Goal: Task Accomplishment & Management: Complete application form

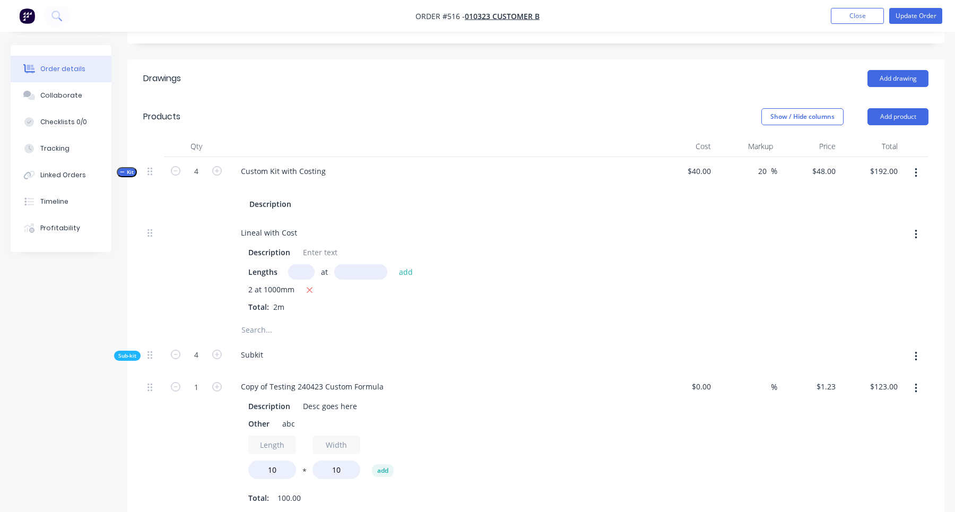
scroll to position [324, 0]
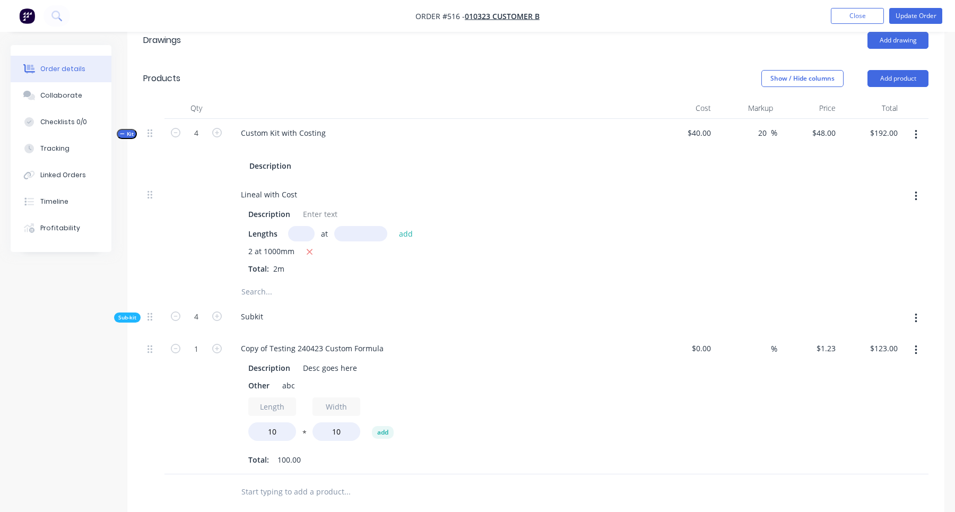
click at [125, 135] on span "Kit" at bounding box center [127, 134] width 14 height 8
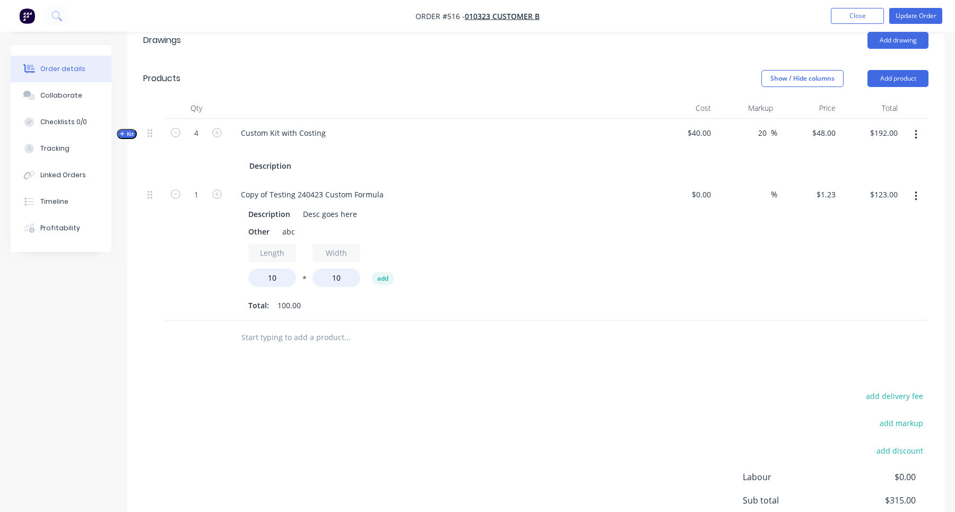
click at [128, 136] on span "Kit" at bounding box center [127, 134] width 14 height 8
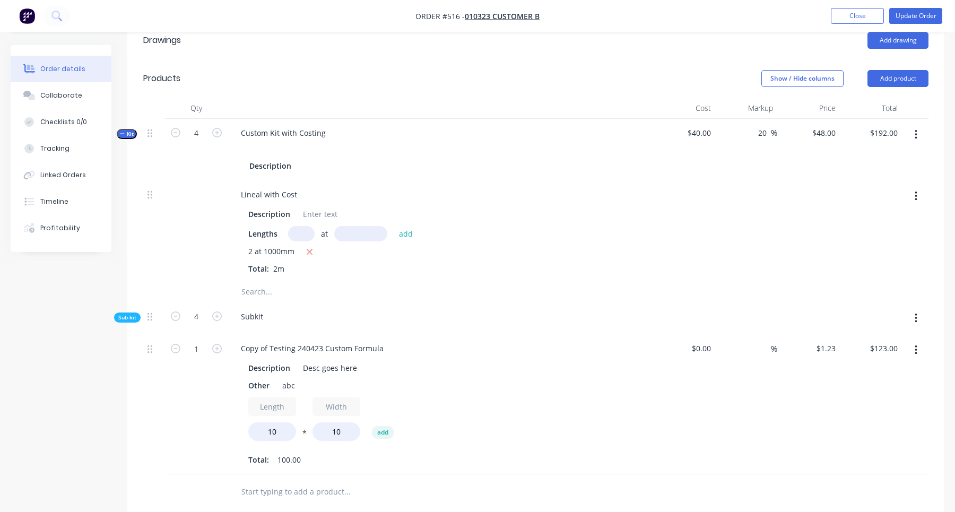
scroll to position [0, 0]
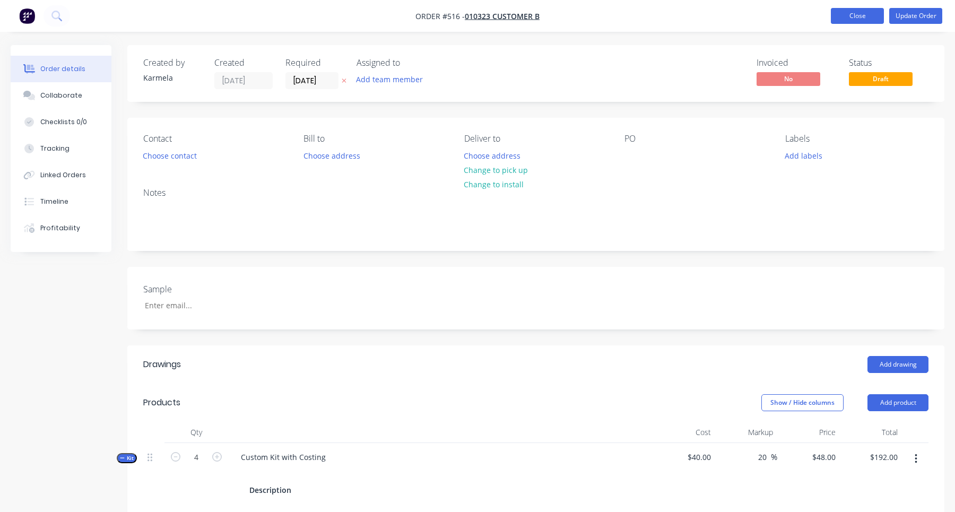
click at [856, 20] on button "Close" at bounding box center [856, 16] width 53 height 16
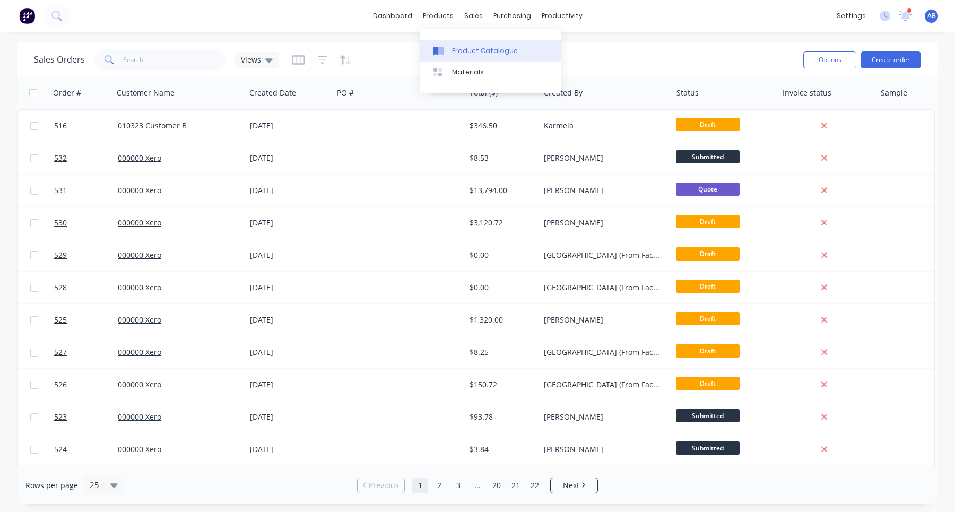
click at [463, 47] on div "Product Catalogue" at bounding box center [485, 51] width 66 height 10
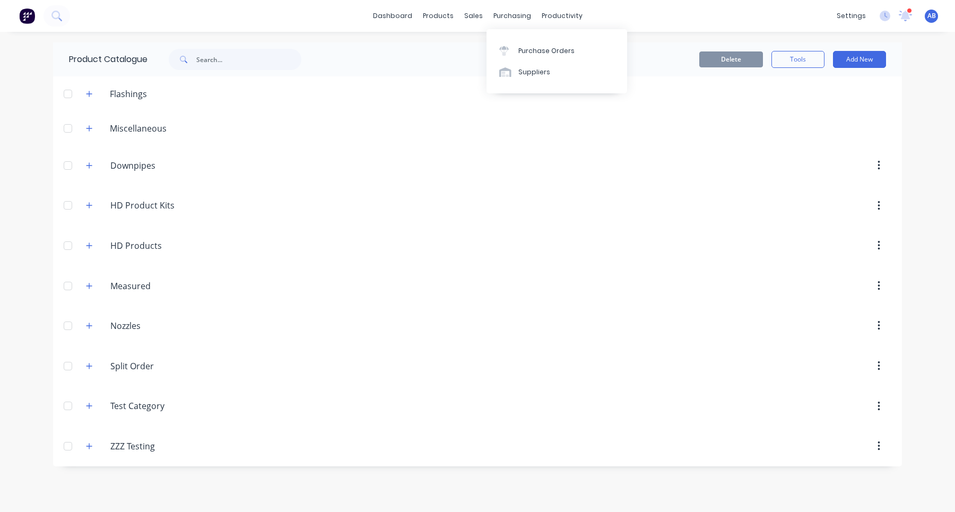
click at [492, 39] on div "Purchase Orders Suppliers" at bounding box center [556, 61] width 141 height 64
click at [500, 49] on div "Sales Orders" at bounding box center [512, 51] width 43 height 10
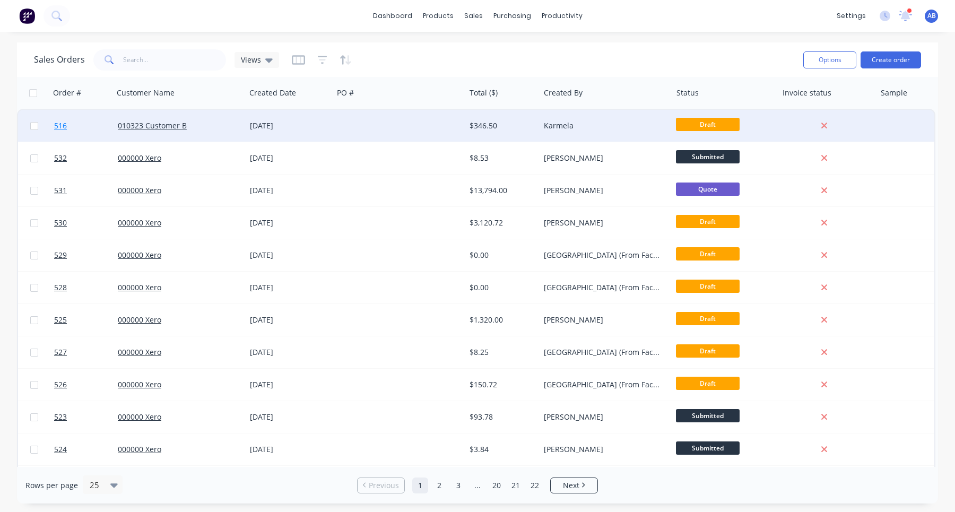
click at [62, 126] on span "516" at bounding box center [60, 125] width 13 height 11
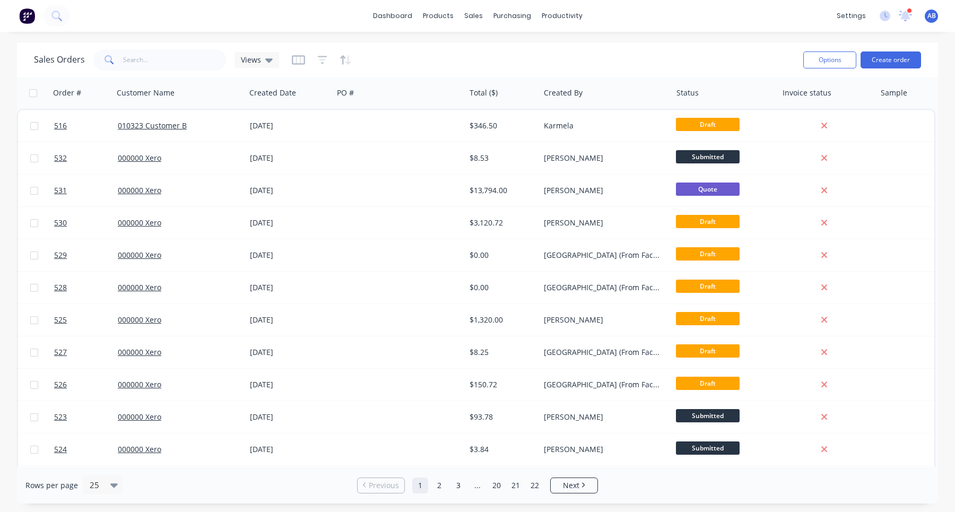
click at [746, 63] on div "Sales Orders Views" at bounding box center [414, 60] width 760 height 26
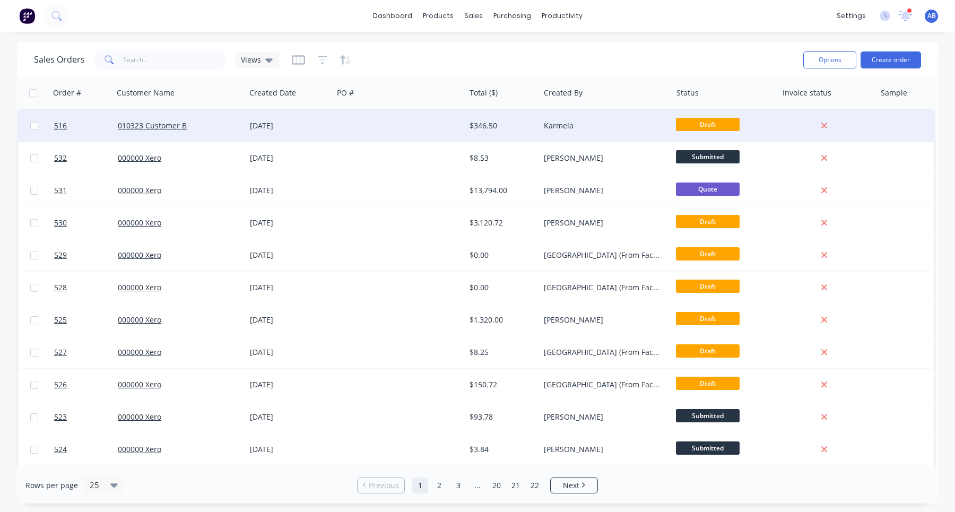
click at [170, 131] on div "010323 Customer B" at bounding box center [179, 126] width 132 height 32
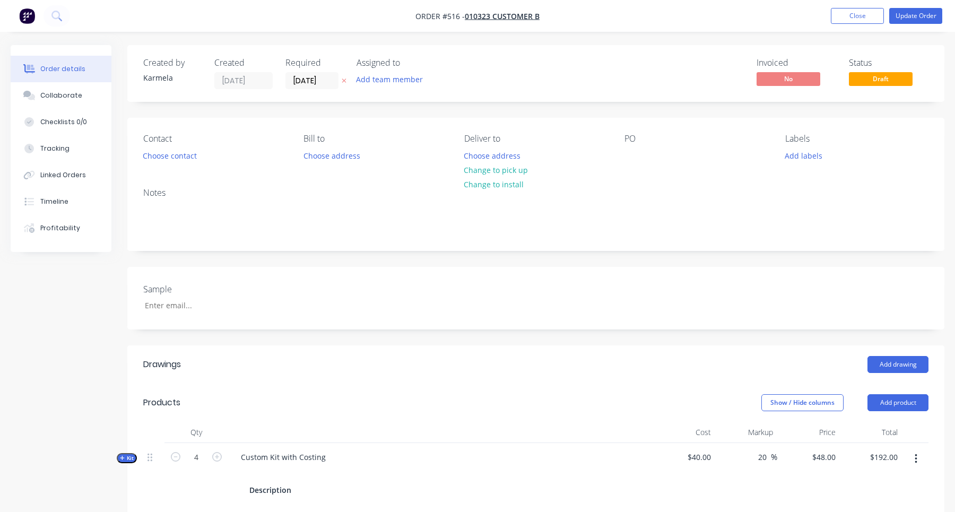
scroll to position [4, 0]
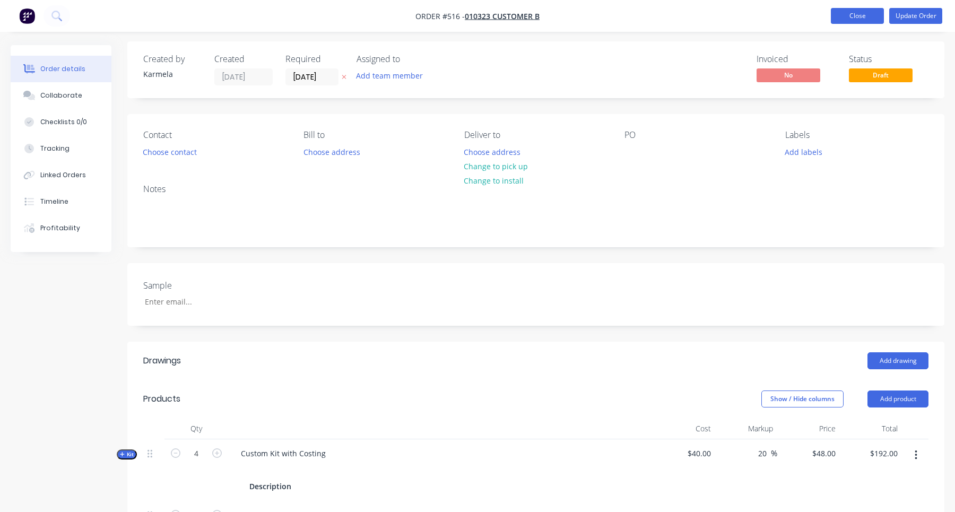
click at [848, 18] on button "Close" at bounding box center [856, 16] width 53 height 16
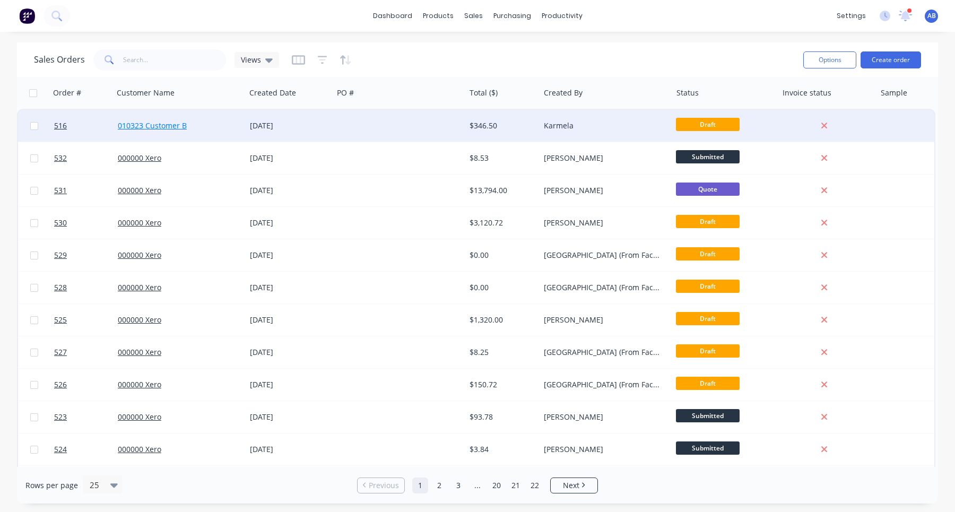
click at [169, 125] on link "010323 Customer B" at bounding box center [152, 125] width 69 height 10
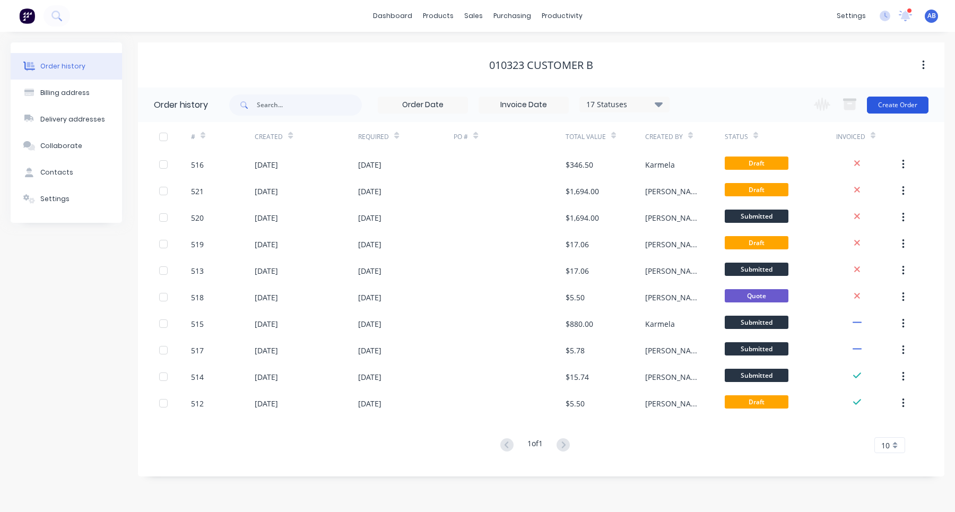
click at [892, 107] on button "Create Order" at bounding box center [898, 105] width 62 height 17
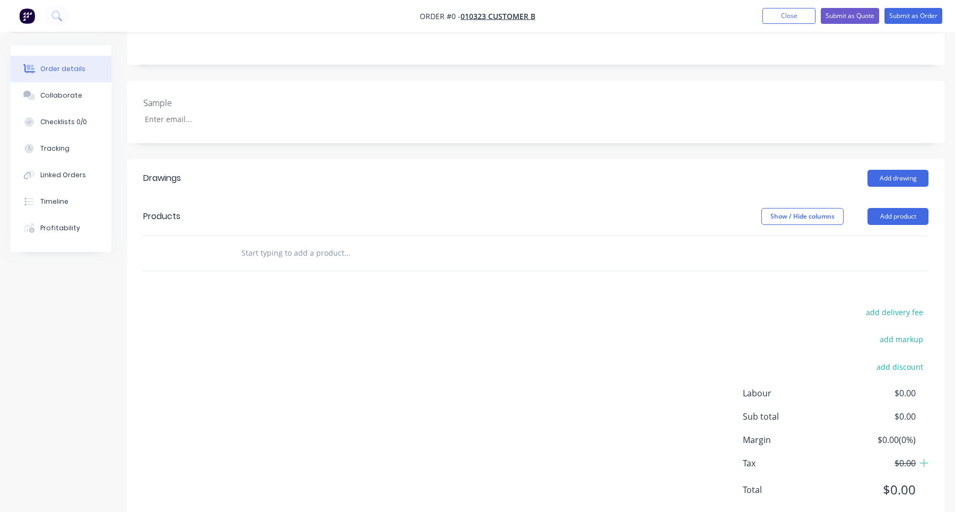
scroll to position [213, 0]
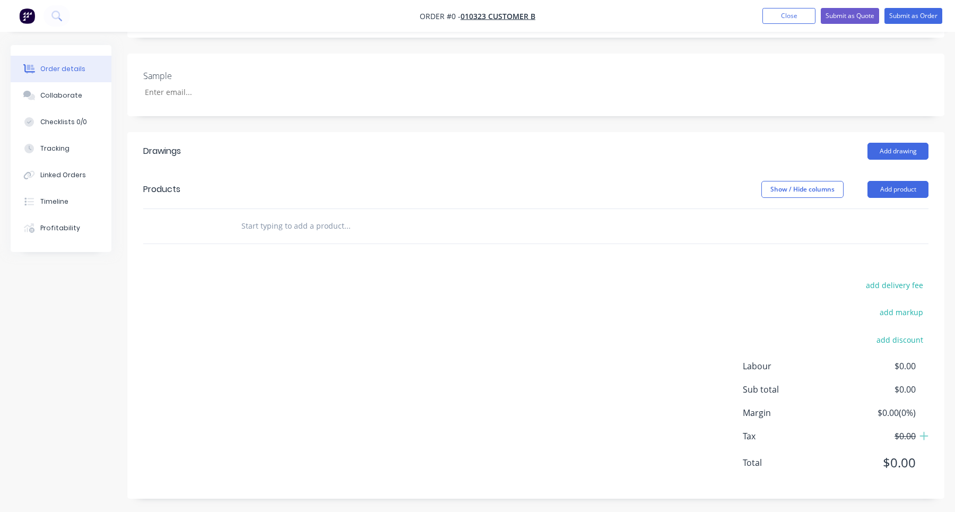
click at [291, 231] on input "text" at bounding box center [347, 225] width 212 height 21
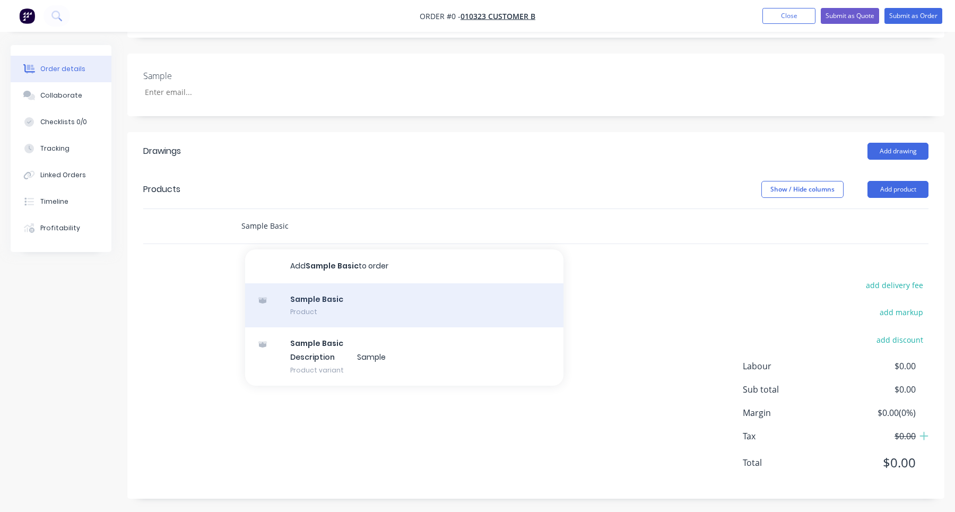
type input "Sample Basic"
click at [350, 316] on div "Sample Basic Product" at bounding box center [404, 305] width 318 height 45
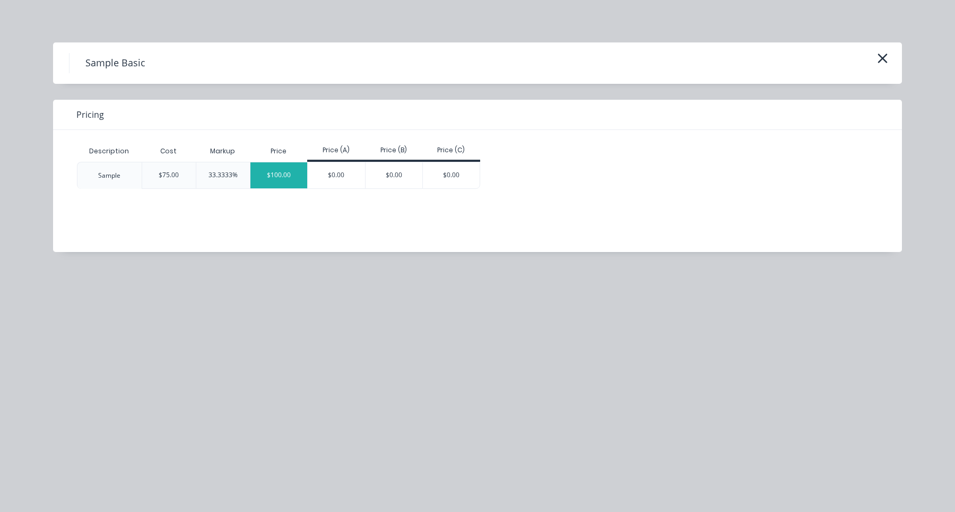
click at [280, 178] on div "$100.00" at bounding box center [278, 175] width 57 height 26
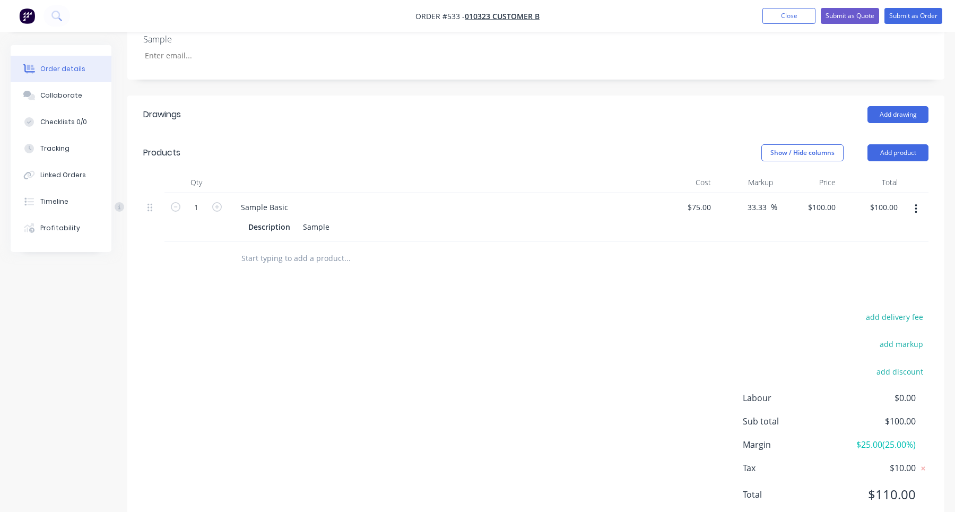
scroll to position [250, 0]
click at [206, 207] on input "1" at bounding box center [196, 207] width 28 height 16
type input "10"
type input "$1,000.00"
click at [480, 319] on div "add delivery fee add markup add discount Labour $0.00 Sub total $1,000.00 Margi…" at bounding box center [535, 411] width 785 height 205
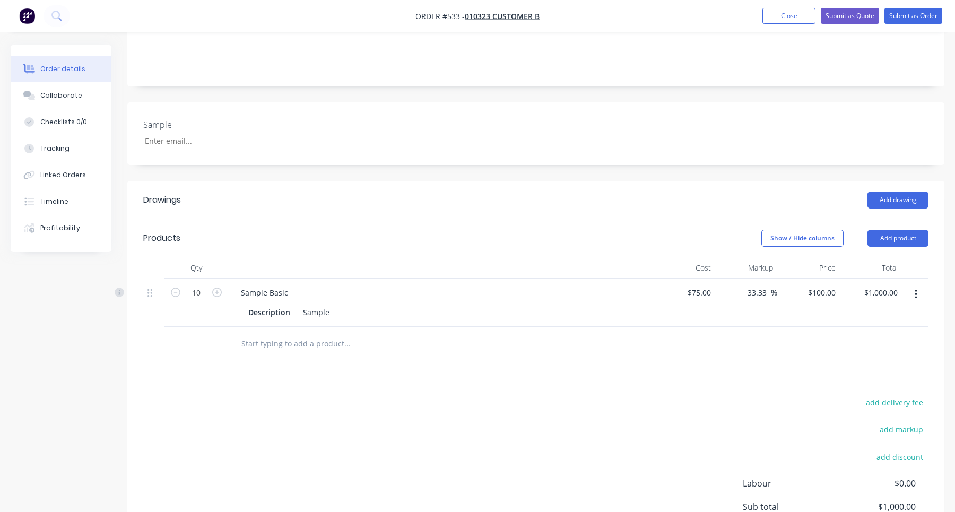
scroll to position [137, 0]
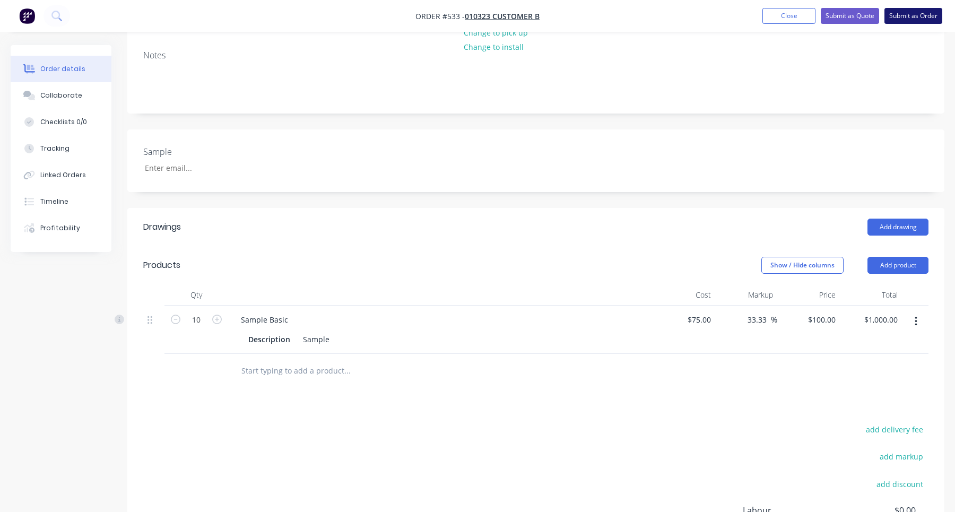
click at [916, 17] on button "Submit as Order" at bounding box center [913, 16] width 58 height 16
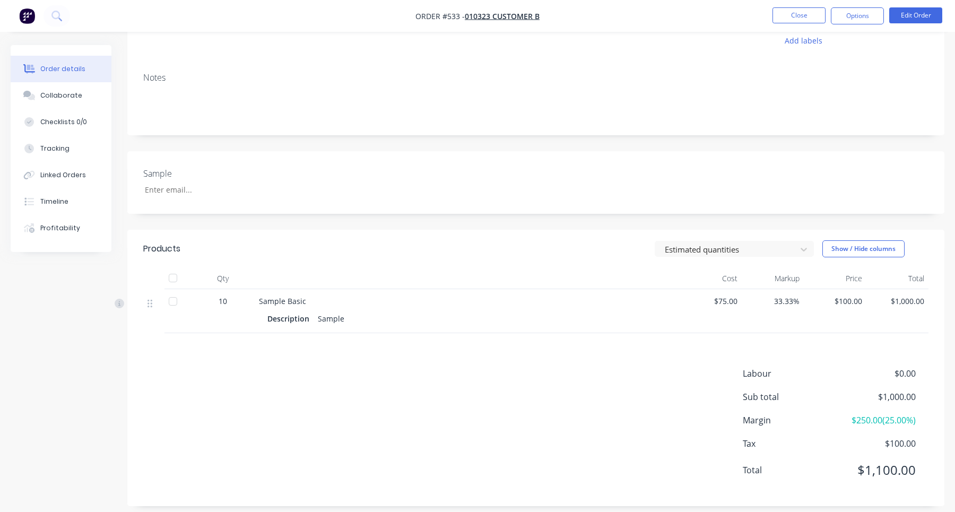
scroll to position [113, 0]
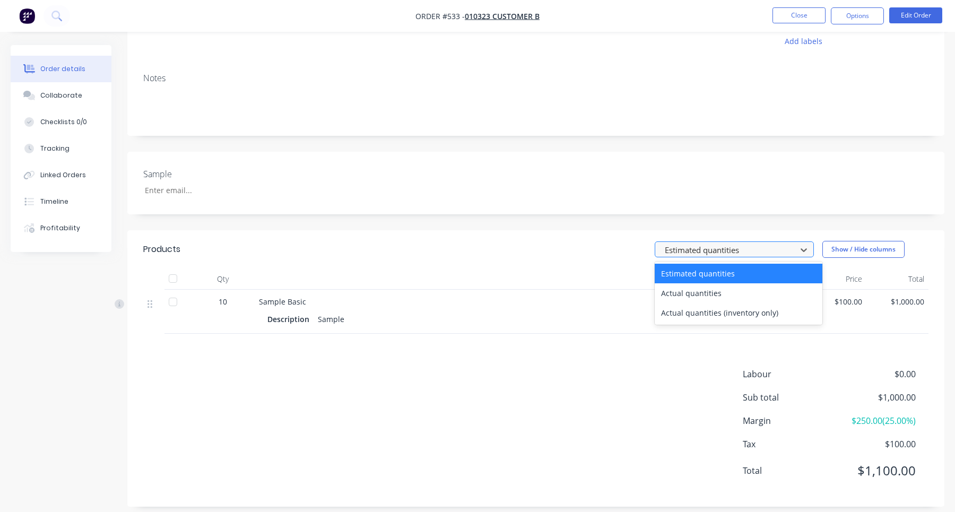
click at [718, 250] on div at bounding box center [726, 249] width 127 height 13
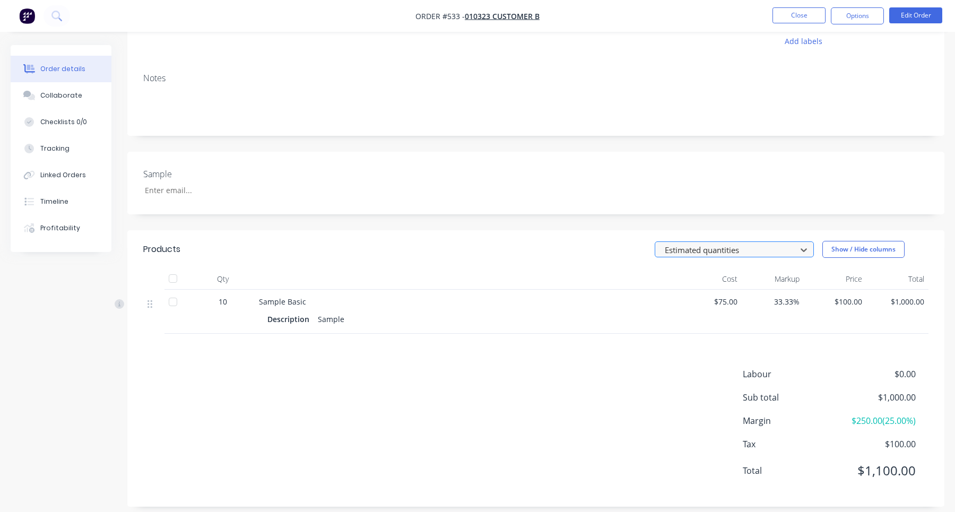
click at [718, 250] on div at bounding box center [726, 249] width 127 height 13
click at [219, 302] on span "10" at bounding box center [222, 301] width 8 height 11
drag, startPoint x: 219, startPoint y: 302, endPoint x: 228, endPoint y: 302, distance: 9.0
click at [228, 302] on div "10" at bounding box center [222, 301] width 55 height 11
click at [753, 249] on div at bounding box center [726, 249] width 127 height 13
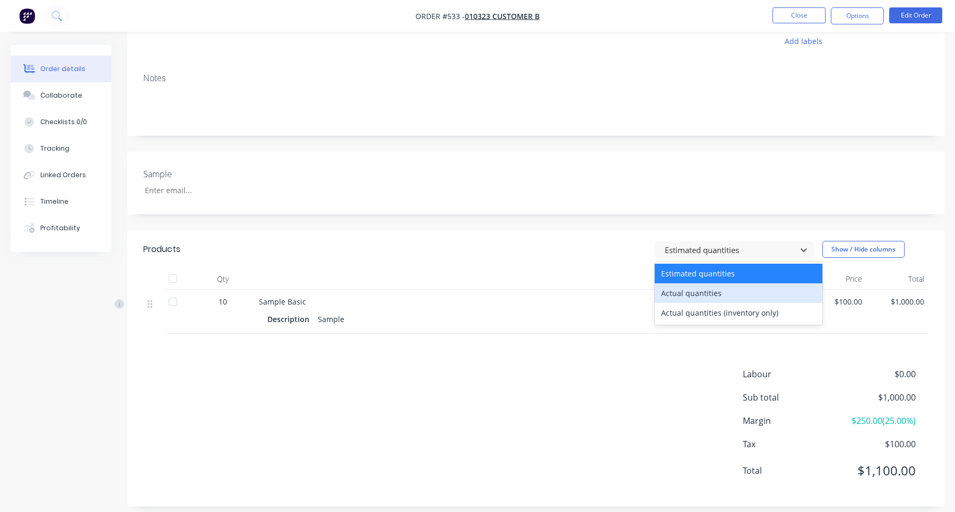
click at [721, 291] on div "Actual quantities" at bounding box center [738, 293] width 168 height 20
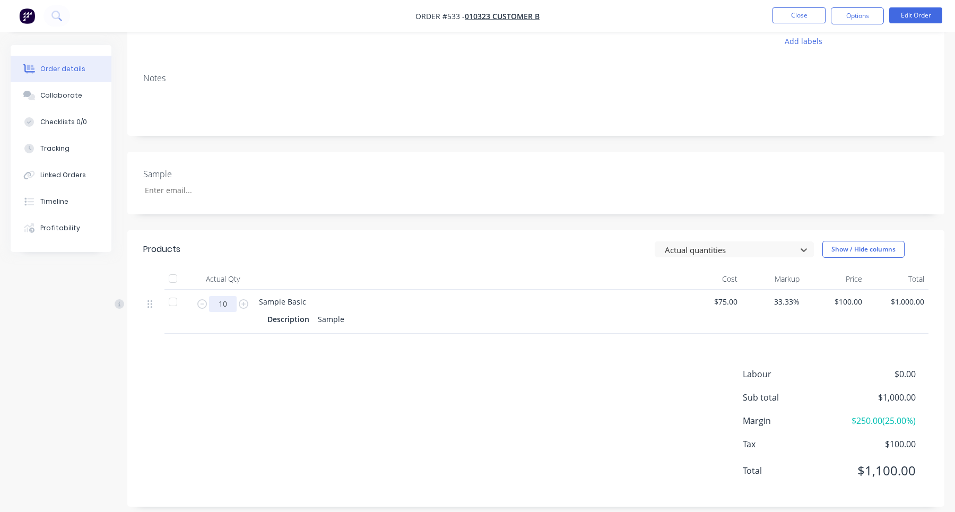
click at [225, 304] on input "10" at bounding box center [223, 304] width 28 height 16
click at [631, 336] on div "Products Actual quantities Show / Hide columns Actual Qty Cost Markup Price Tot…" at bounding box center [535, 368] width 817 height 276
drag, startPoint x: 739, startPoint y: 422, endPoint x: 911, endPoint y: 421, distance: 171.8
click at [911, 422] on div "Labour $0.00 Sub total $1,000.00 Margin $625.00 ( 62.50 %) Tax $100.00 Total $1…" at bounding box center [535, 428] width 785 height 123
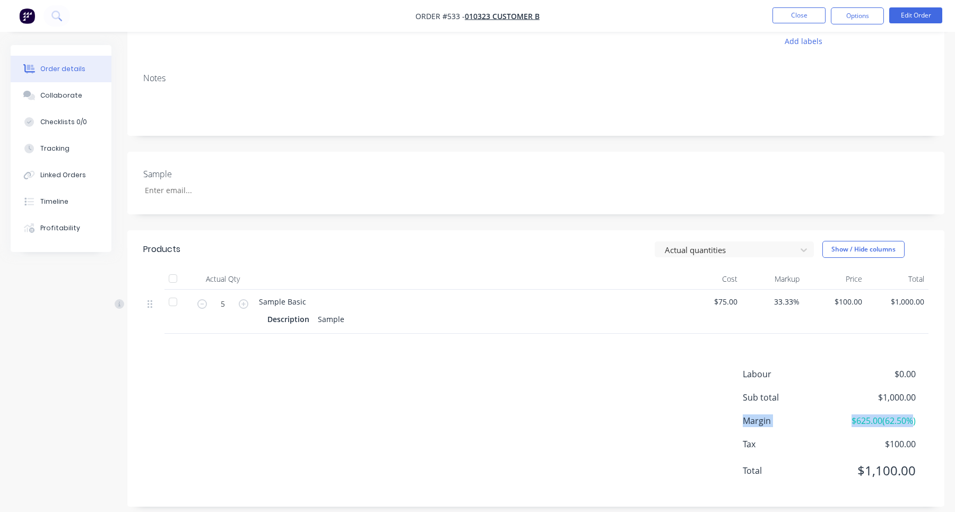
click at [897, 421] on span "$625.00 ( 62.50 %)" at bounding box center [876, 420] width 78 height 13
drag, startPoint x: 742, startPoint y: 420, endPoint x: 913, endPoint y: 427, distance: 171.4
click at [913, 427] on div "Labour $0.00 Sub total $1,000.00 Margin $625.00 ( 62.50 %) Tax $100.00 Total $1…" at bounding box center [535, 428] width 785 height 123
click at [608, 370] on div "Labour $0.00 Sub total $1,000.00 Margin $625.00 ( 62.50 %) Tax $100.00 Total $1…" at bounding box center [535, 428] width 785 height 123
click at [712, 249] on div at bounding box center [726, 249] width 127 height 13
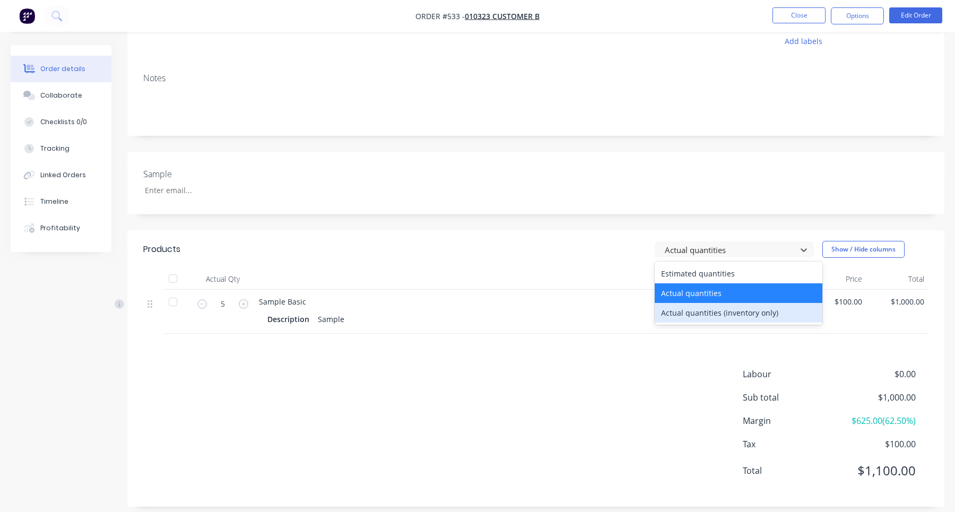
click at [748, 311] on div "Actual quantities (inventory only)" at bounding box center [738, 313] width 168 height 20
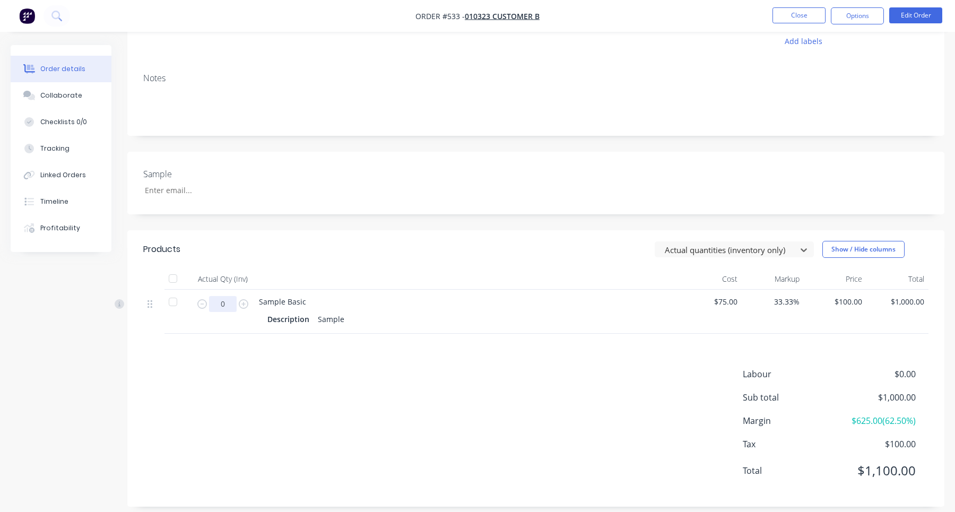
click at [227, 305] on input "0" at bounding box center [223, 304] width 28 height 16
click at [732, 247] on div at bounding box center [726, 249] width 127 height 13
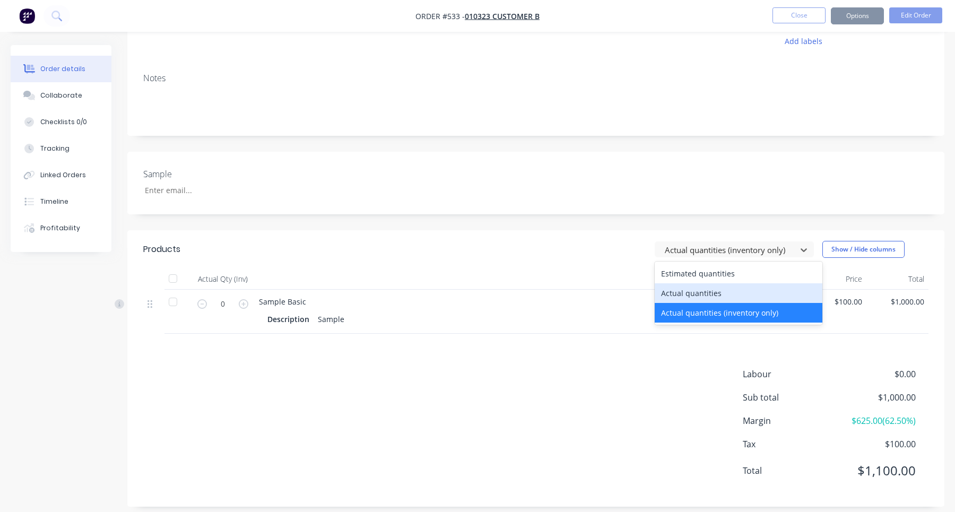
click at [706, 288] on div "Actual quantities" at bounding box center [738, 293] width 168 height 20
type input "5"
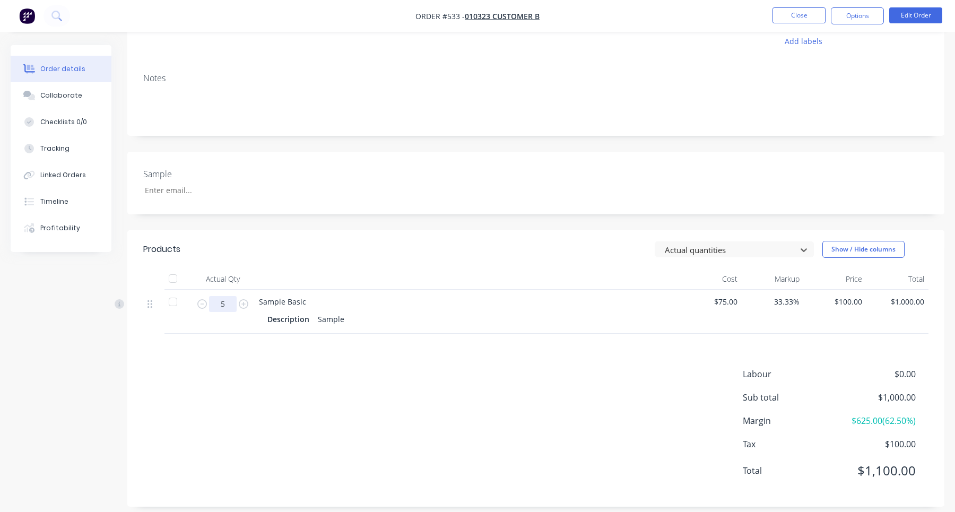
click at [230, 304] on input "5" at bounding box center [223, 304] width 28 height 16
click at [504, 331] on div "Sample Basic Description Sample" at bounding box center [467, 312] width 424 height 44
click at [731, 248] on div at bounding box center [726, 249] width 127 height 13
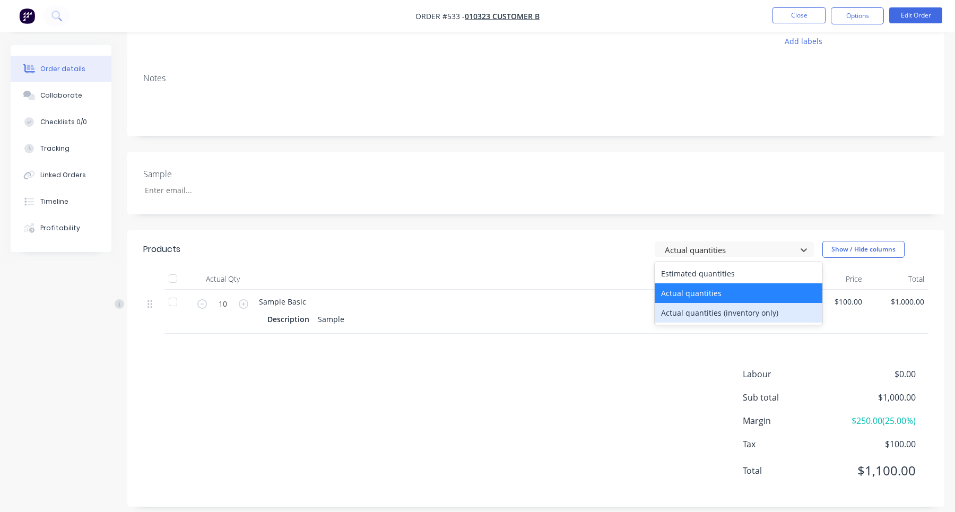
click at [721, 313] on div "Actual quantities (inventory only)" at bounding box center [738, 313] width 168 height 20
type input "0"
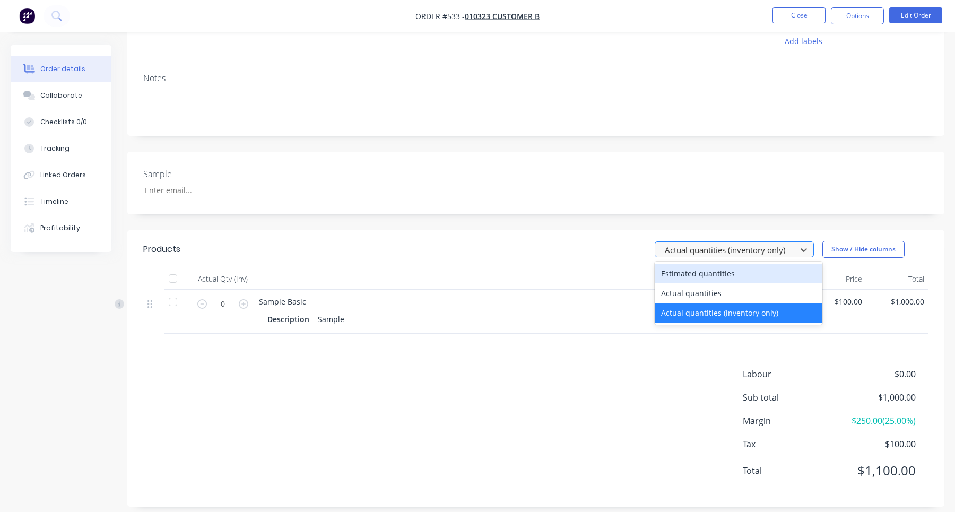
click at [722, 241] on div "Actual quantities (inventory only)" at bounding box center [733, 249] width 159 height 16
click at [702, 278] on div "Estimated quantities" at bounding box center [738, 274] width 168 height 20
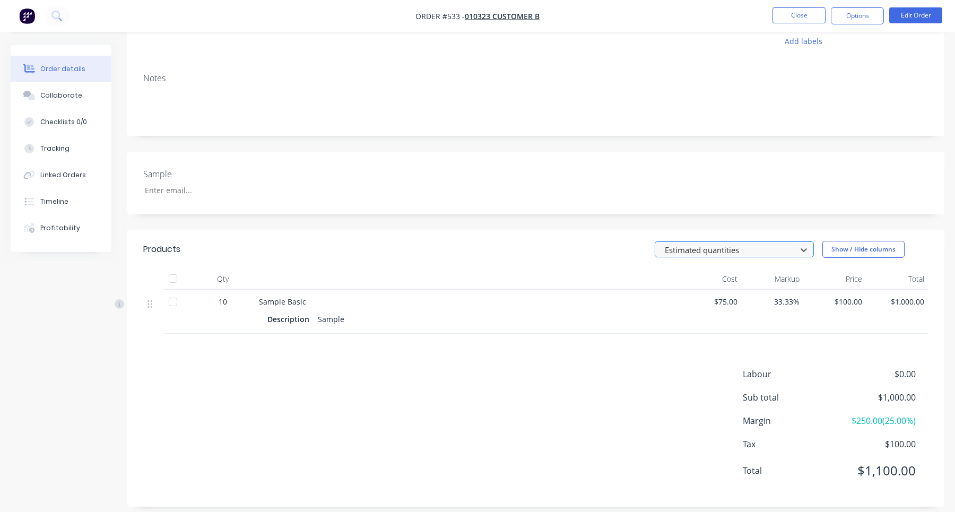
click at [730, 251] on div at bounding box center [726, 249] width 127 height 13
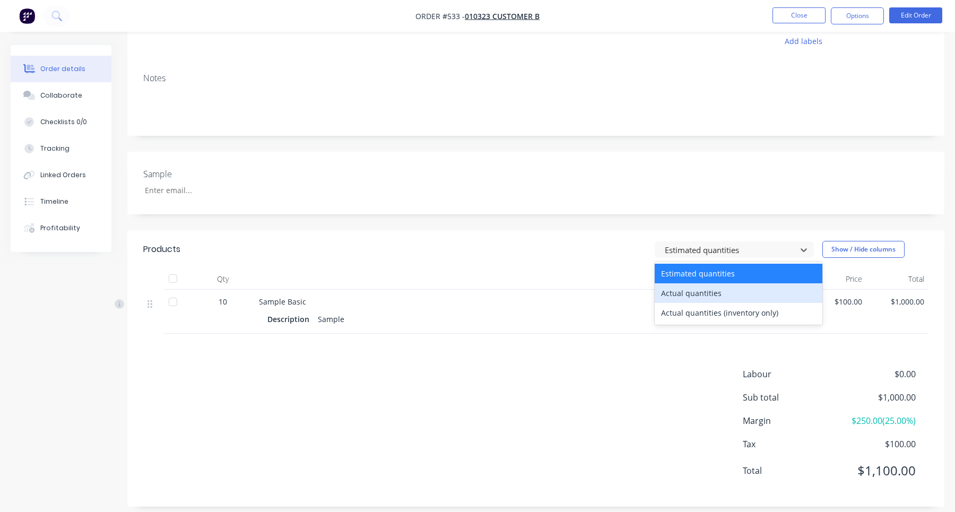
click at [725, 296] on div "Actual quantities" at bounding box center [738, 293] width 168 height 20
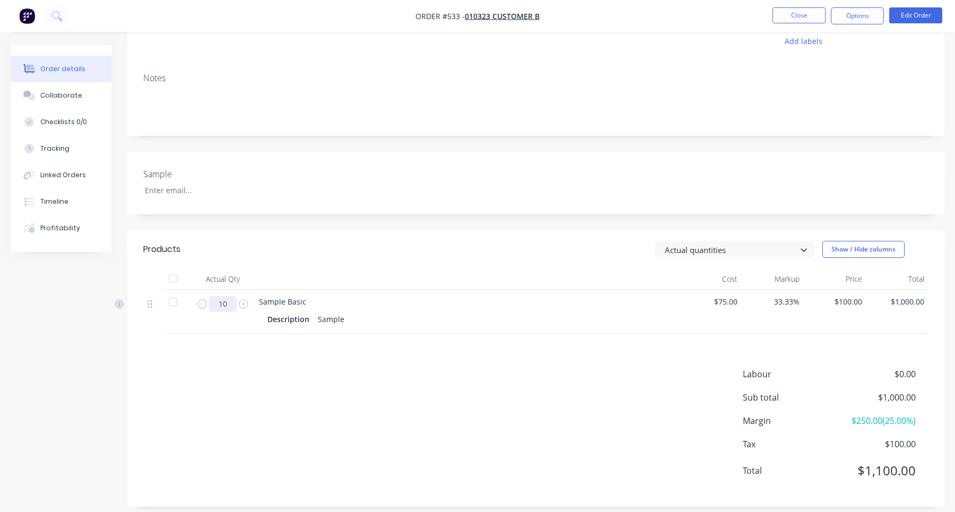
click at [228, 304] on input "10" at bounding box center [223, 304] width 28 height 16
click at [457, 356] on div "Products Actual quantities Show / Hide columns Actual Qty Cost Markup Price Tot…" at bounding box center [535, 368] width 817 height 276
click at [735, 249] on div at bounding box center [726, 249] width 127 height 13
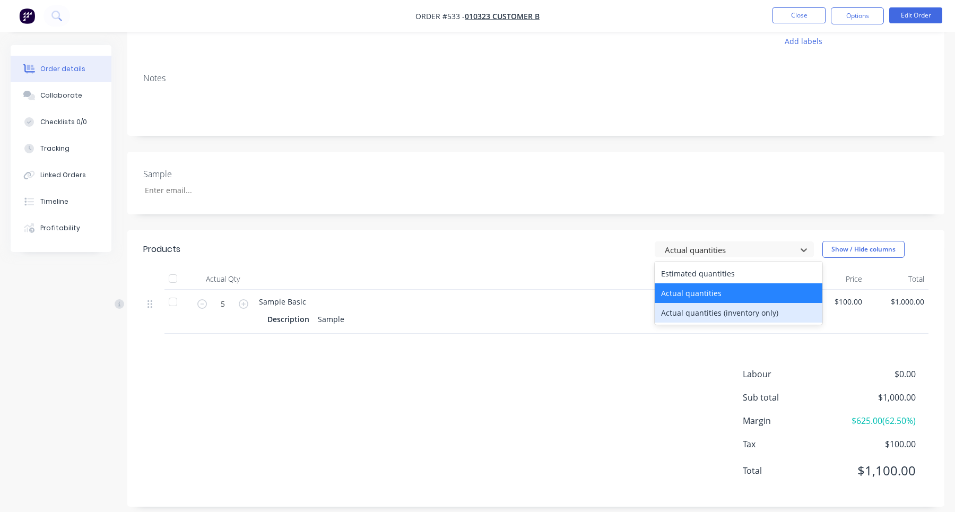
click at [723, 314] on div "Actual quantities (inventory only)" at bounding box center [738, 313] width 168 height 20
type input "0"
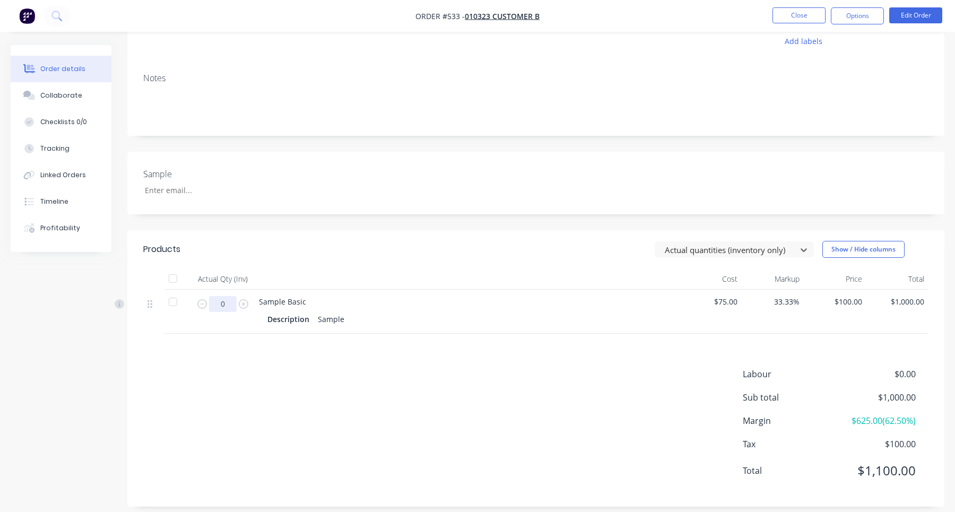
click at [229, 301] on input "0" at bounding box center [223, 304] width 28 height 16
type input "7"
click at [498, 313] on div "Description Sample" at bounding box center [466, 318] width 399 height 15
click at [725, 252] on div at bounding box center [726, 249] width 127 height 13
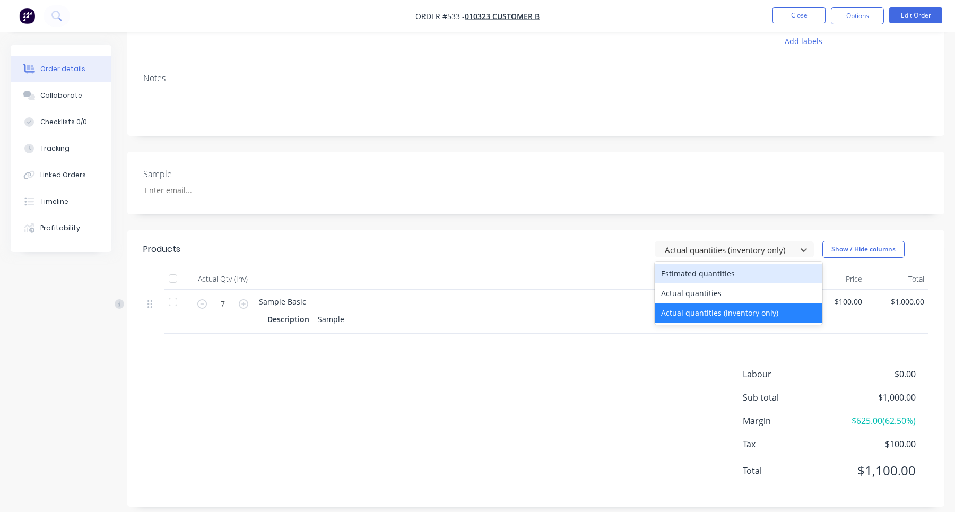
click at [717, 269] on div "Estimated quantities" at bounding box center [738, 274] width 168 height 20
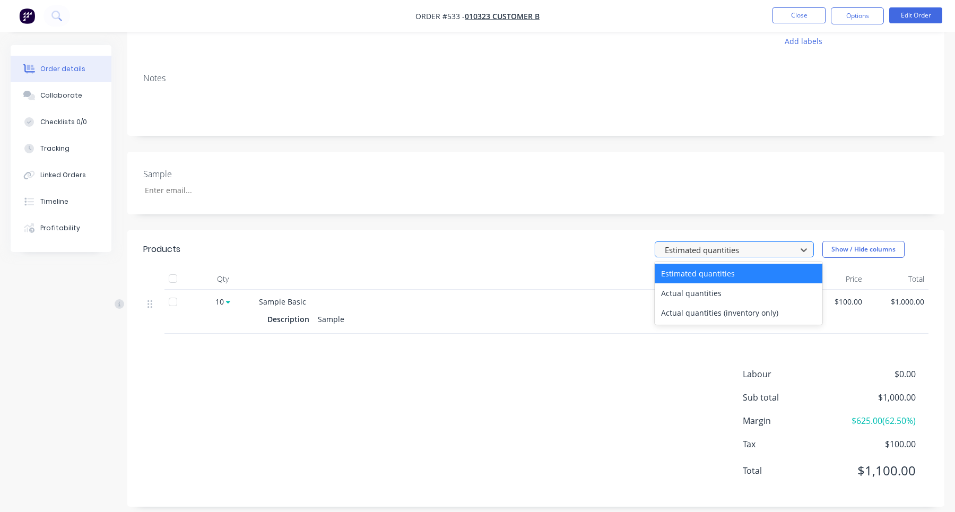
click at [717, 253] on div at bounding box center [726, 249] width 127 height 13
click at [710, 295] on div "Actual quantities" at bounding box center [738, 293] width 168 height 20
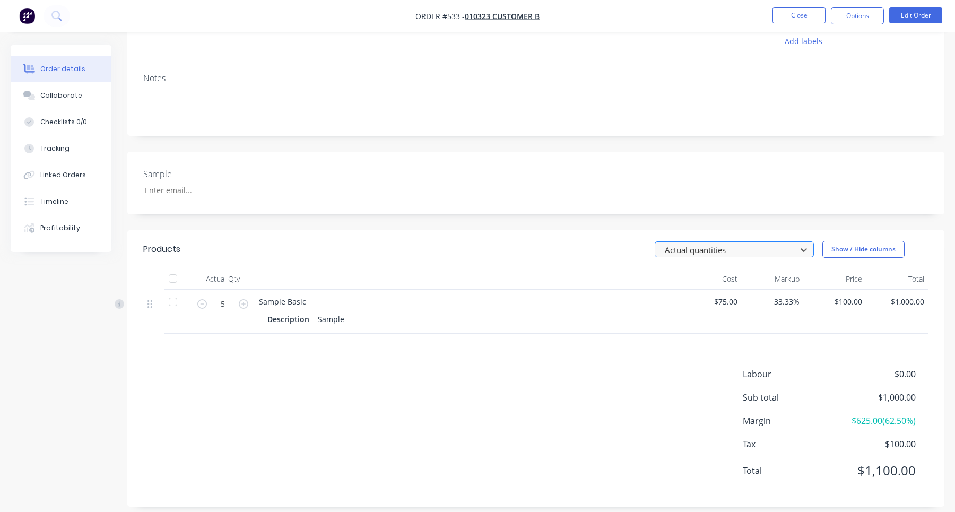
click at [724, 255] on div at bounding box center [726, 249] width 127 height 13
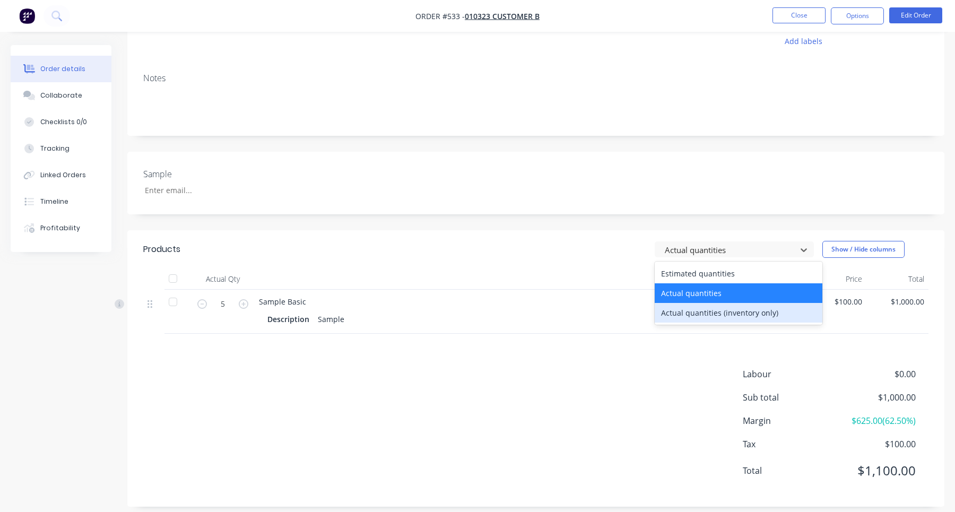
click at [734, 316] on div "Actual quantities (inventory only)" at bounding box center [738, 313] width 168 height 20
type input "7"
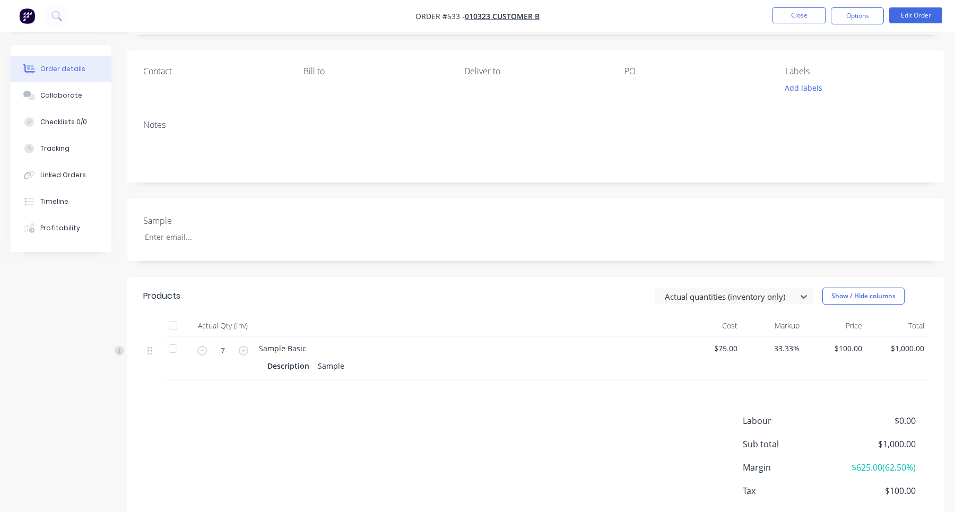
scroll to position [66, 0]
click at [918, 13] on button "Edit Order" at bounding box center [915, 15] width 53 height 16
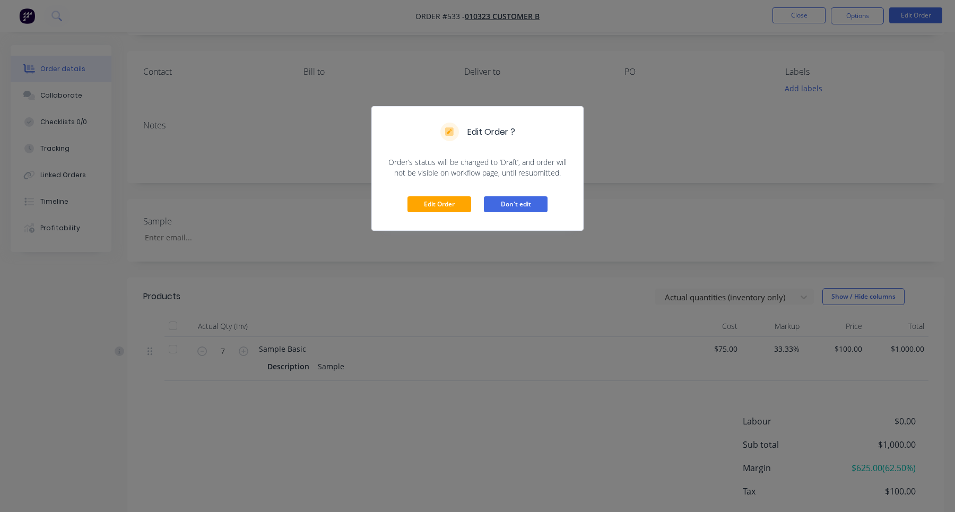
click at [528, 196] on button "Don't edit" at bounding box center [516, 204] width 64 height 16
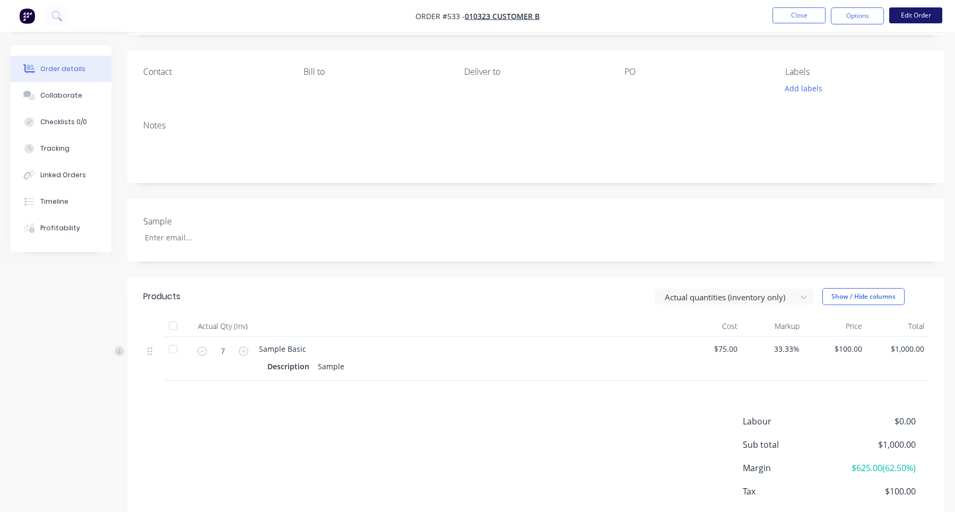
click at [906, 12] on button "Edit Order" at bounding box center [915, 15] width 53 height 16
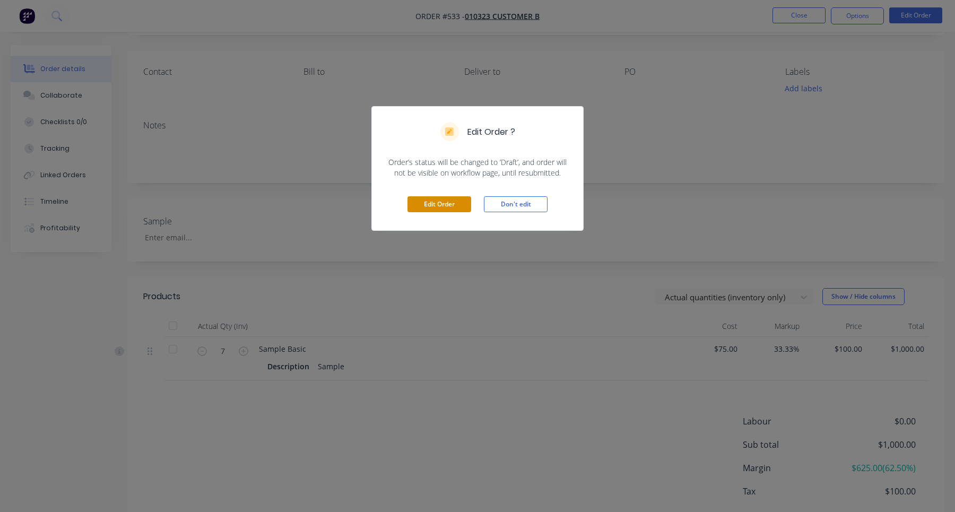
click at [433, 208] on button "Edit Order" at bounding box center [439, 204] width 64 height 16
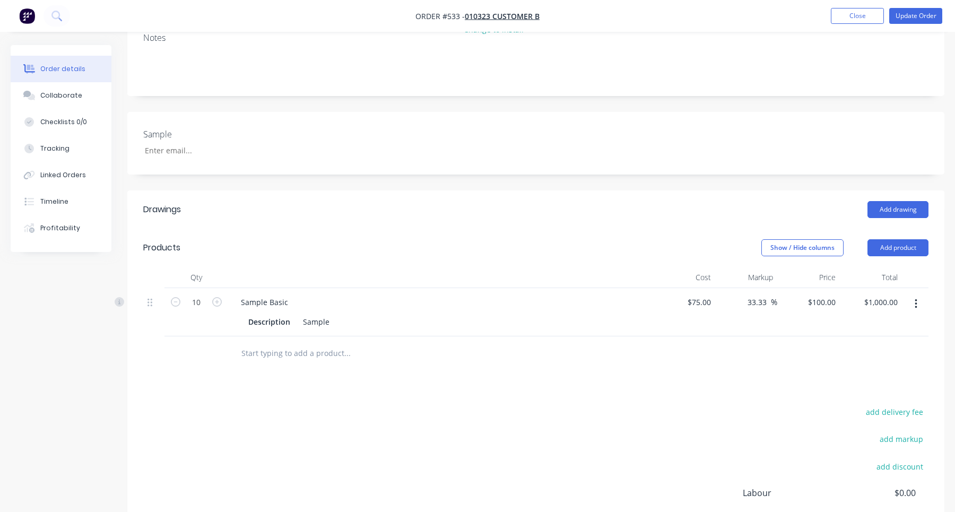
scroll to position [197, 0]
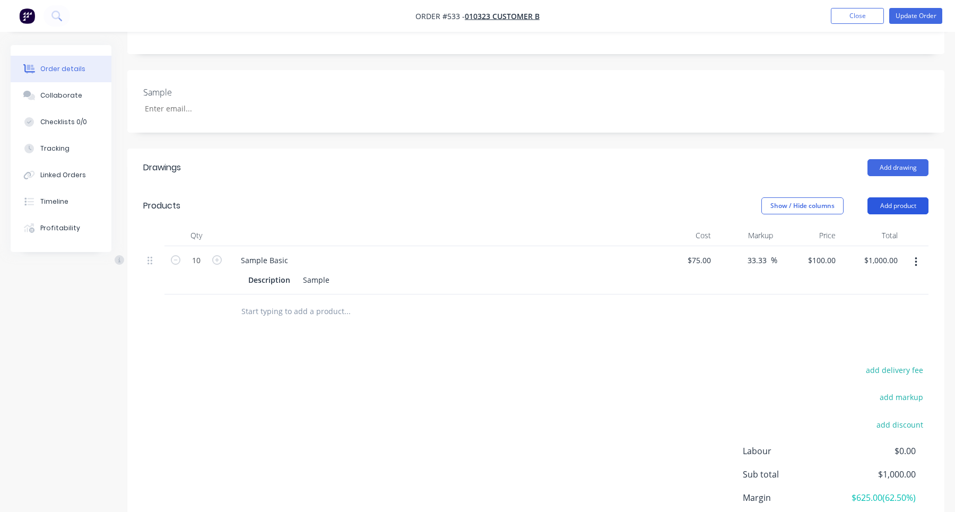
click at [908, 207] on button "Add product" at bounding box center [897, 205] width 61 height 17
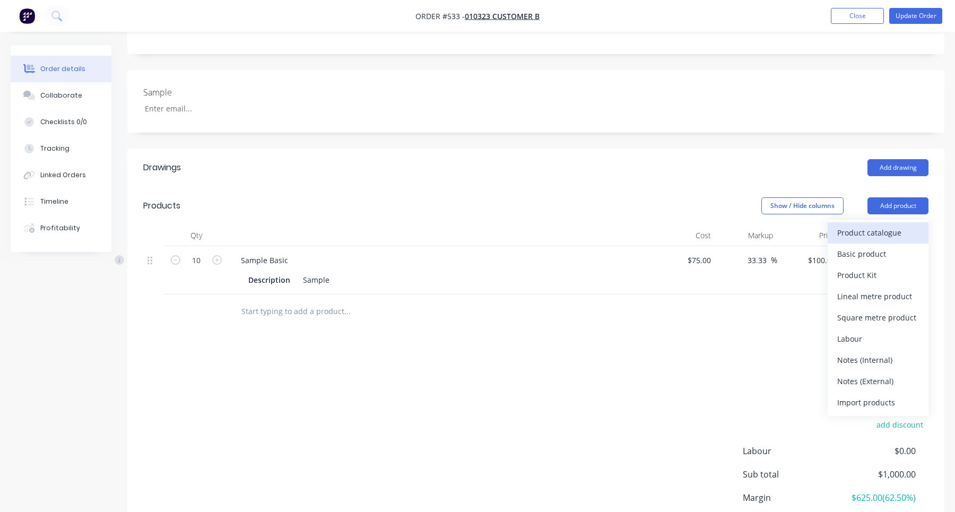
click at [887, 234] on div "Product catalogue" at bounding box center [878, 232] width 82 height 15
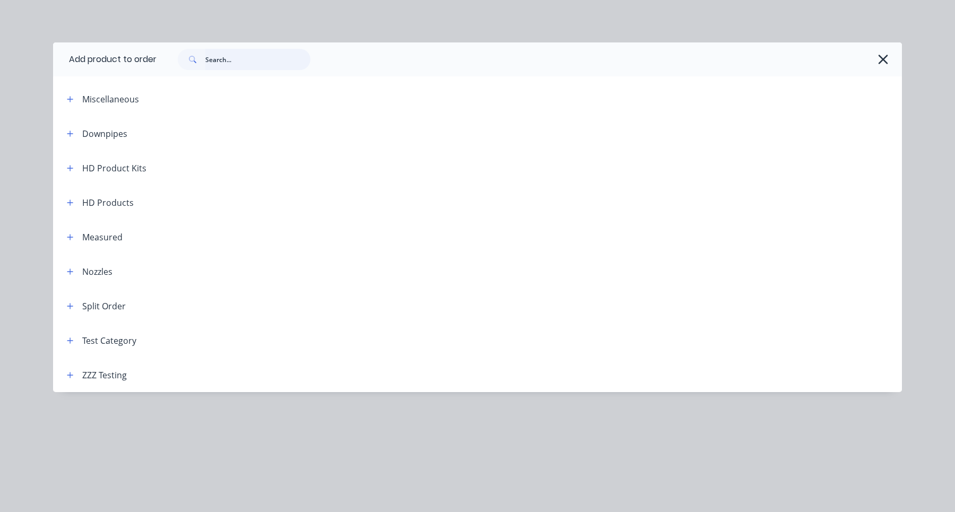
click at [269, 55] on input "text" at bounding box center [257, 59] width 105 height 21
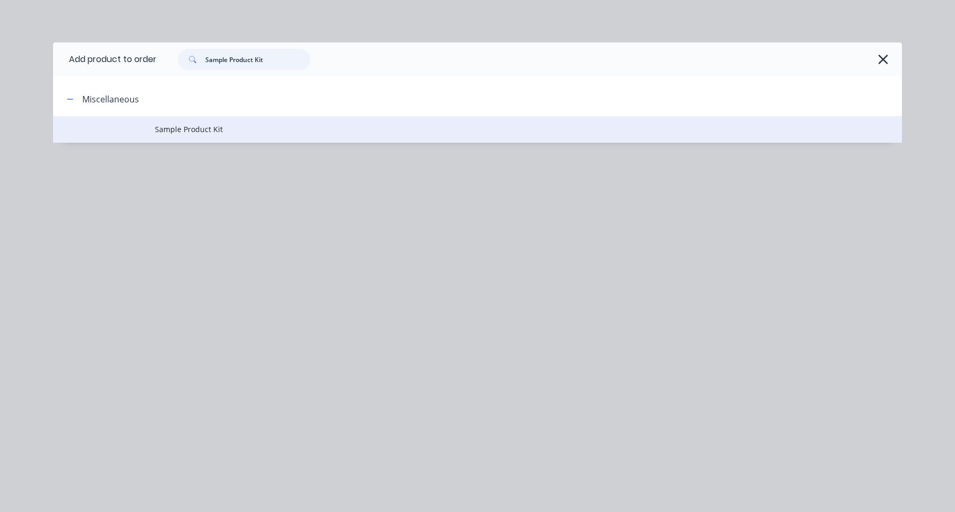
type input "Sample Product Kit"
click at [218, 127] on span "Sample Product Kit" at bounding box center [453, 129] width 597 height 11
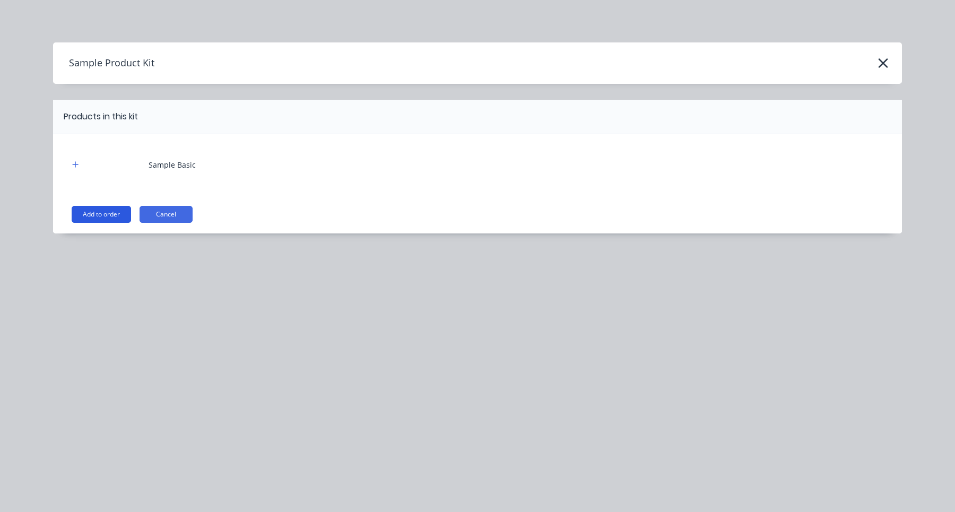
click at [98, 209] on button "Add to order" at bounding box center [101, 214] width 59 height 17
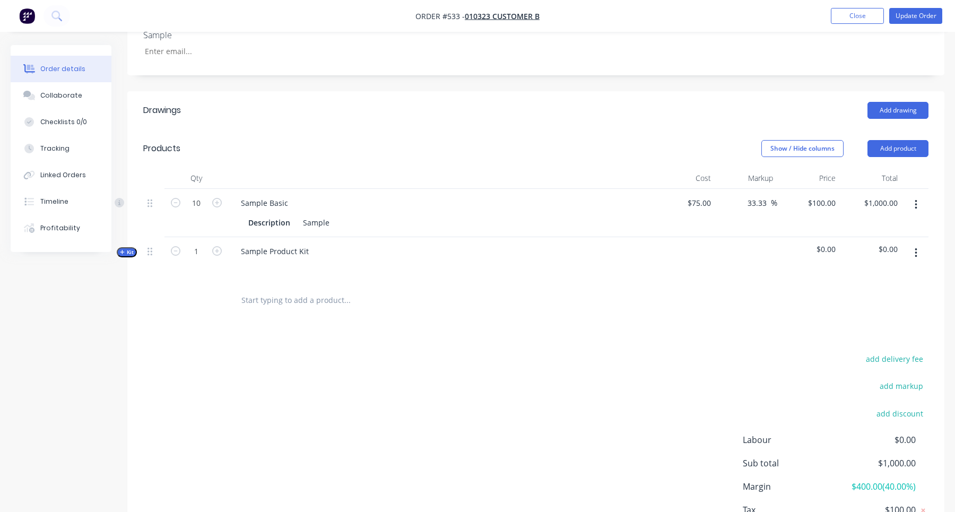
scroll to position [319, 0]
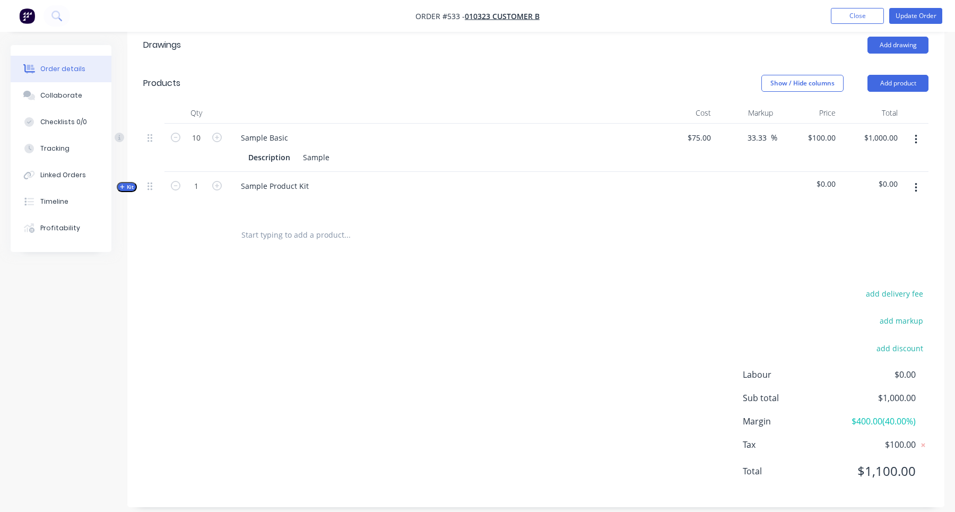
click at [125, 187] on span "Kit" at bounding box center [127, 187] width 14 height 8
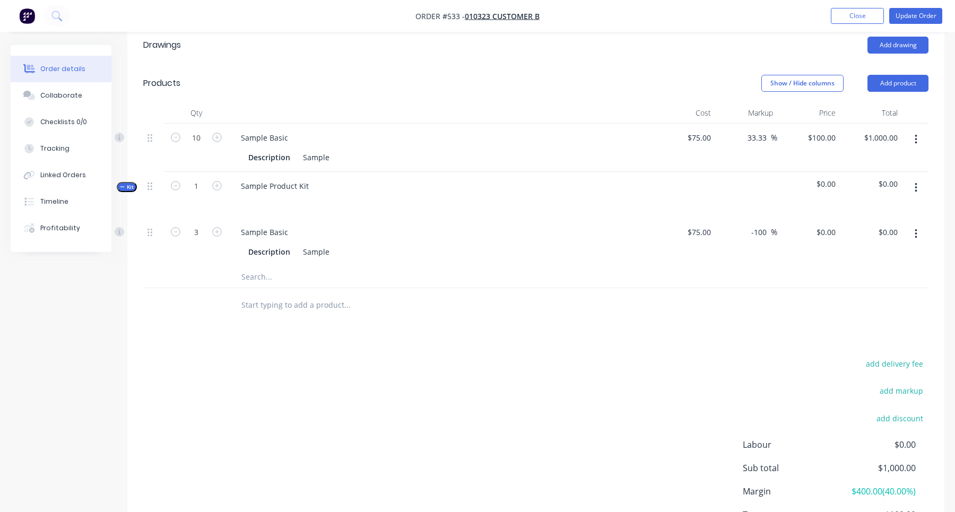
click at [134, 188] on button "Kit" at bounding box center [127, 187] width 20 height 10
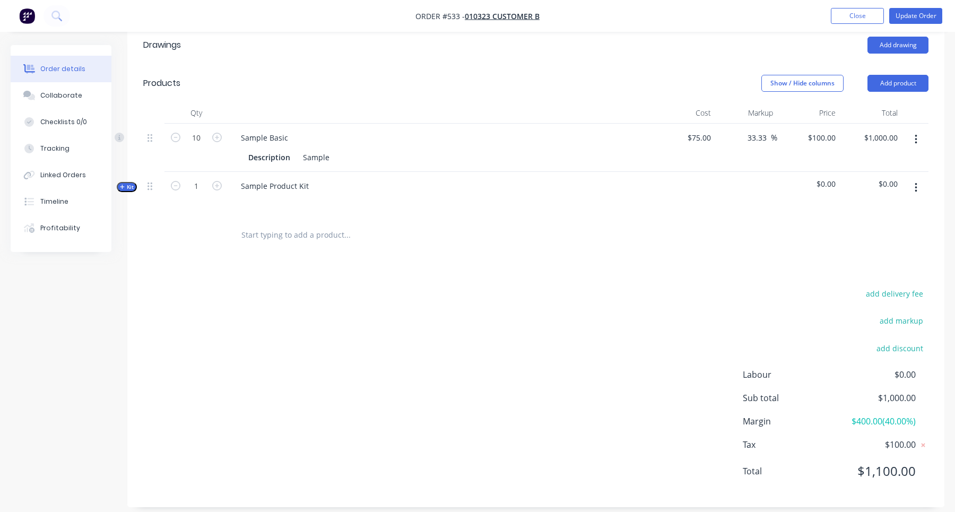
click at [129, 188] on span "Kit" at bounding box center [127, 187] width 14 height 8
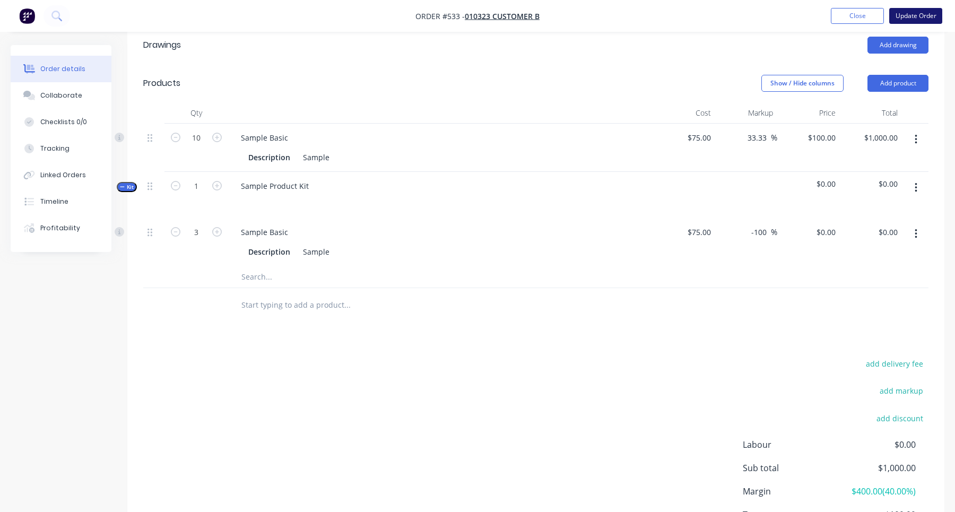
click at [921, 19] on button "Update Order" at bounding box center [915, 16] width 53 height 16
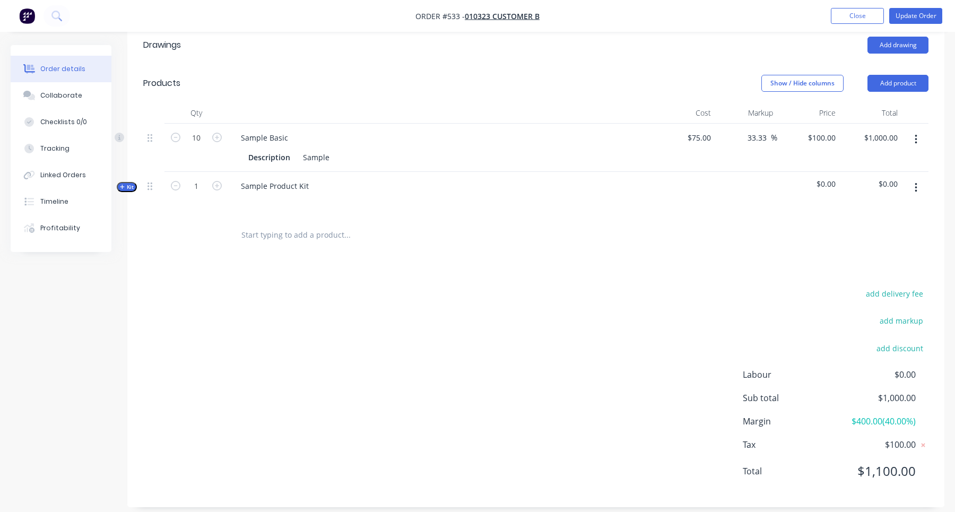
scroll to position [0, 0]
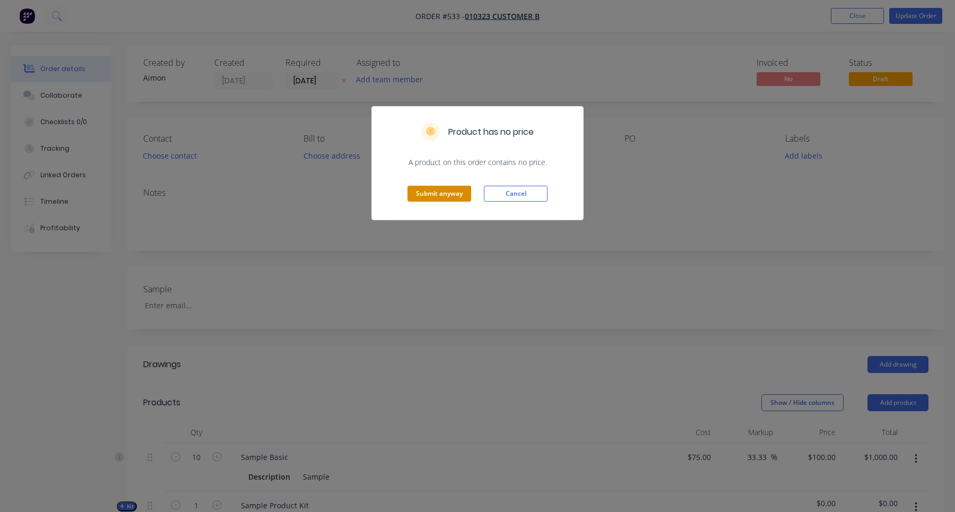
click at [447, 198] on button "Submit anyway" at bounding box center [439, 194] width 64 height 16
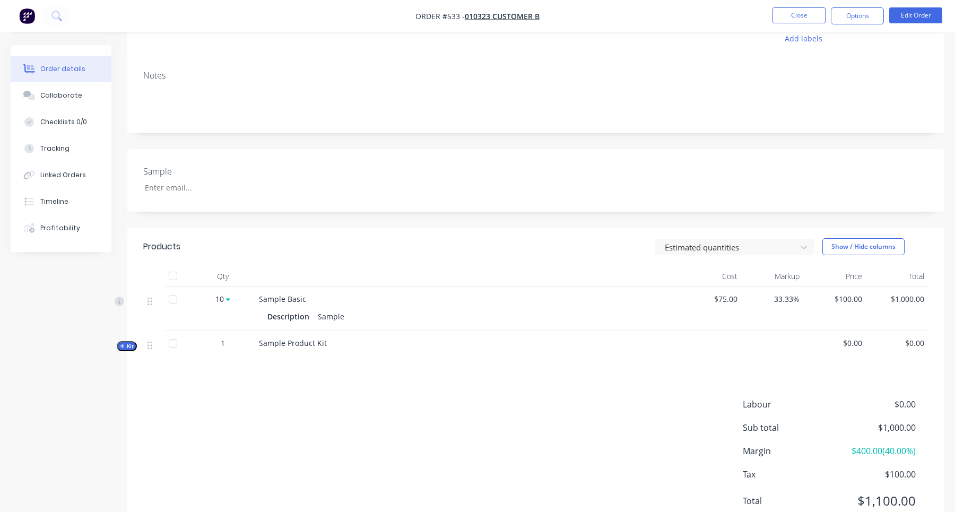
scroll to position [157, 0]
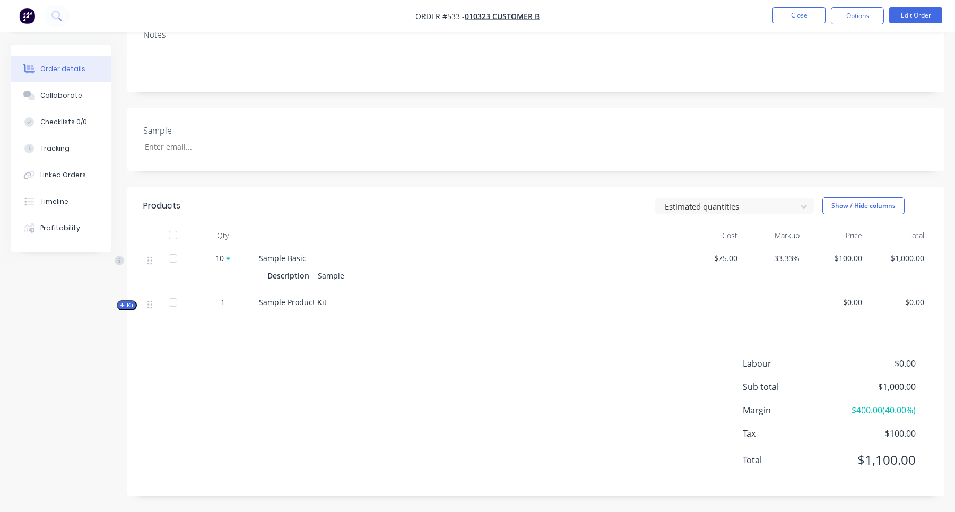
click at [121, 307] on icon "button" at bounding box center [122, 304] width 5 height 5
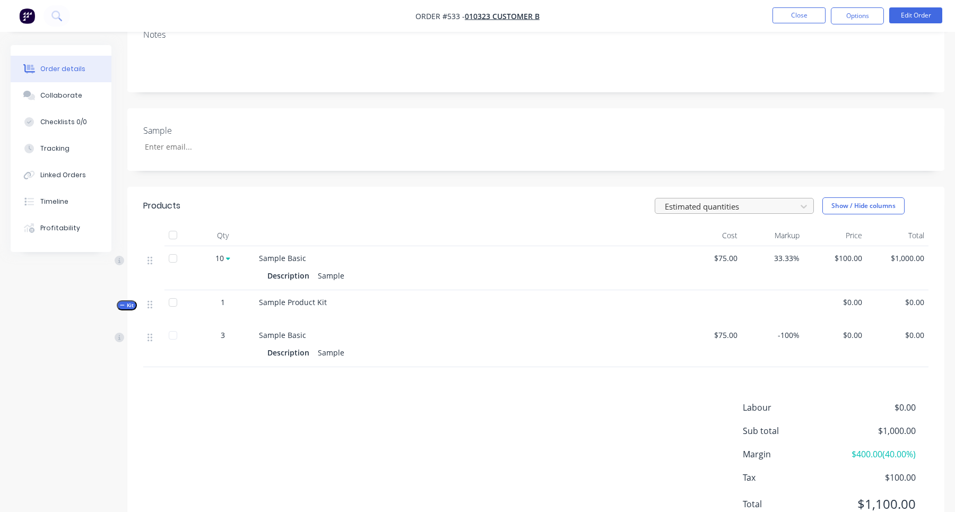
click at [762, 205] on div at bounding box center [726, 205] width 127 height 13
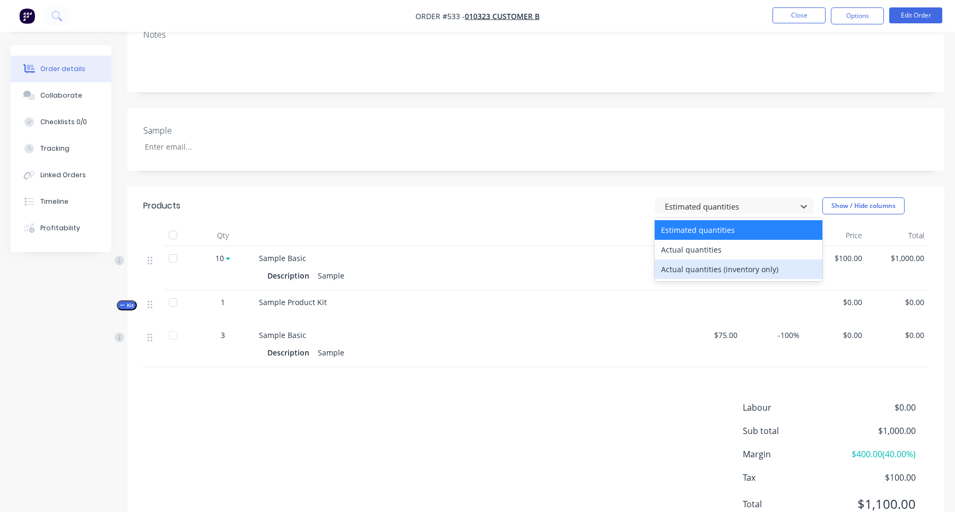
click at [687, 274] on div "Actual quantities (inventory only)" at bounding box center [738, 269] width 168 height 20
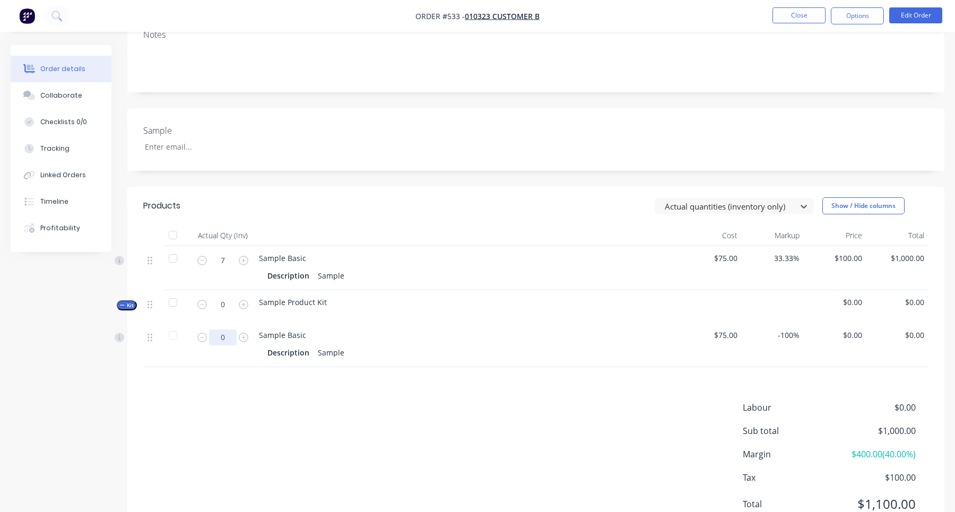
click at [224, 338] on input "0" at bounding box center [223, 337] width 28 height 16
type input "1"
type input "3"
click at [566, 356] on div "Description Sample" at bounding box center [466, 352] width 399 height 15
click at [251, 307] on div "0" at bounding box center [223, 306] width 64 height 33
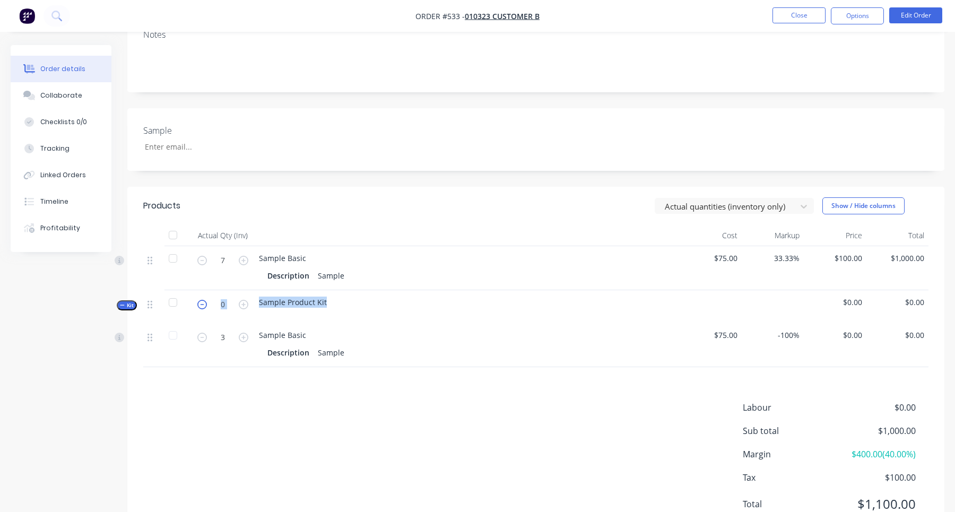
click at [200, 303] on div "Kit 0 Sample Product Kit $0.00 $0.00" at bounding box center [535, 306] width 785 height 33
click at [328, 302] on div "Sample Product Kit" at bounding box center [467, 306] width 424 height 33
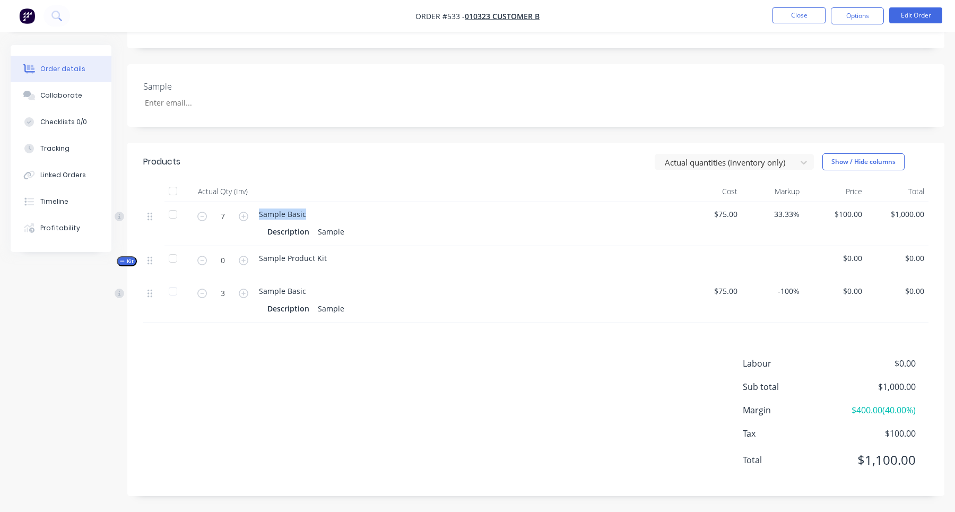
drag, startPoint x: 258, startPoint y: 216, endPoint x: 303, endPoint y: 216, distance: 45.1
click at [303, 216] on div "Sample Basic Description Sample" at bounding box center [467, 224] width 424 height 44
click at [57, 232] on div "Profitability" at bounding box center [60, 228] width 40 height 10
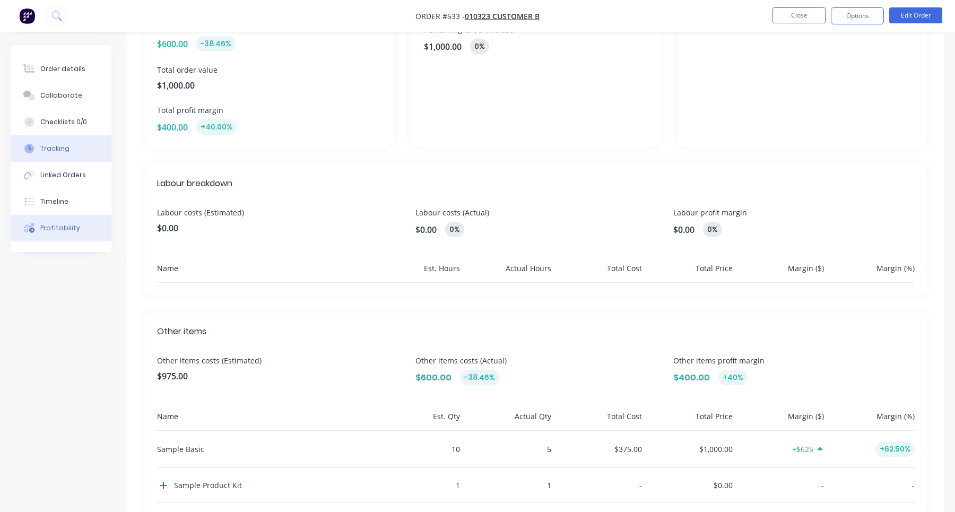
scroll to position [150, 0]
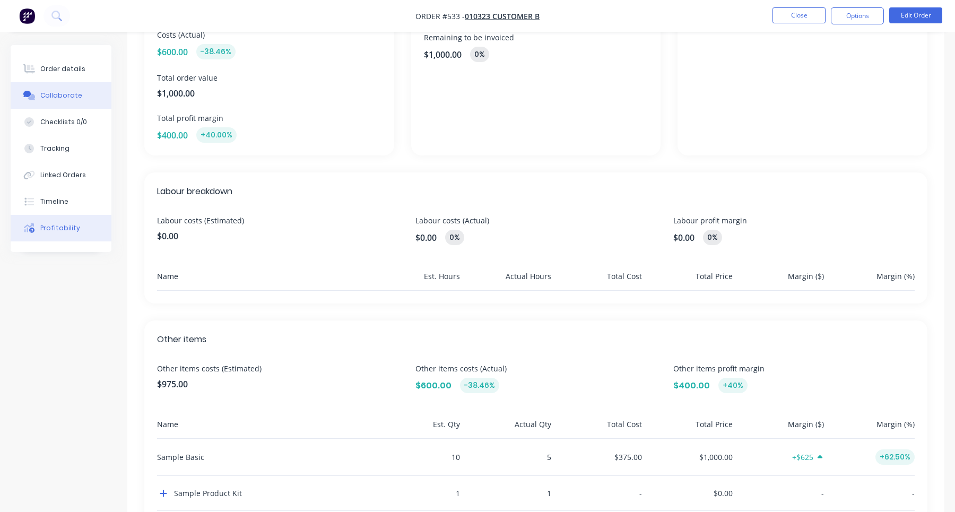
click at [75, 91] on div "Collaborate" at bounding box center [61, 96] width 42 height 10
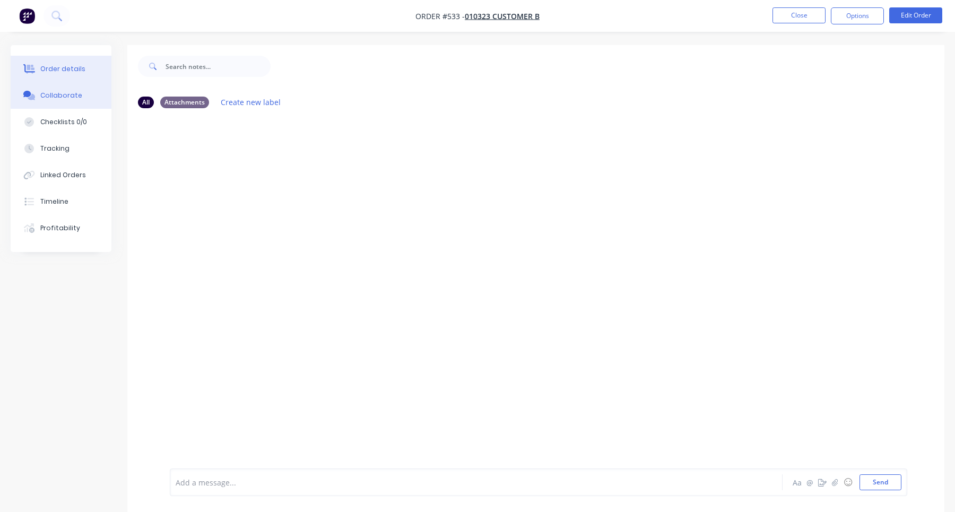
click at [82, 65] on button "Order details" at bounding box center [61, 69] width 101 height 27
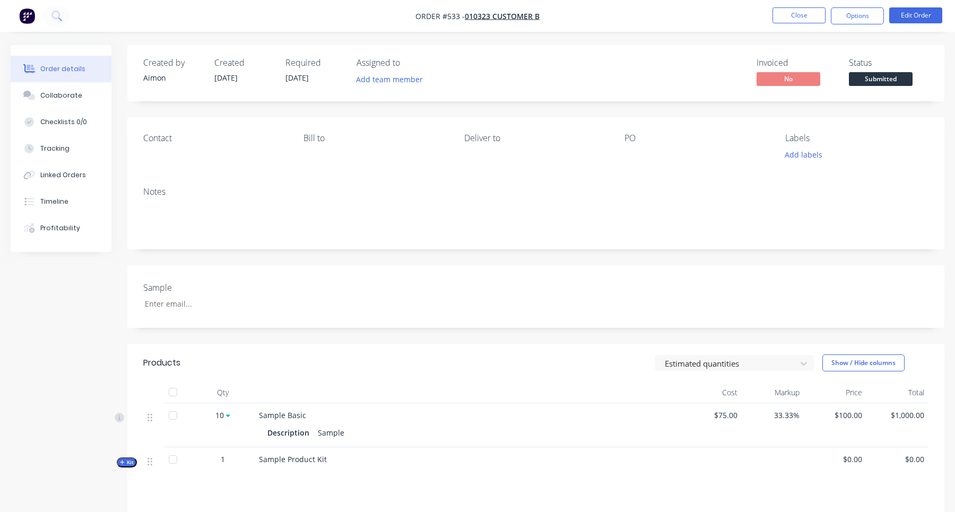
scroll to position [157, 0]
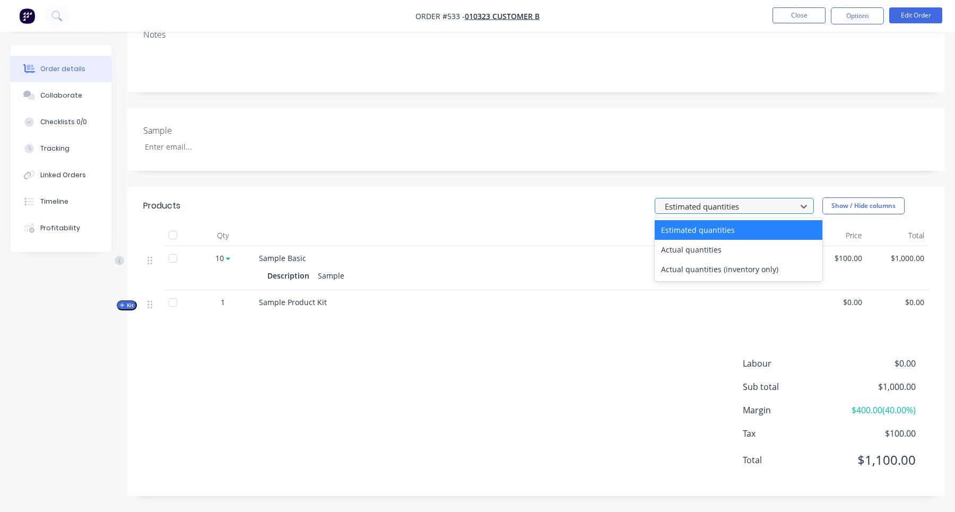
click at [721, 206] on div at bounding box center [726, 205] width 127 height 13
click at [715, 268] on div "Actual quantities (inventory only)" at bounding box center [738, 269] width 168 height 20
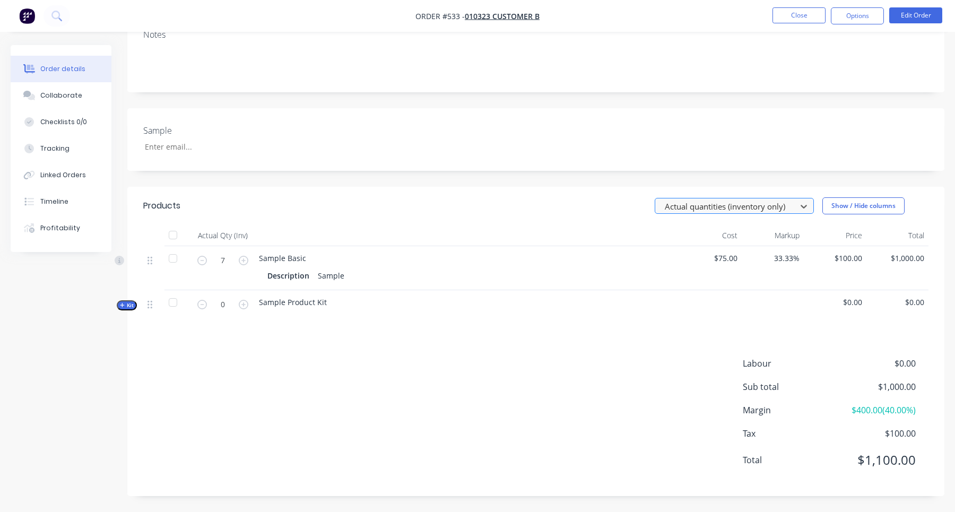
click at [716, 206] on div at bounding box center [726, 205] width 127 height 13
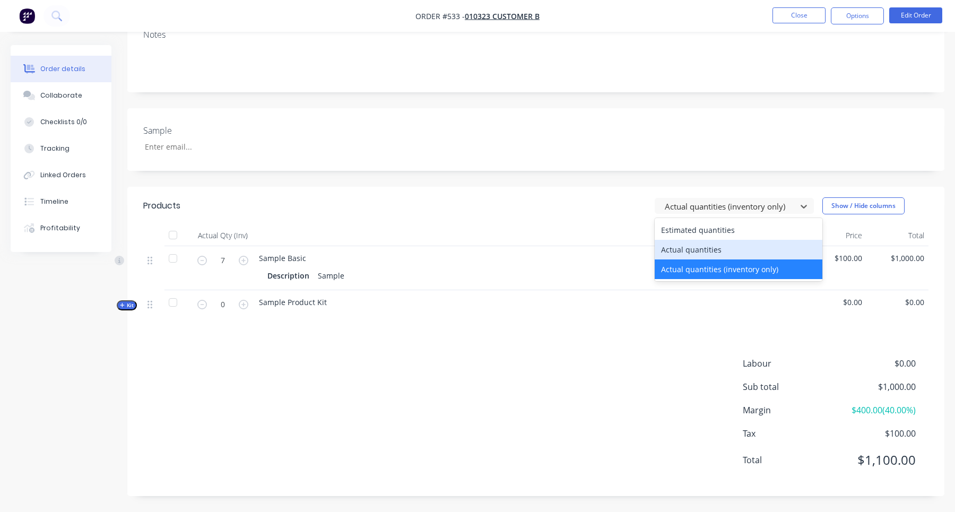
click at [705, 247] on div "Actual quantities" at bounding box center [738, 250] width 168 height 20
type input "5"
type input "1"
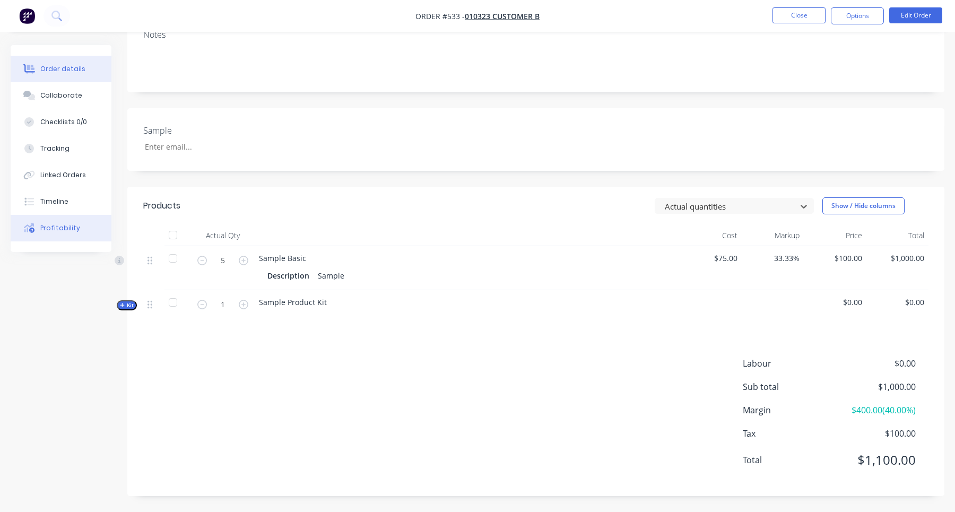
click at [66, 227] on div "Profitability" at bounding box center [60, 228] width 40 height 10
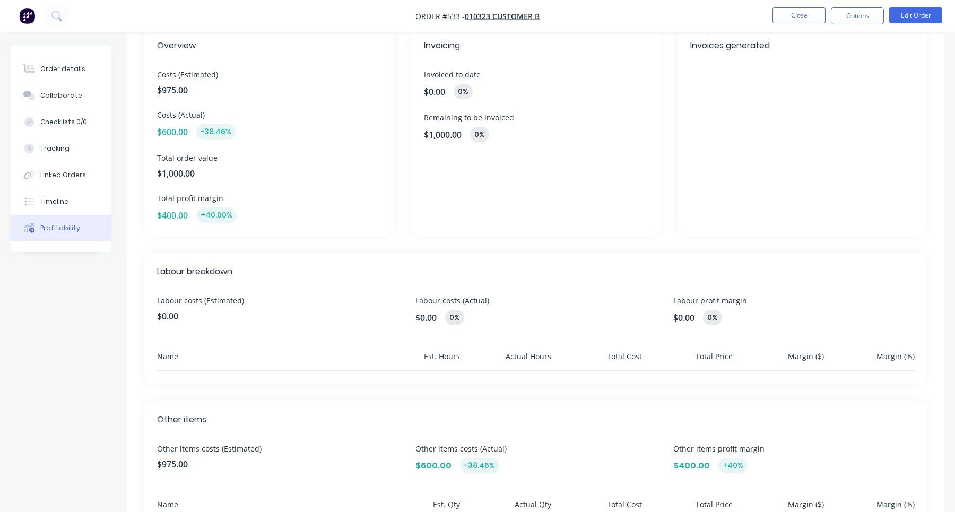
scroll to position [196, 0]
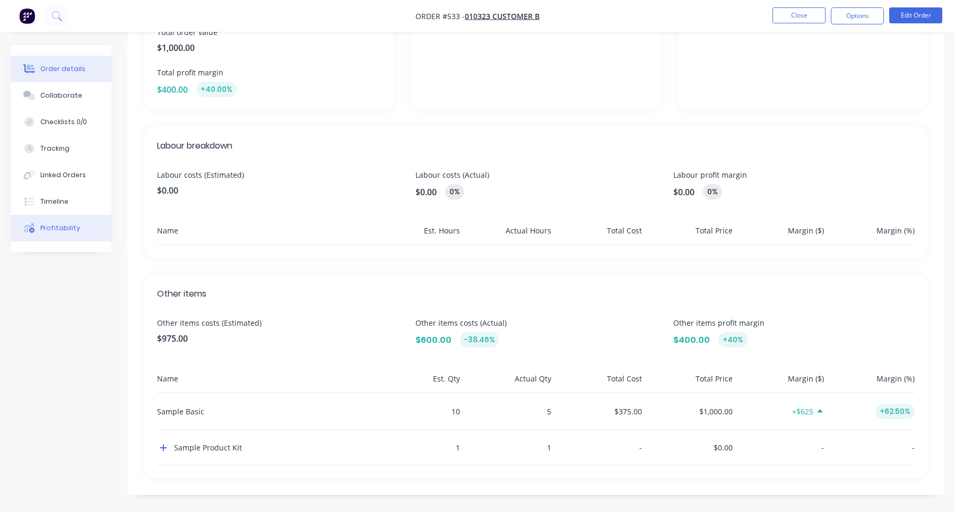
click at [72, 69] on div "Order details" at bounding box center [62, 69] width 45 height 10
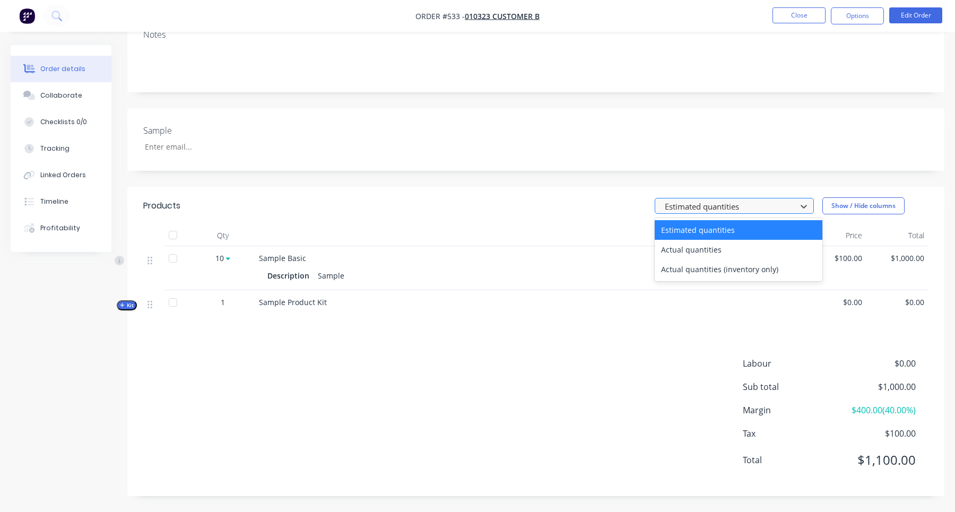
click at [715, 208] on div at bounding box center [726, 205] width 127 height 13
click at [706, 252] on div "Actual quantities" at bounding box center [738, 250] width 168 height 20
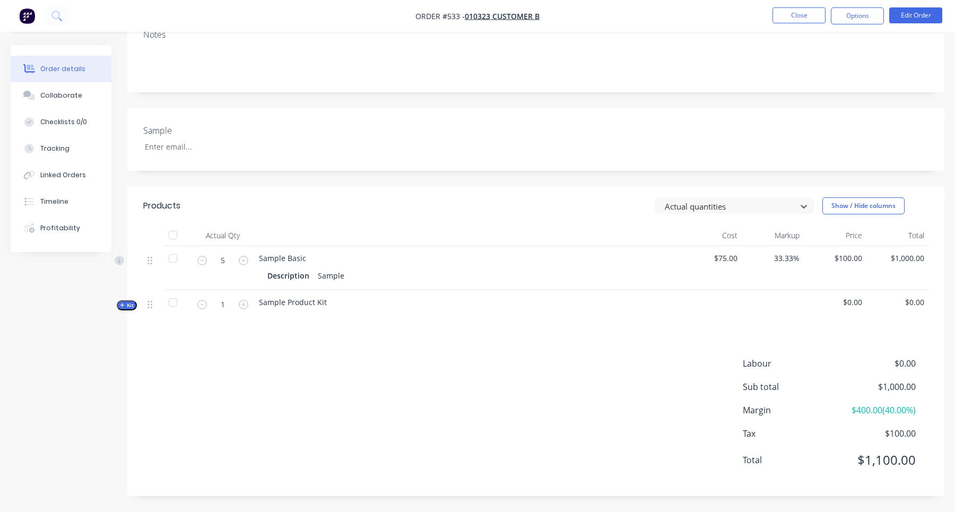
scroll to position [0, 0]
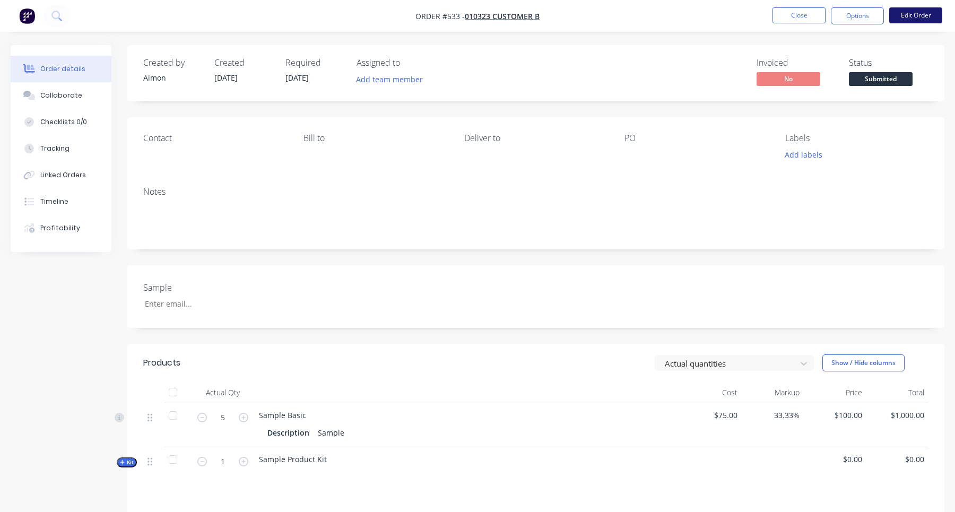
click at [917, 12] on button "Edit Order" at bounding box center [915, 15] width 53 height 16
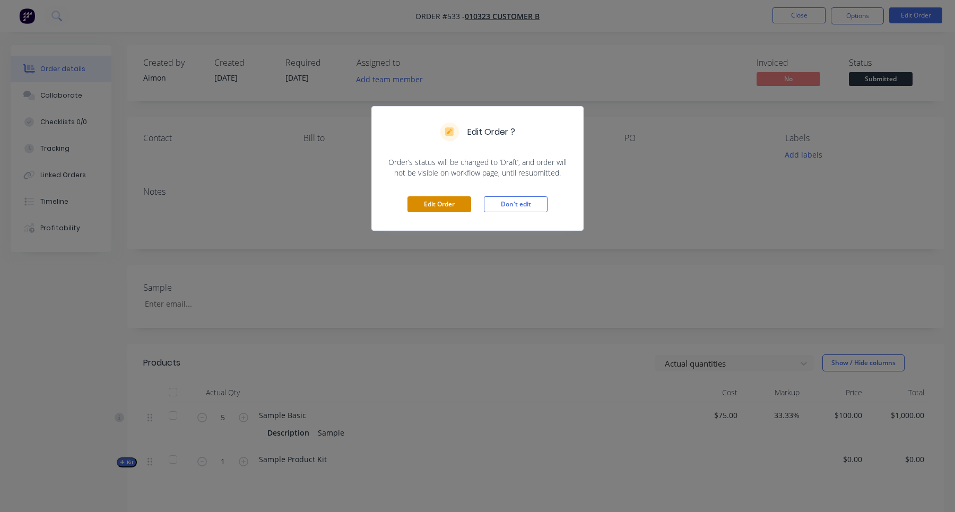
click at [439, 198] on button "Edit Order" at bounding box center [439, 204] width 64 height 16
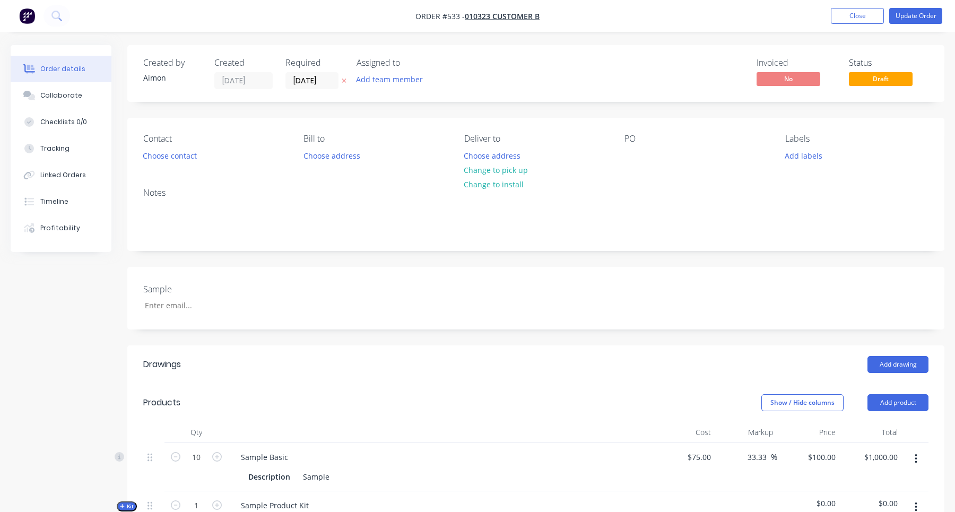
scroll to position [271, 0]
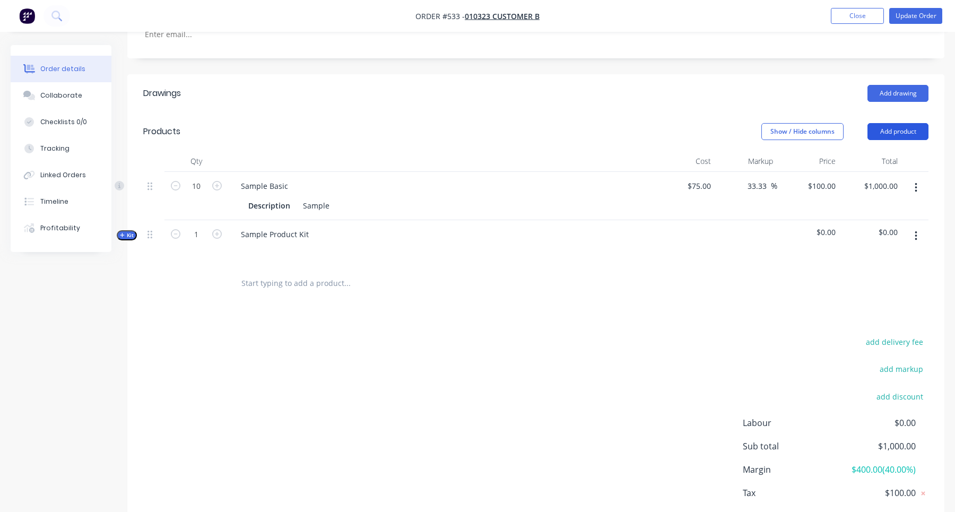
click at [896, 132] on button "Add product" at bounding box center [897, 131] width 61 height 17
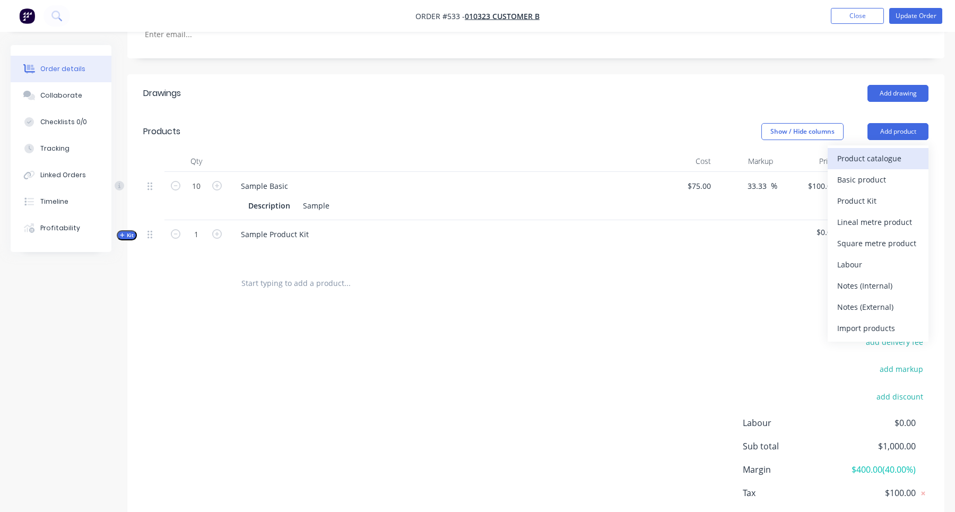
click at [876, 152] on div "Product catalogue" at bounding box center [878, 158] width 82 height 15
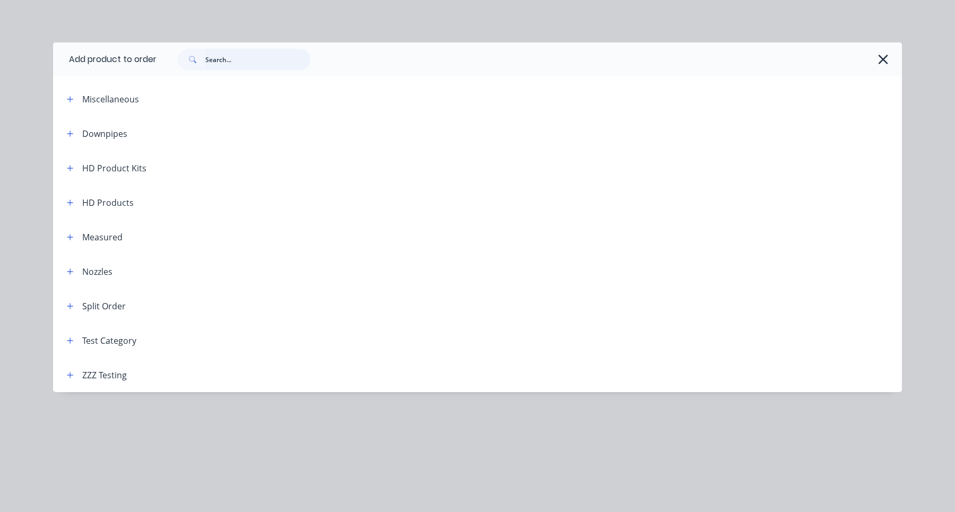
click at [224, 62] on input "text" at bounding box center [257, 59] width 105 height 21
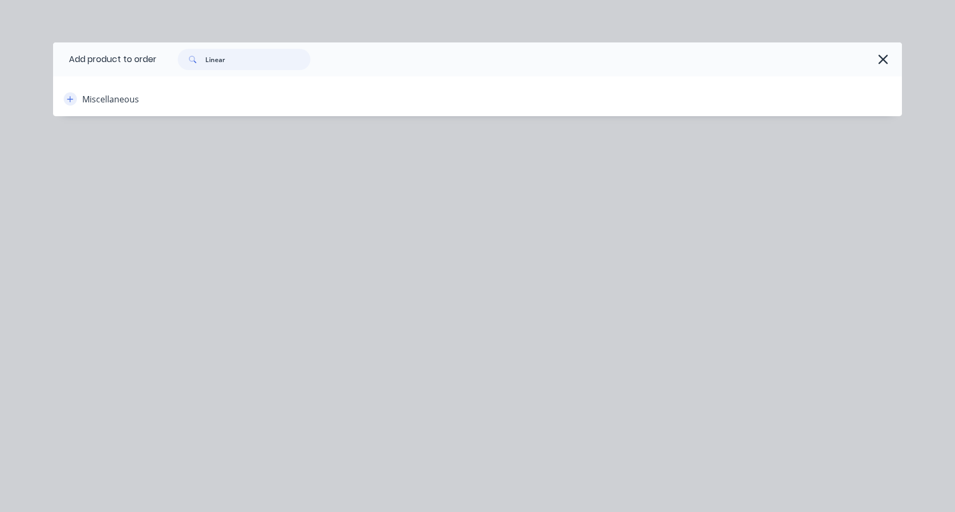
type input "Linear"
click at [70, 101] on icon "button" at bounding box center [70, 99] width 6 height 6
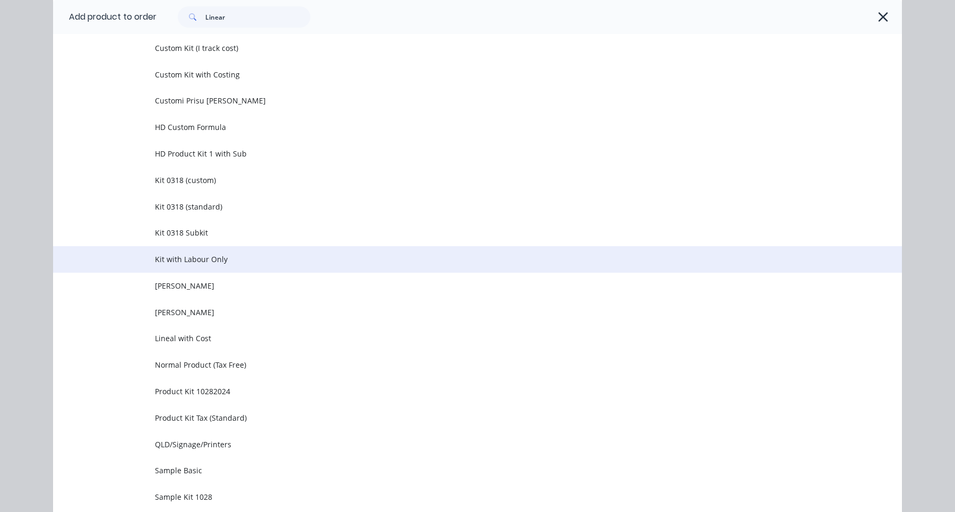
scroll to position [268, 0]
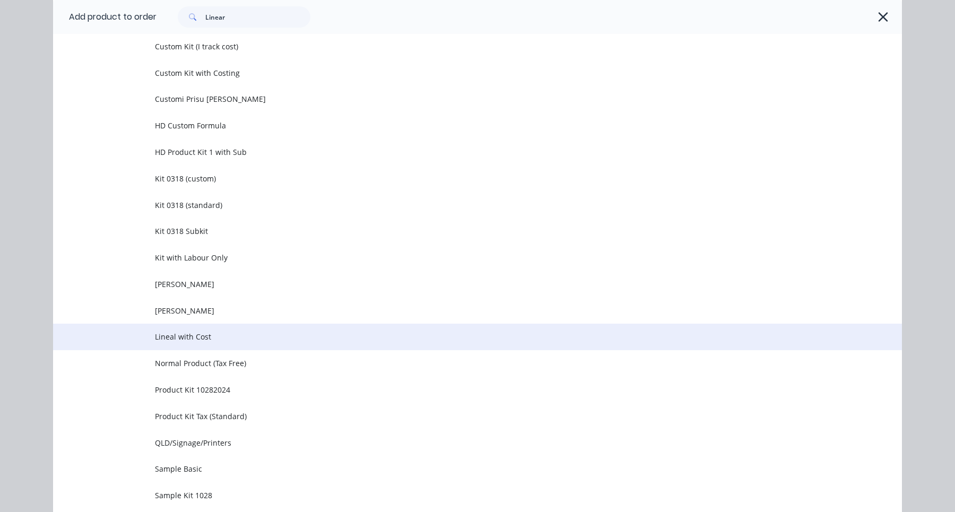
click at [220, 338] on span "Lineal with Cost" at bounding box center [453, 336] width 597 height 11
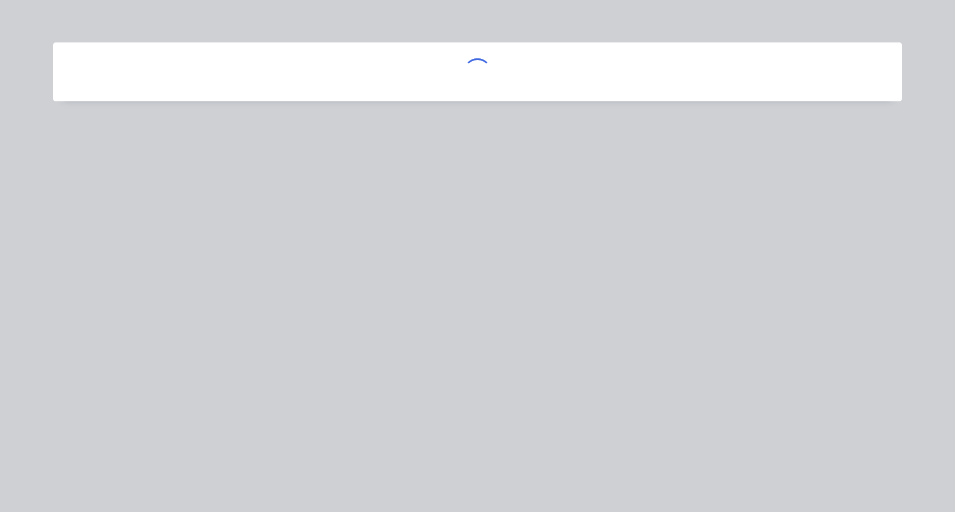
scroll to position [0, 0]
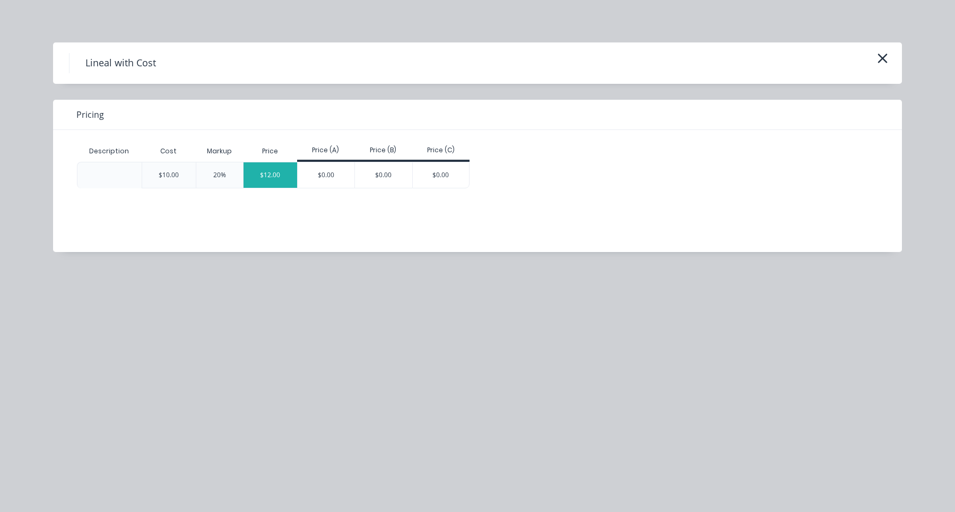
click at [270, 173] on div "$12.00" at bounding box center [270, 174] width 54 height 25
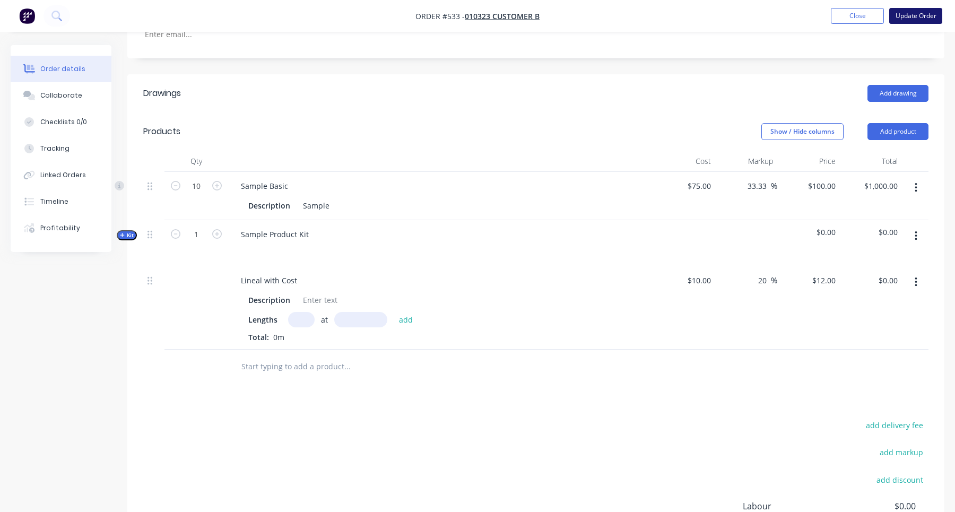
click at [918, 19] on button "Update Order" at bounding box center [915, 16] width 53 height 16
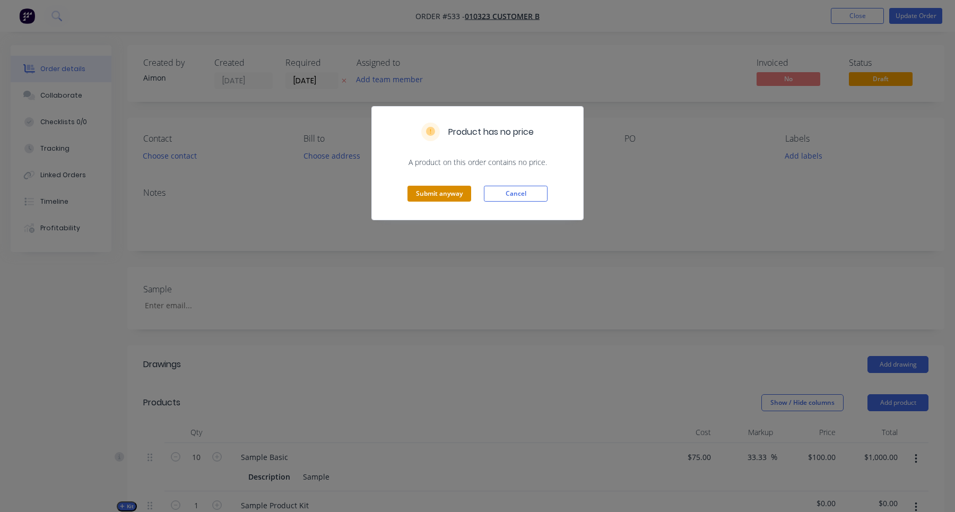
click at [456, 194] on button "Submit anyway" at bounding box center [439, 194] width 64 height 16
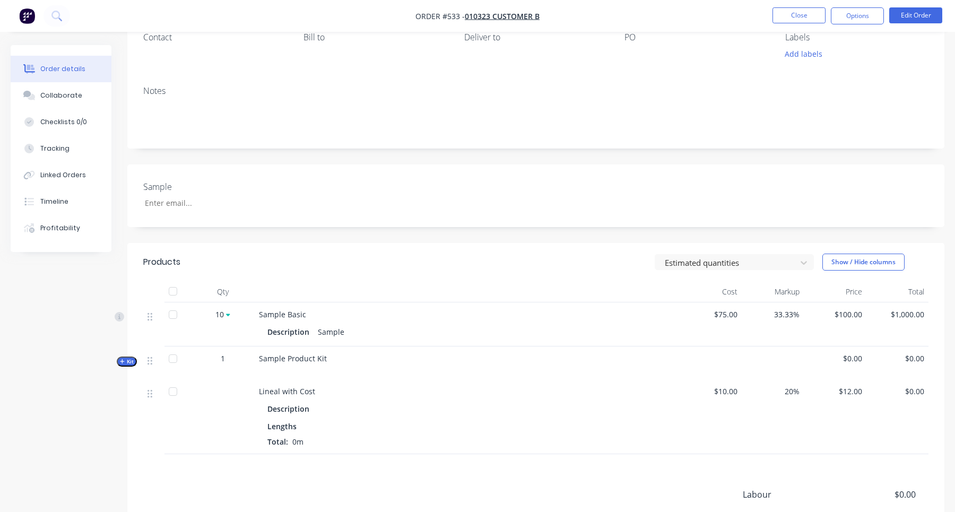
scroll to position [232, 0]
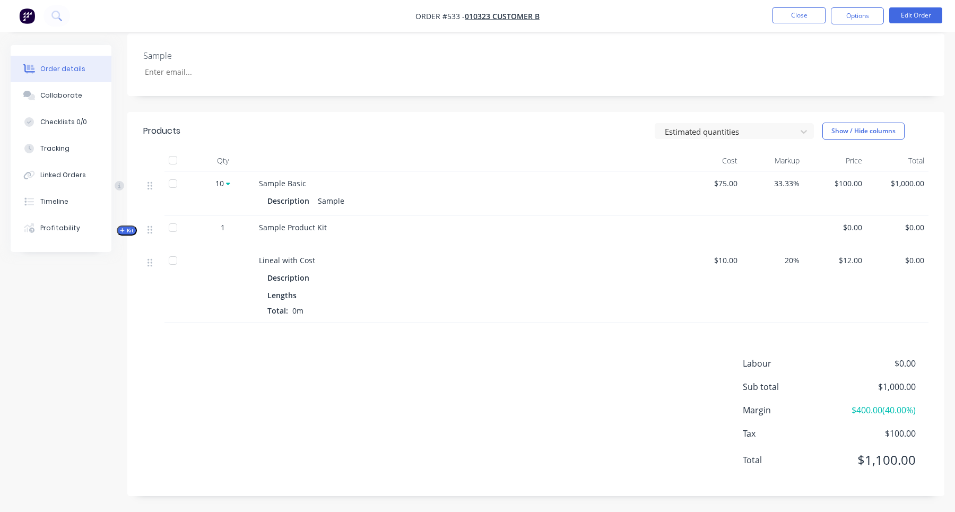
click at [127, 232] on span "Kit" at bounding box center [127, 230] width 14 height 8
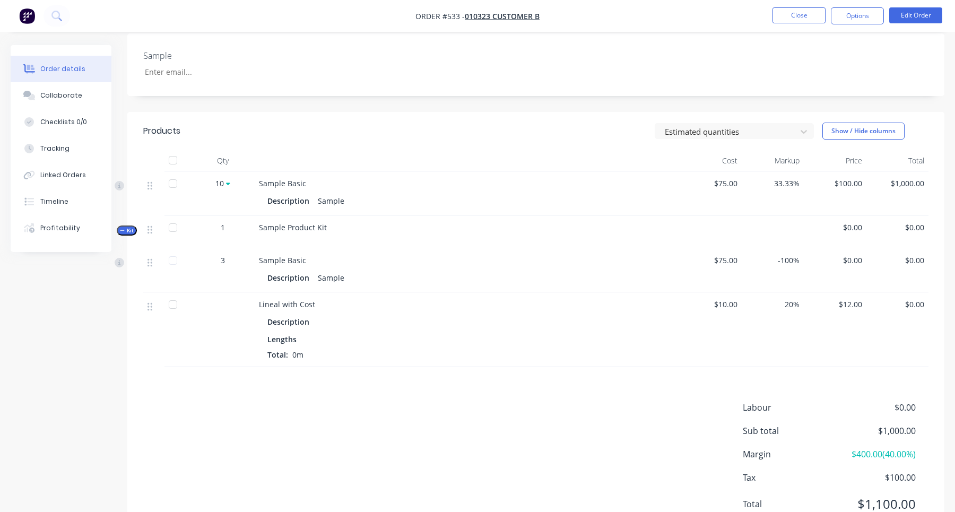
scroll to position [252, 0]
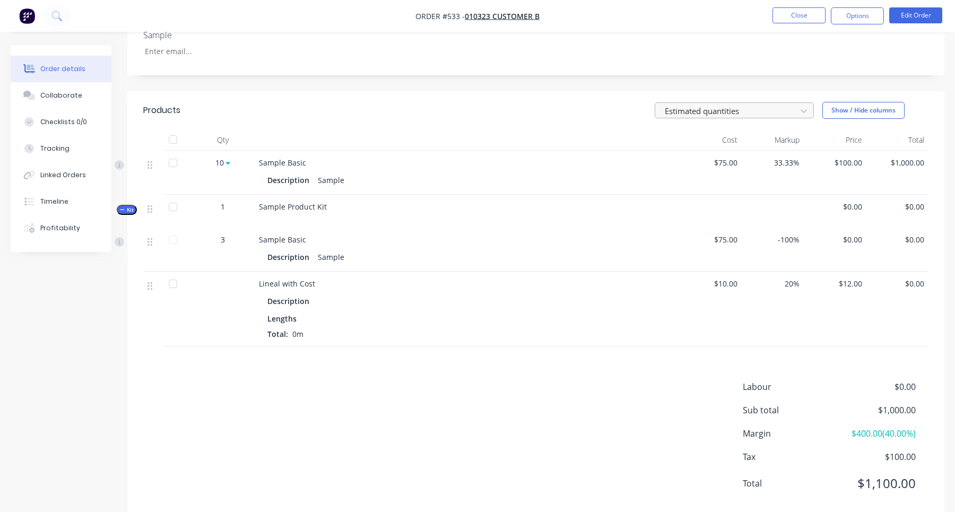
click at [701, 108] on div at bounding box center [726, 110] width 127 height 13
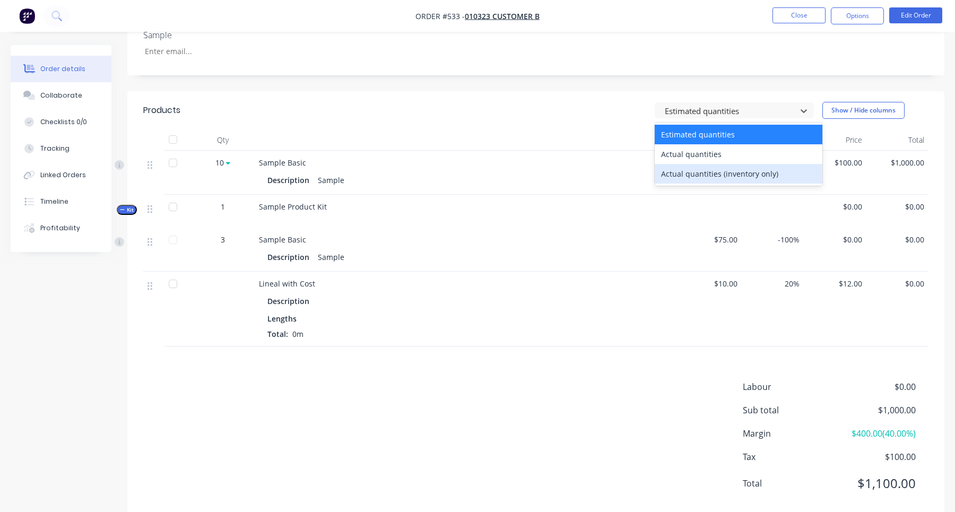
click at [699, 168] on div "Actual quantities (inventory only)" at bounding box center [738, 174] width 168 height 20
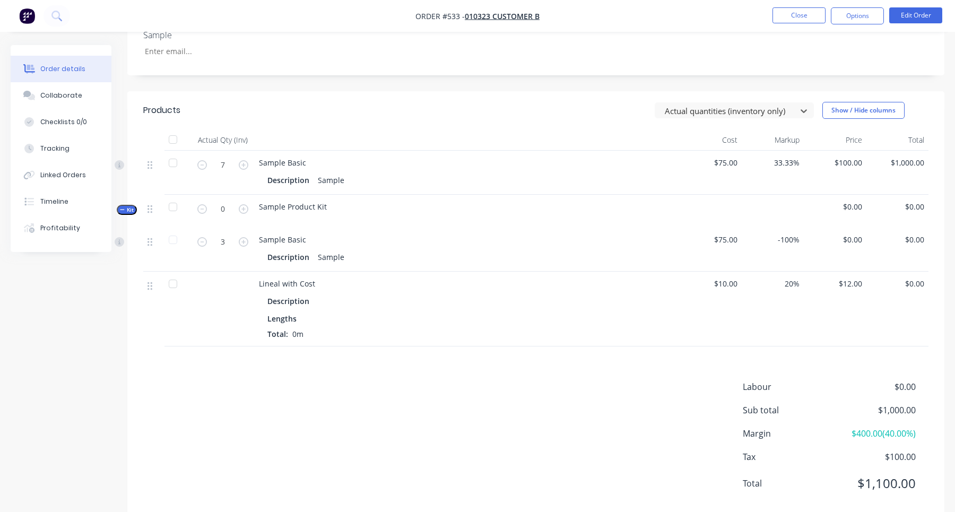
scroll to position [275, 0]
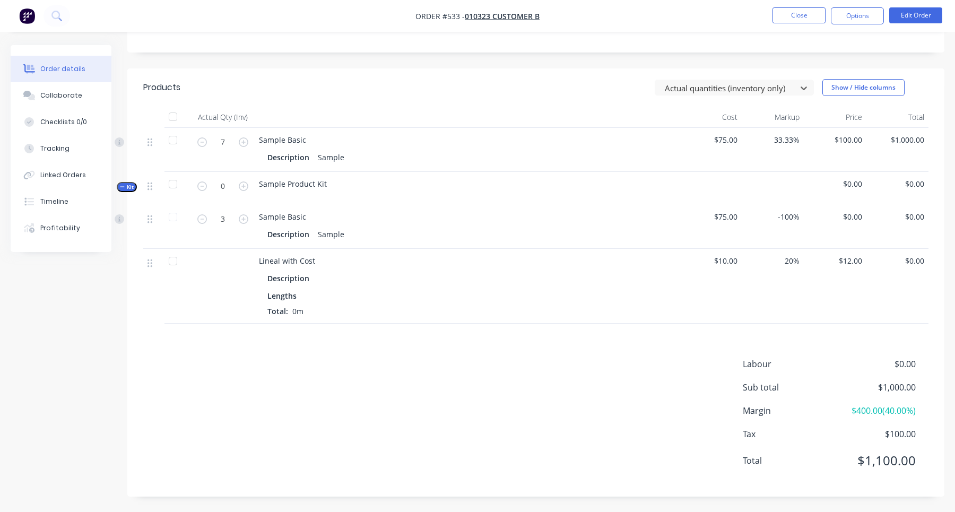
click at [259, 261] on span "Lineal with Cost" at bounding box center [287, 261] width 56 height 10
click at [697, 81] on div at bounding box center [726, 87] width 127 height 13
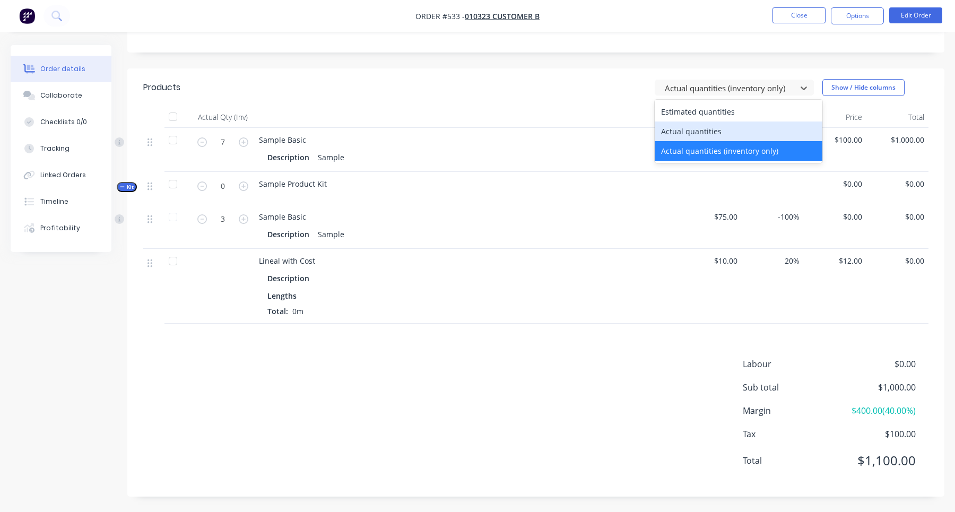
click at [700, 130] on div "Actual quantities" at bounding box center [738, 131] width 168 height 20
type input "5"
type input "1"
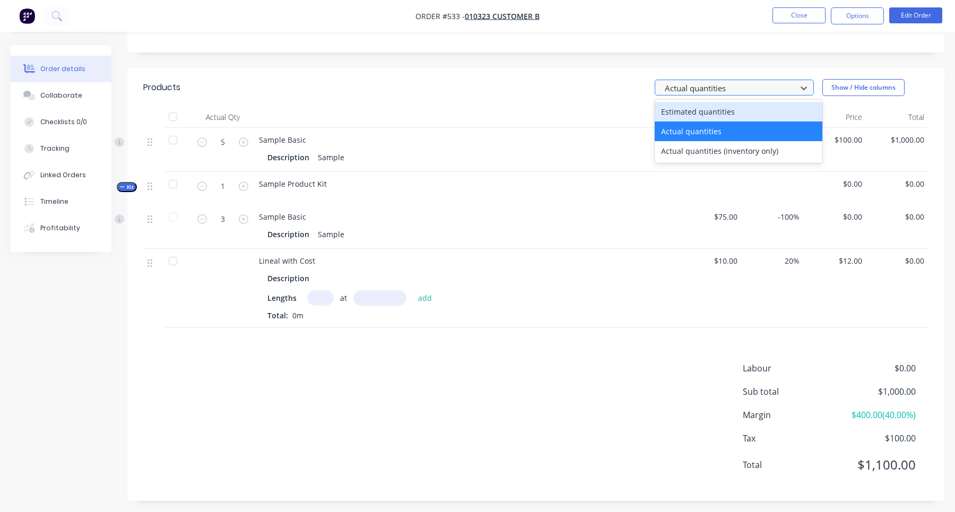
click at [706, 92] on div at bounding box center [726, 87] width 127 height 13
click at [701, 112] on div "Estimated quantities" at bounding box center [738, 112] width 168 height 20
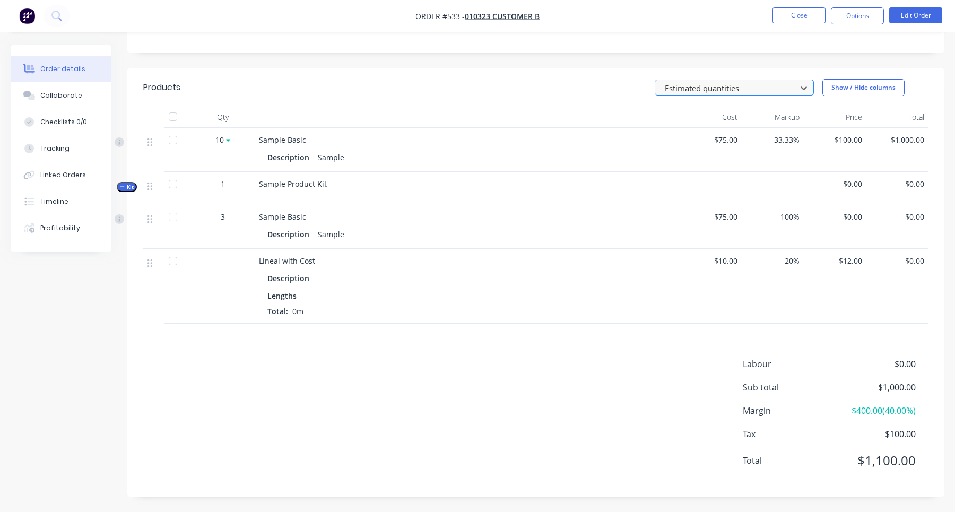
click at [704, 90] on div at bounding box center [726, 87] width 127 height 13
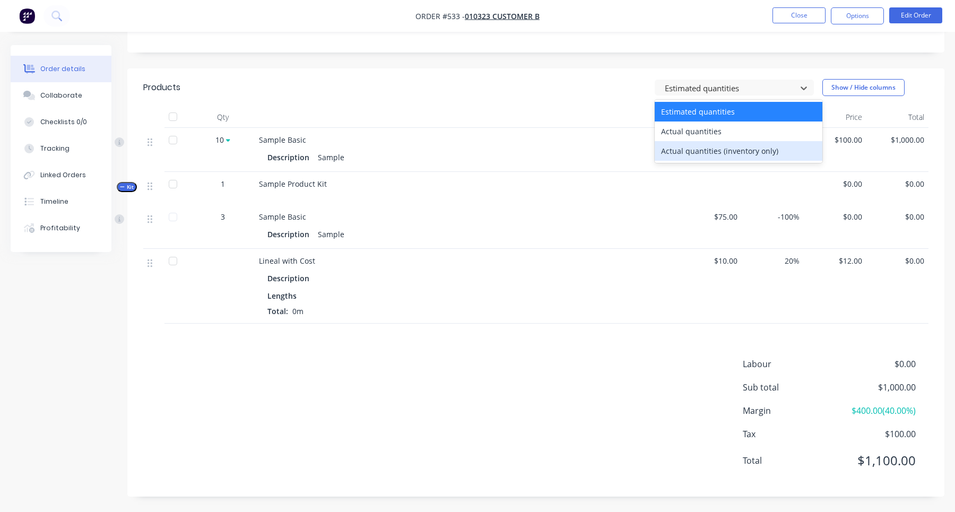
click at [702, 148] on div "Actual quantities (inventory only)" at bounding box center [738, 151] width 168 height 20
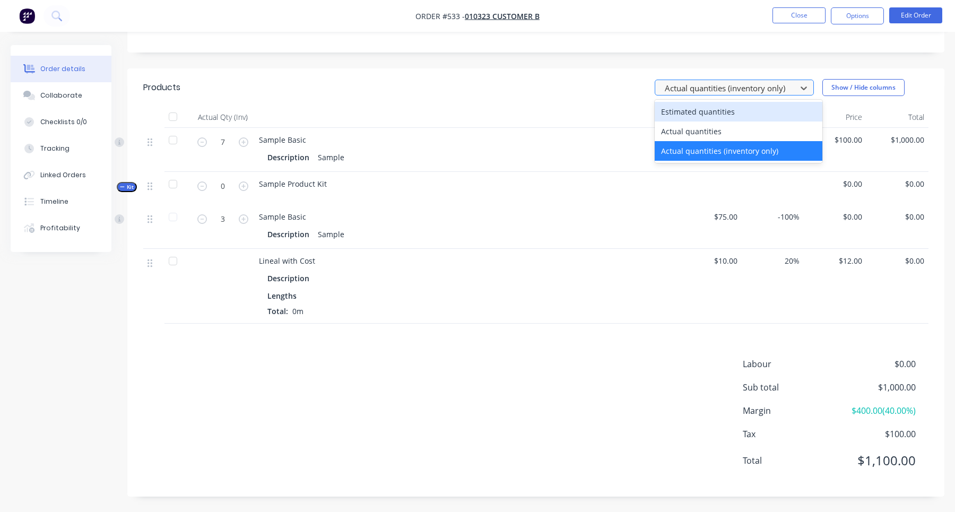
click at [715, 85] on div at bounding box center [726, 87] width 127 height 13
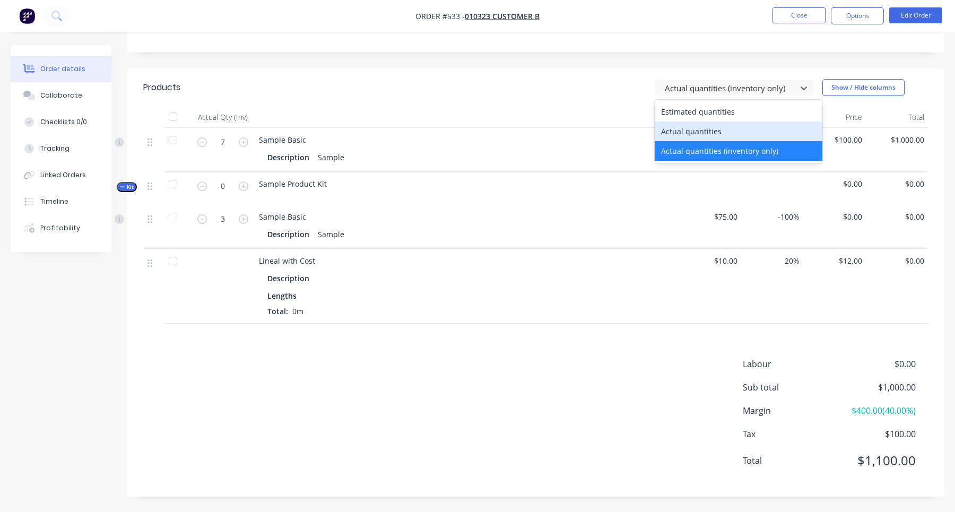
click at [707, 138] on div "Actual quantities" at bounding box center [738, 131] width 168 height 20
type input "5"
type input "1"
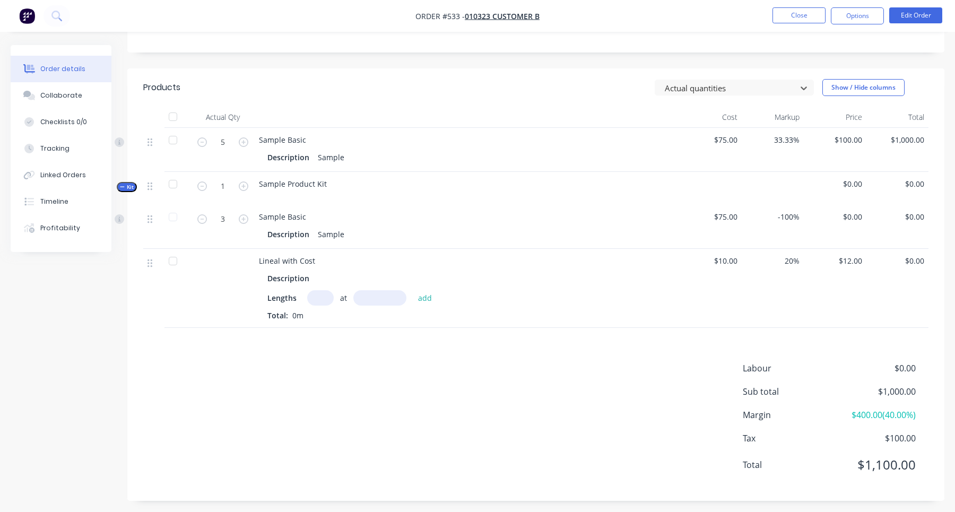
click at [317, 296] on input "text" at bounding box center [320, 297] width 27 height 15
click at [378, 302] on input "text" at bounding box center [379, 297] width 53 height 15
click at [704, 89] on div at bounding box center [726, 87] width 127 height 13
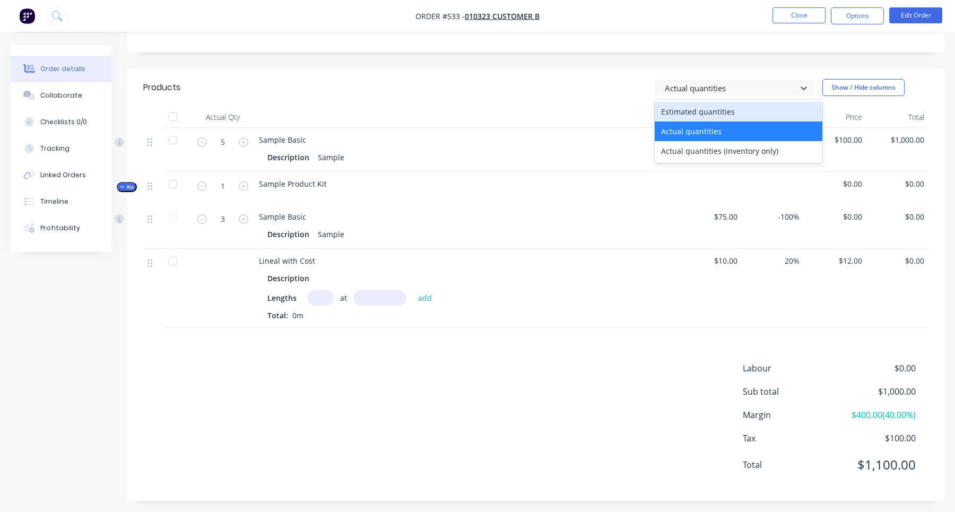
click at [703, 107] on div "Estimated quantities" at bounding box center [738, 112] width 168 height 20
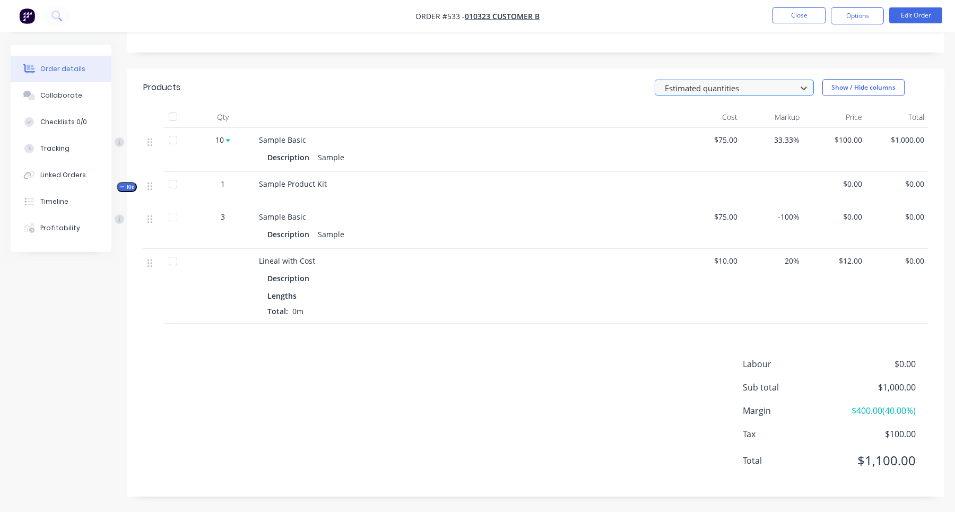
click at [708, 94] on div at bounding box center [726, 87] width 127 height 13
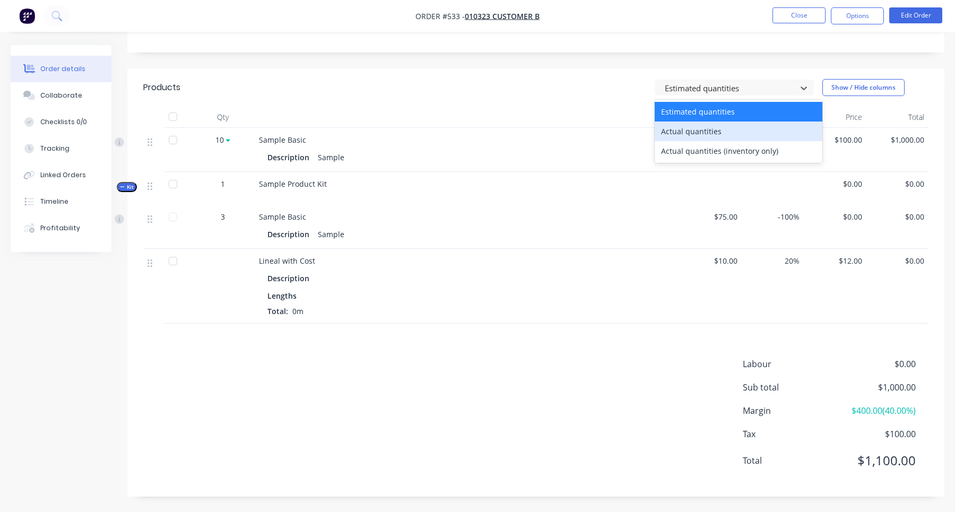
click at [703, 137] on div "Actual quantities" at bounding box center [738, 131] width 168 height 20
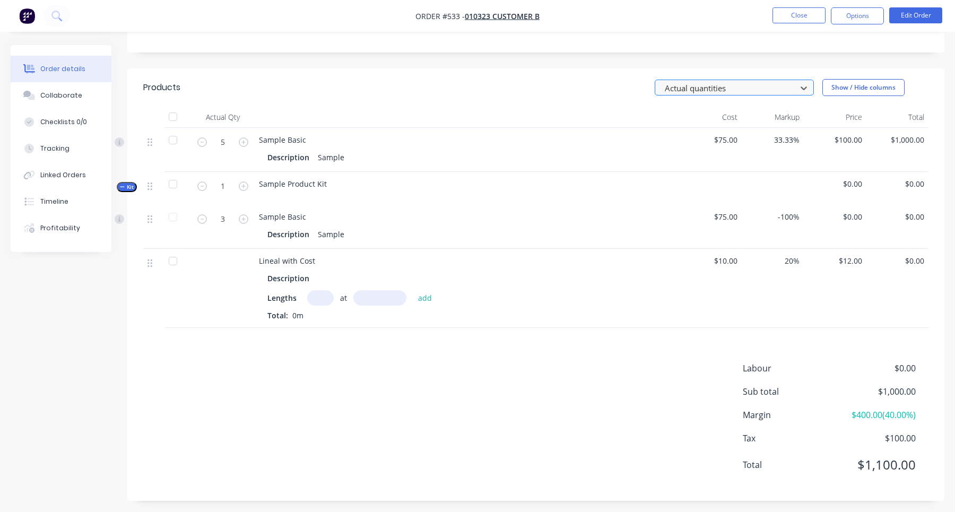
click at [708, 92] on div at bounding box center [726, 87] width 127 height 13
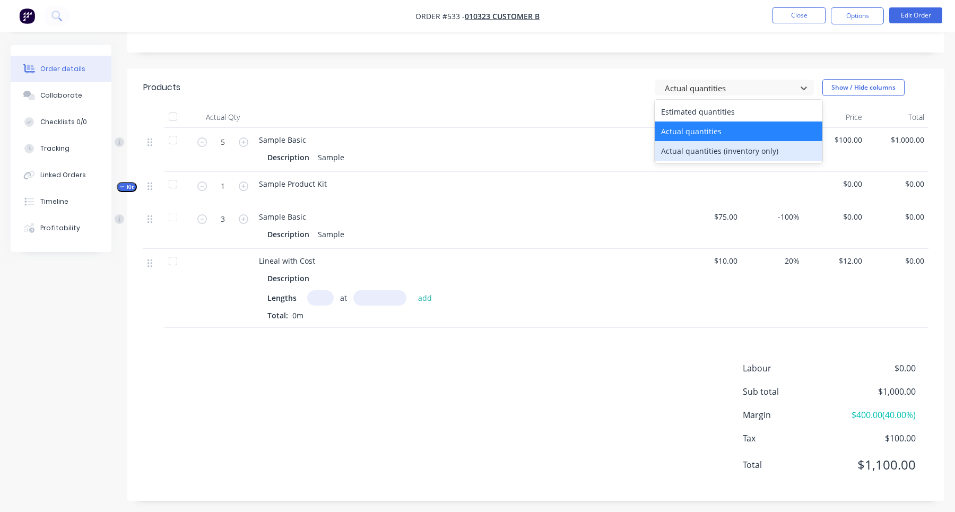
click at [706, 144] on div "Actual quantities (inventory only)" at bounding box center [738, 151] width 168 height 20
type input "7"
type input "0"
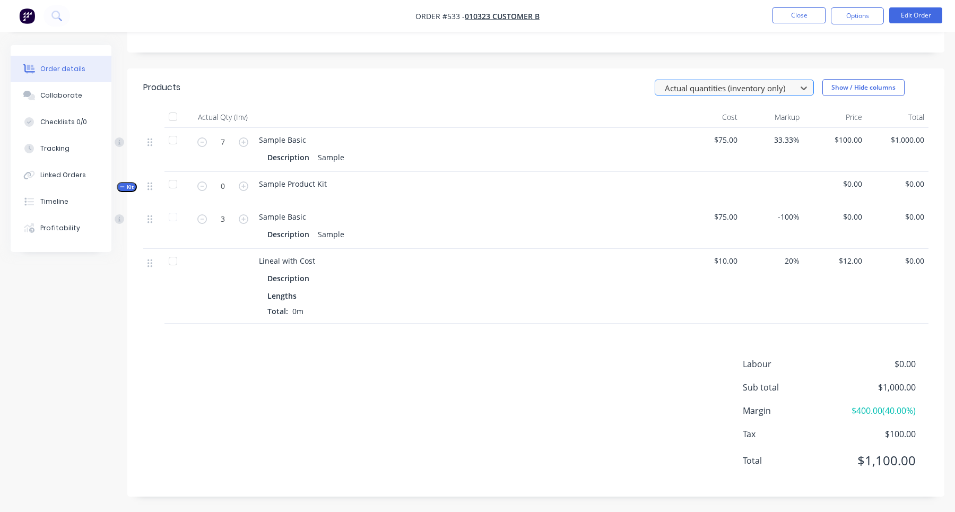
click at [708, 94] on div at bounding box center [726, 87] width 127 height 13
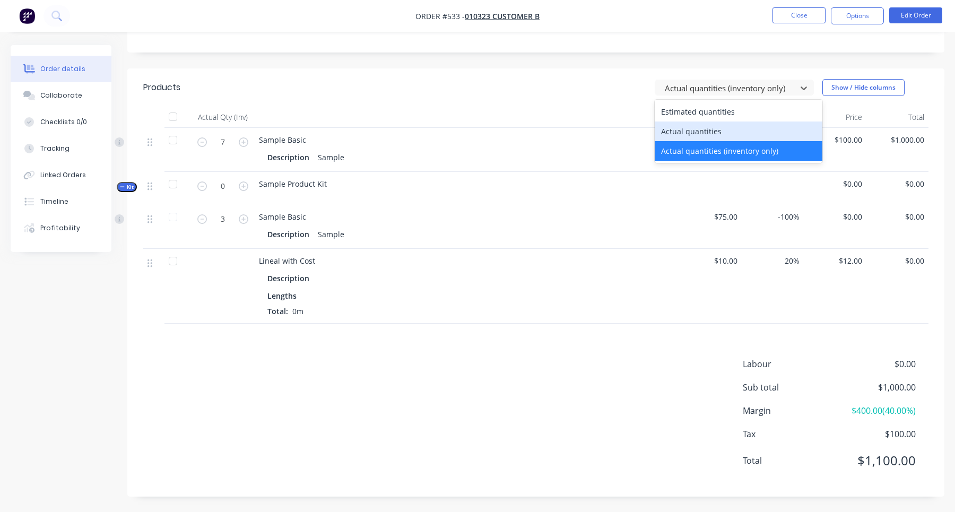
click at [706, 133] on div "Actual quantities" at bounding box center [738, 131] width 168 height 20
type input "5"
type input "1"
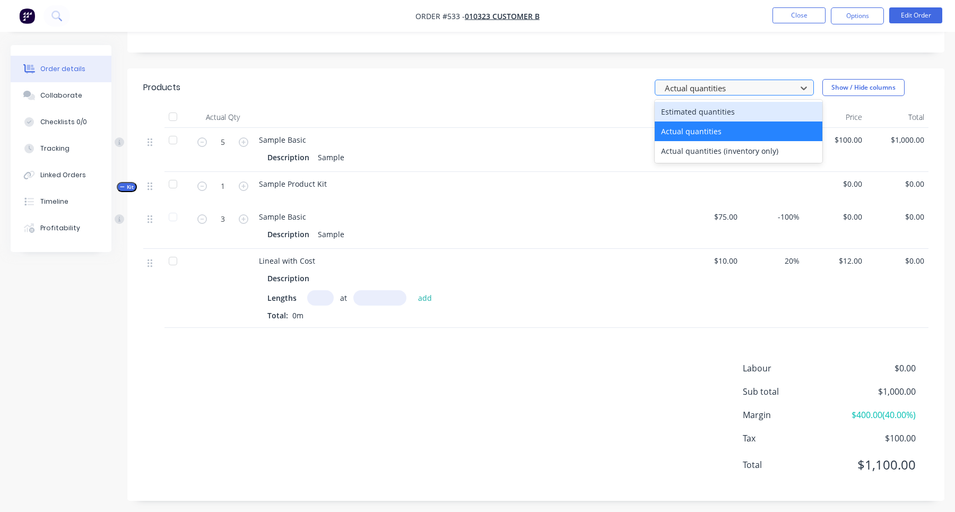
click at [723, 90] on div at bounding box center [726, 87] width 127 height 13
click at [703, 111] on div "Estimated quantities" at bounding box center [738, 112] width 168 height 20
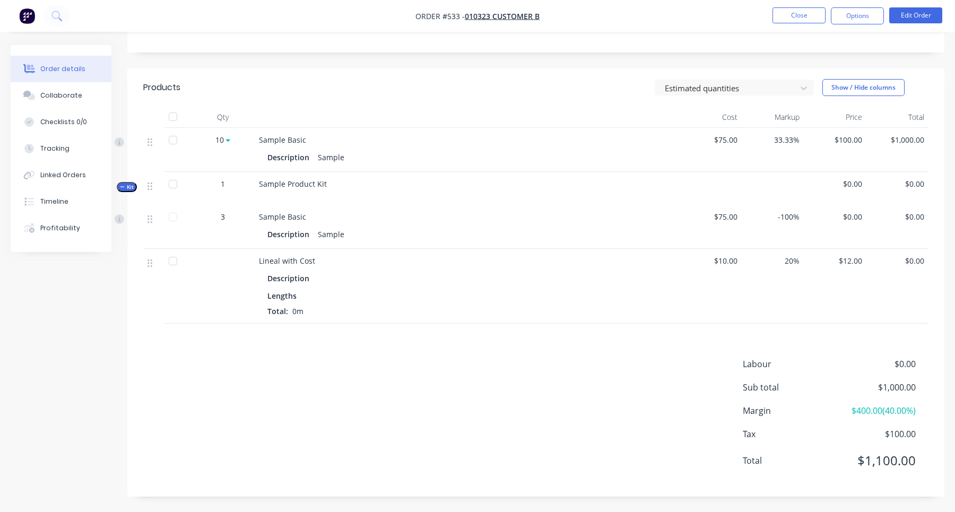
click at [712, 97] on header "Products Estimated quantities Show / Hide columns" at bounding box center [535, 87] width 817 height 38
click at [716, 94] on div at bounding box center [726, 87] width 127 height 13
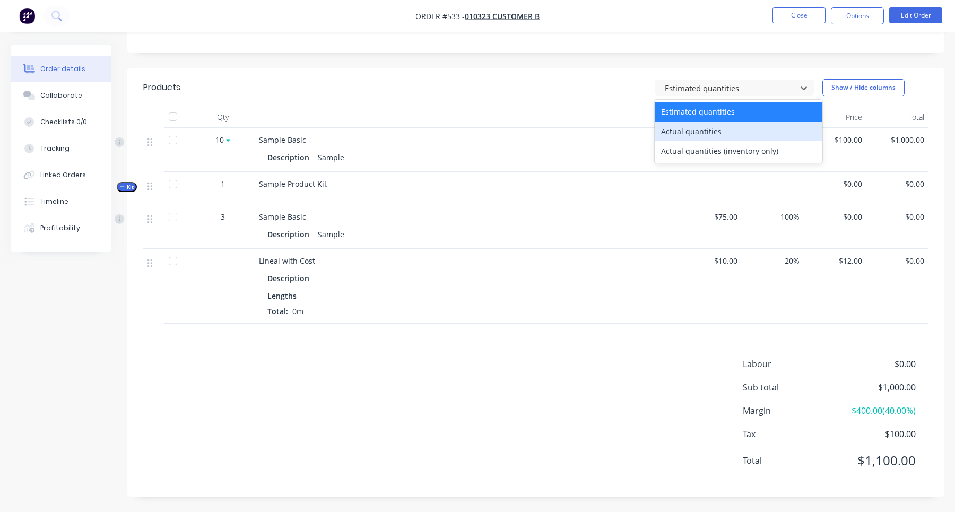
click at [707, 126] on div "Actual quantities" at bounding box center [738, 131] width 168 height 20
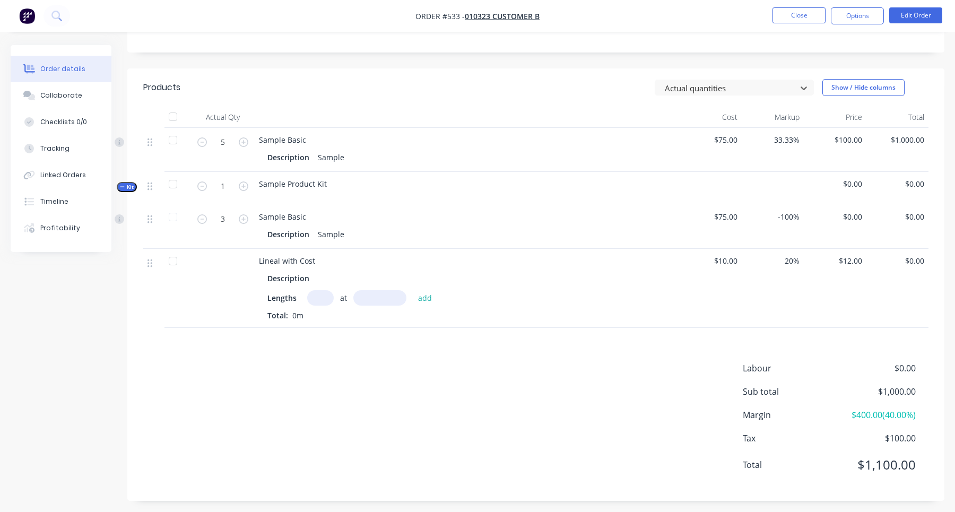
click at [320, 297] on input "text" at bounding box center [320, 297] width 27 height 15
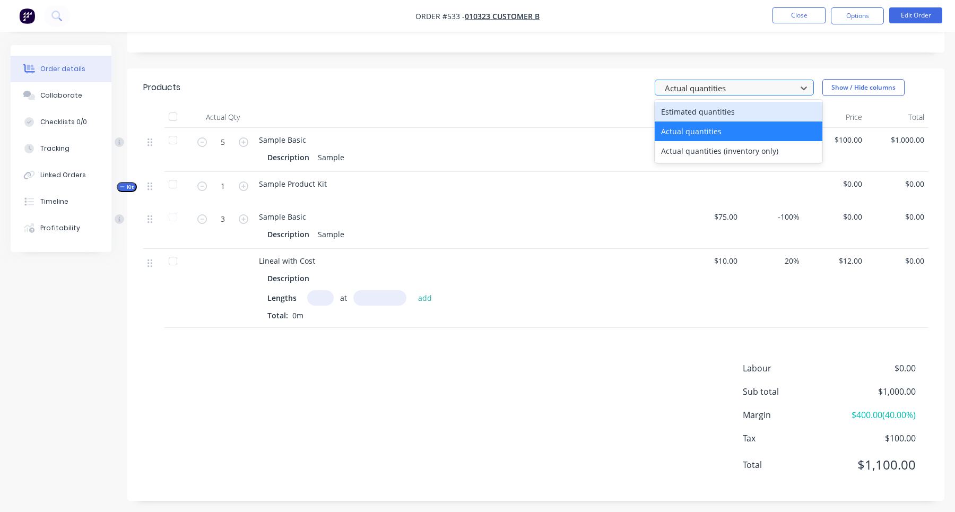
click at [725, 92] on div at bounding box center [726, 87] width 127 height 13
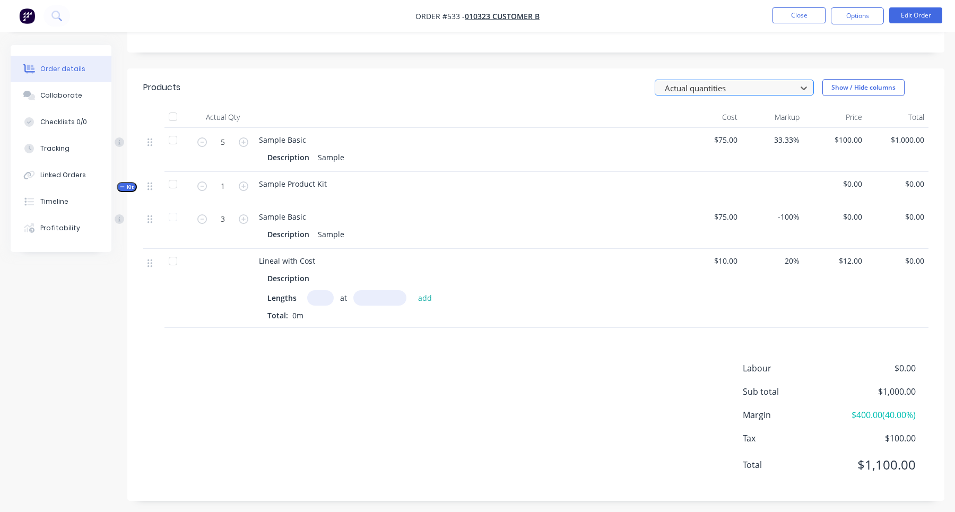
click at [714, 91] on div at bounding box center [726, 87] width 127 height 13
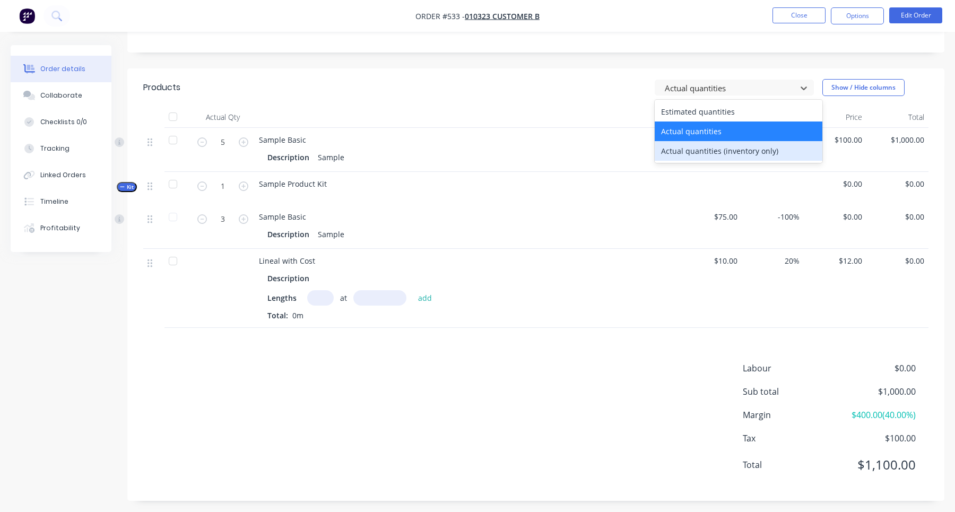
click at [744, 154] on div "Actual quantities (inventory only)" at bounding box center [738, 151] width 168 height 20
type input "7"
type input "0"
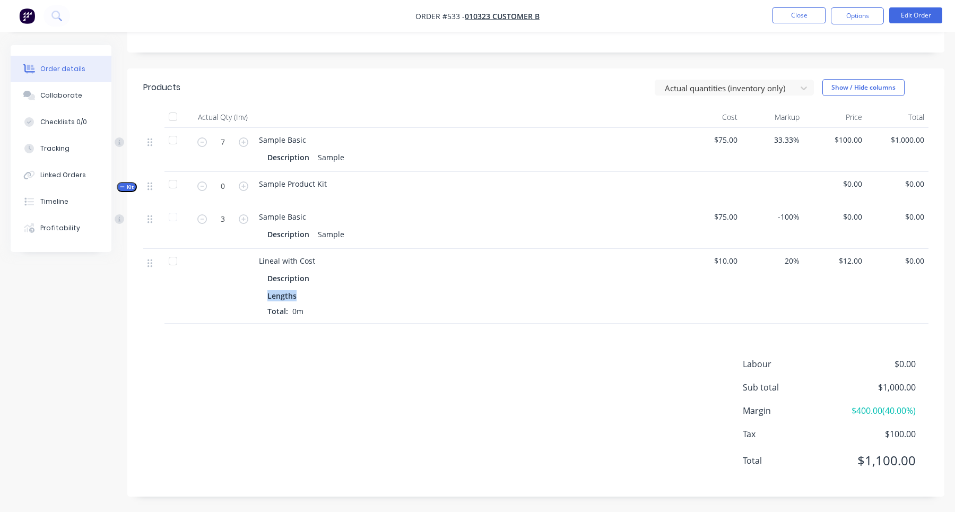
drag, startPoint x: 268, startPoint y: 296, endPoint x: 377, endPoint y: 296, distance: 108.7
click at [377, 296] on div "Lengths" at bounding box center [466, 295] width 399 height 11
click at [392, 299] on div "Lengths" at bounding box center [466, 295] width 399 height 11
click at [728, 93] on div at bounding box center [726, 87] width 127 height 13
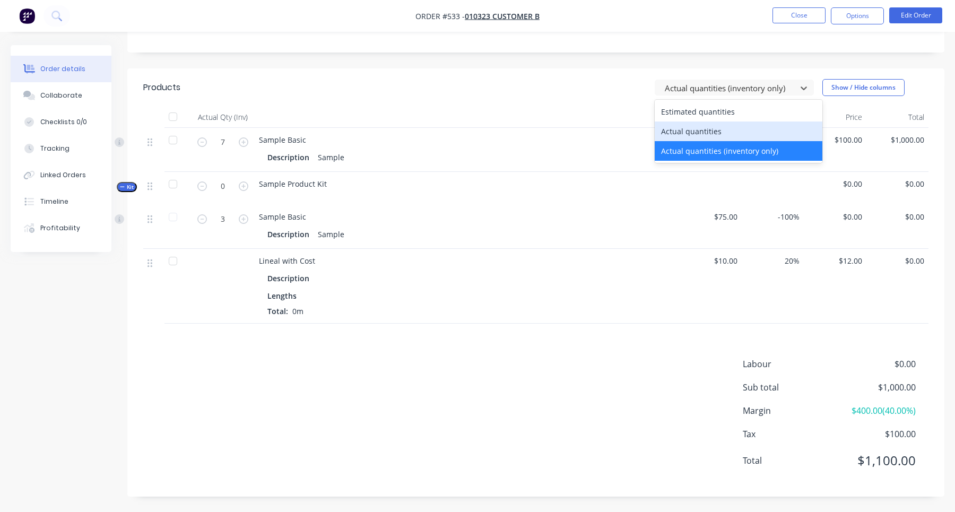
click at [728, 134] on div "Actual quantities" at bounding box center [738, 131] width 168 height 20
type input "5"
type input "1"
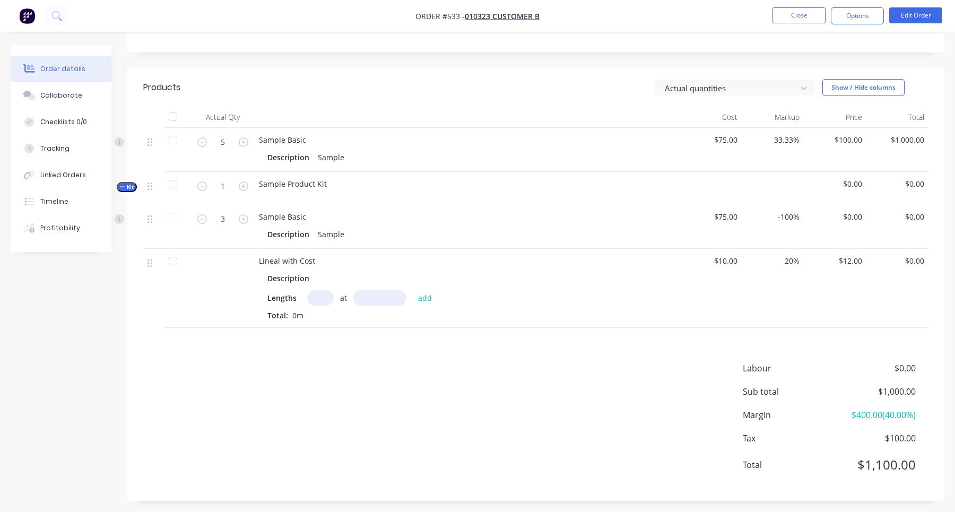
click at [316, 296] on input "text" at bounding box center [320, 297] width 27 height 15
click at [387, 293] on input "text" at bounding box center [379, 297] width 53 height 15
click at [323, 296] on input "text" at bounding box center [320, 297] width 27 height 15
click at [385, 296] on input "text" at bounding box center [379, 297] width 53 height 15
click at [328, 296] on input "text" at bounding box center [320, 297] width 27 height 15
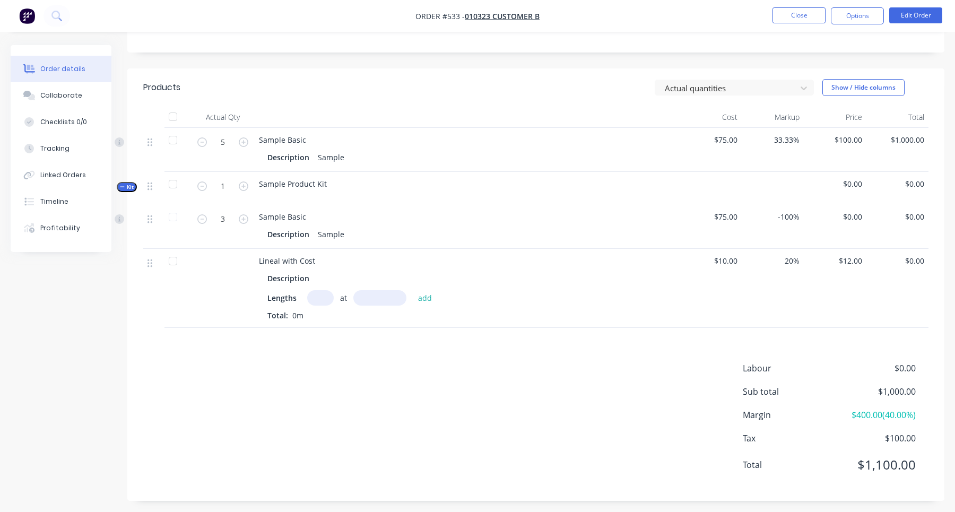
click at [366, 296] on input "text" at bounding box center [379, 297] width 53 height 15
click at [323, 296] on input "text" at bounding box center [320, 297] width 27 height 15
click at [370, 296] on input "text" at bounding box center [379, 297] width 53 height 15
click at [317, 296] on input "text" at bounding box center [320, 297] width 27 height 15
click at [366, 296] on input "text" at bounding box center [379, 297] width 53 height 15
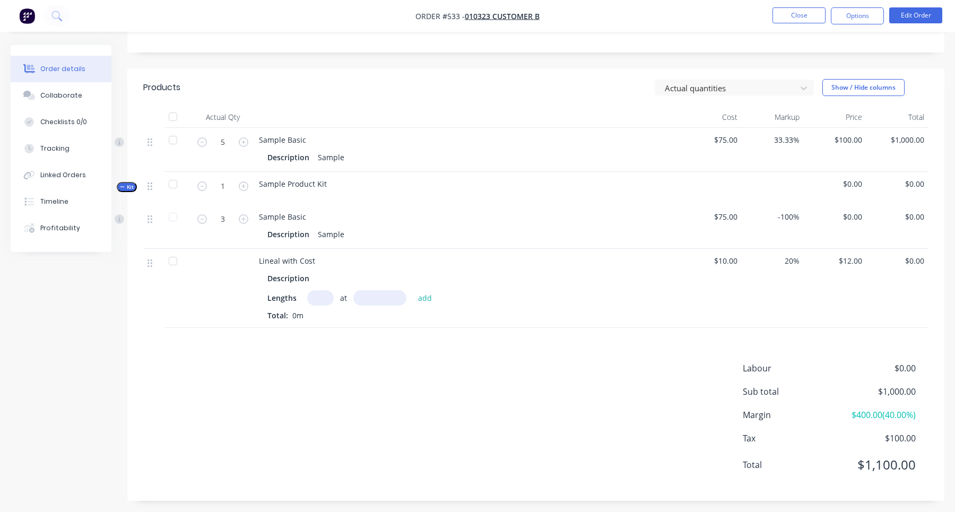
click at [310, 295] on input "text" at bounding box center [320, 297] width 27 height 15
click at [347, 295] on div "at add" at bounding box center [372, 297] width 130 height 15
click at [329, 297] on input "text" at bounding box center [320, 297] width 27 height 15
click at [380, 297] on input "text" at bounding box center [379, 297] width 53 height 15
click at [389, 297] on input "text" at bounding box center [379, 297] width 53 height 15
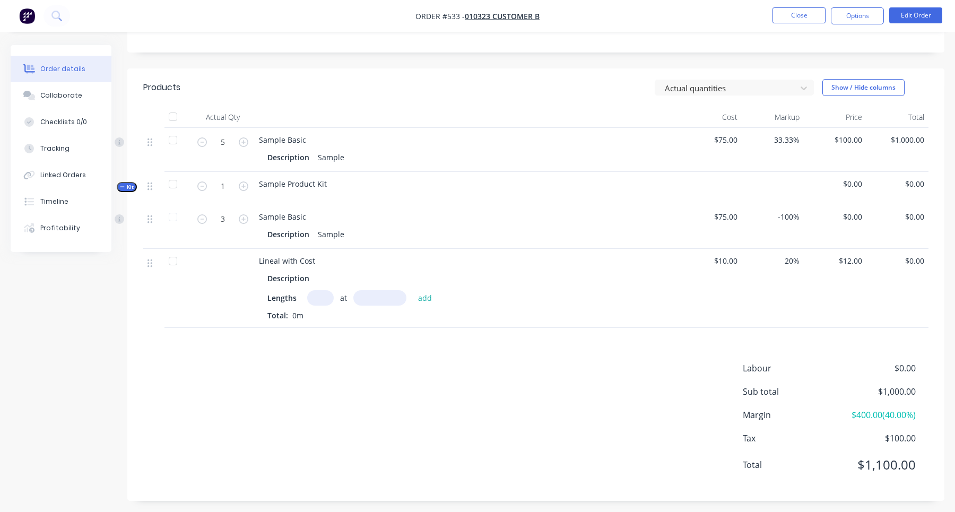
click at [318, 297] on input "text" at bounding box center [320, 297] width 27 height 15
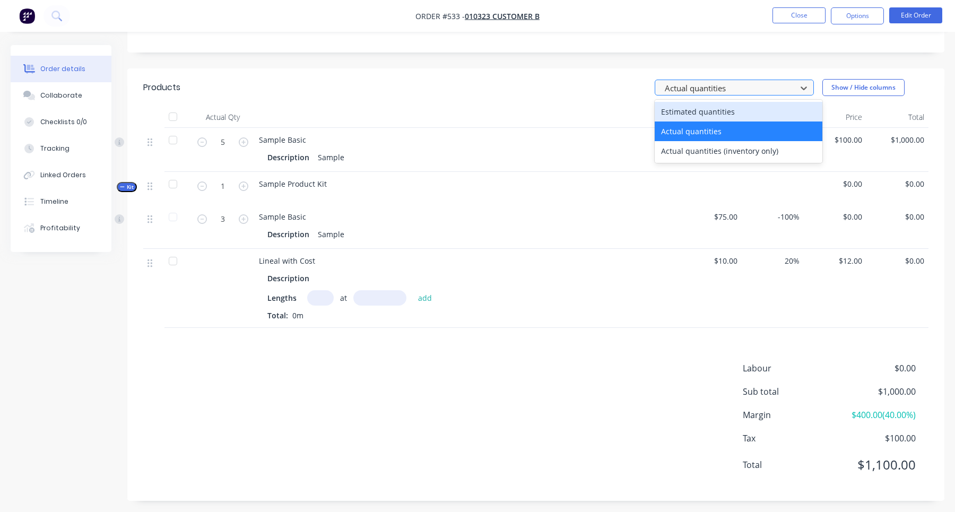
click at [730, 95] on div "Actual quantities" at bounding box center [727, 88] width 134 height 16
click at [720, 110] on div "Estimated quantities" at bounding box center [738, 112] width 168 height 20
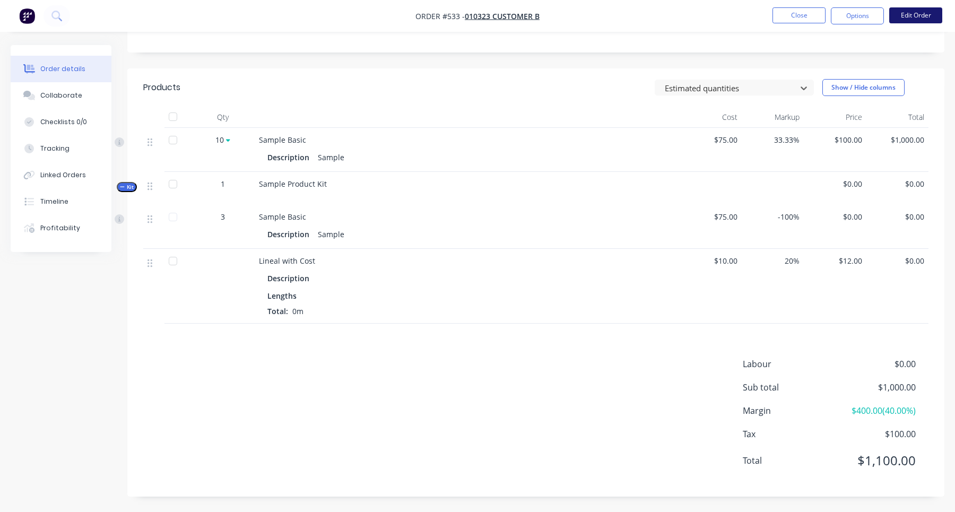
click at [911, 18] on button "Edit Order" at bounding box center [915, 15] width 53 height 16
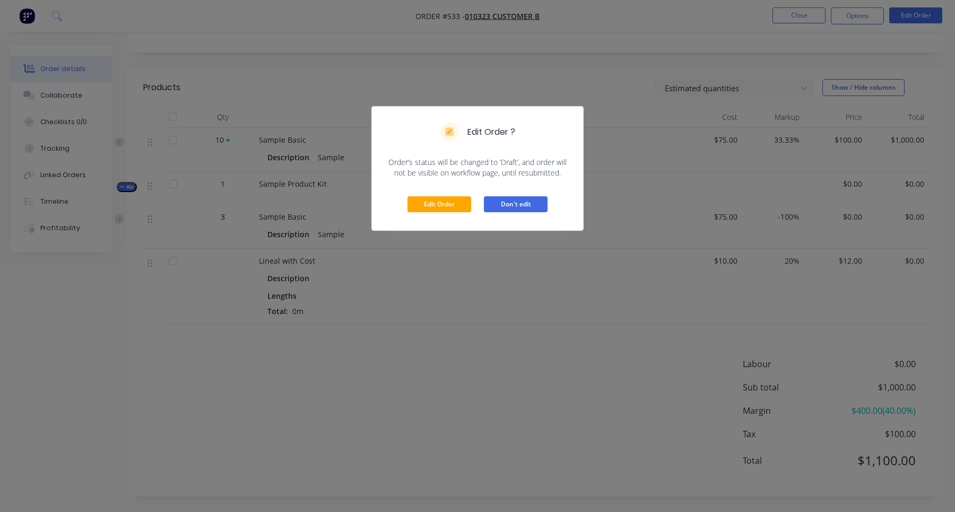
click at [537, 203] on button "Don't edit" at bounding box center [516, 204] width 64 height 16
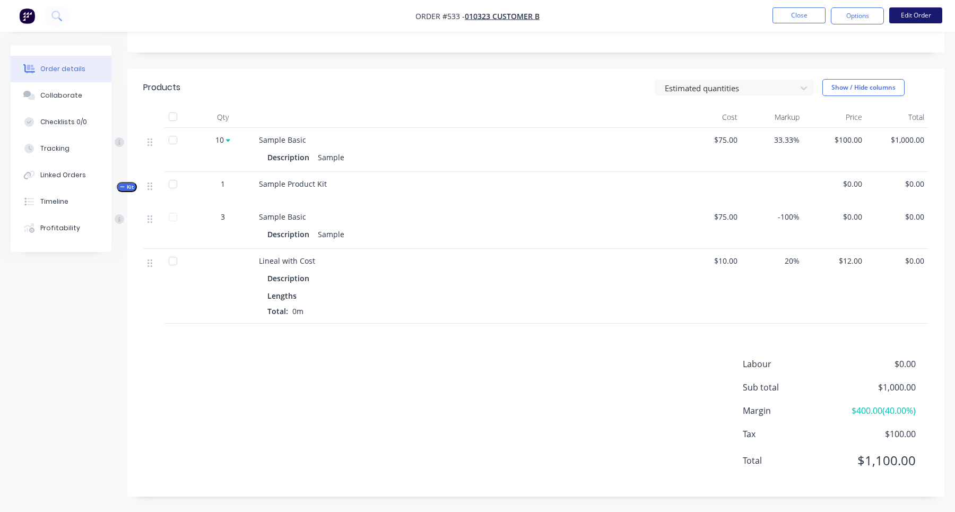
click at [924, 18] on button "Edit Order" at bounding box center [915, 15] width 53 height 16
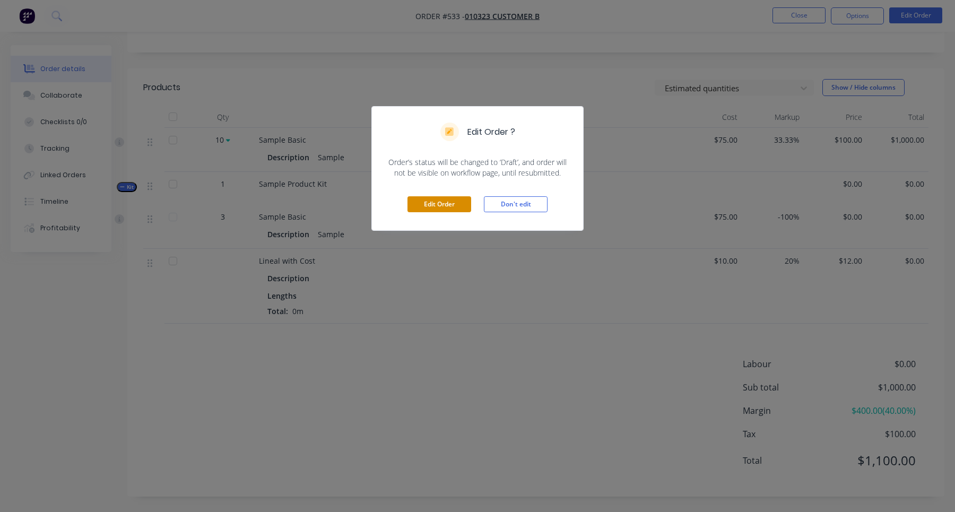
click at [444, 212] on button "Edit Order" at bounding box center [439, 204] width 64 height 16
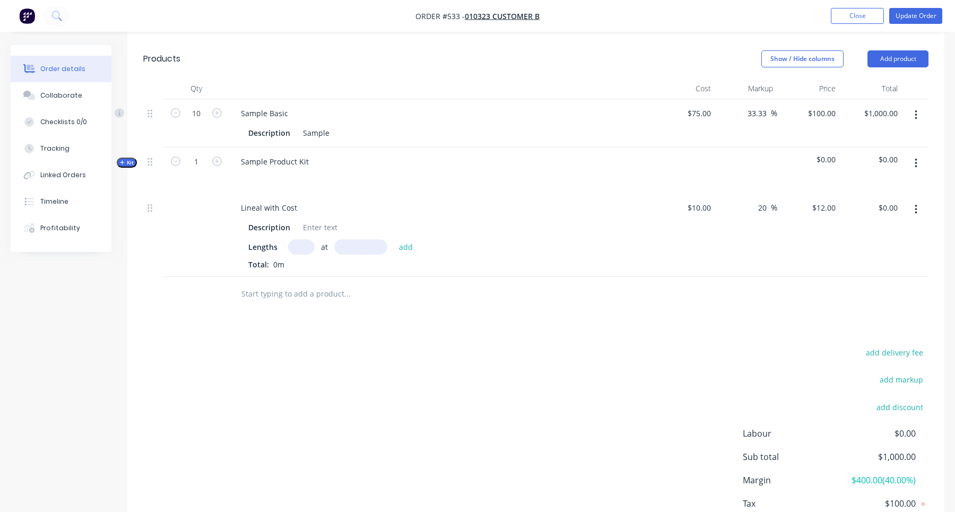
scroll to position [258, 0]
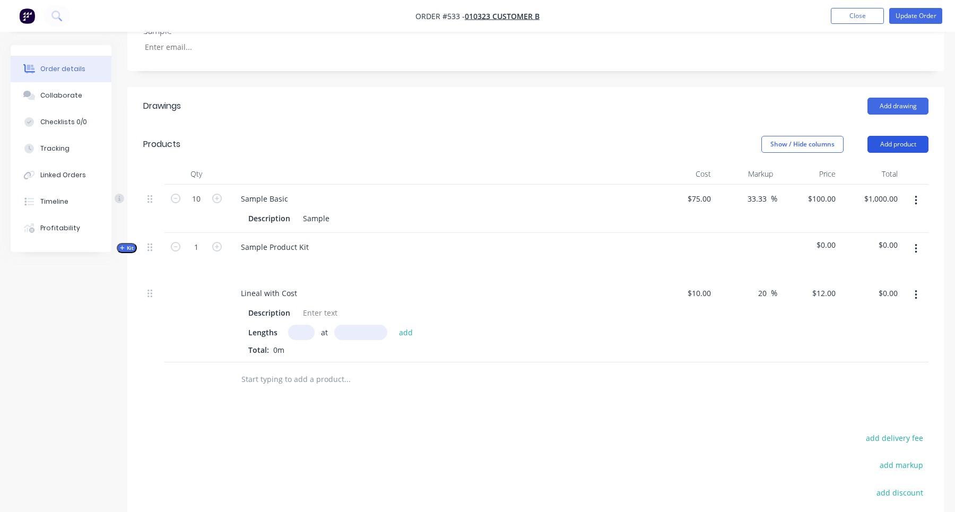
click at [918, 139] on button "Add product" at bounding box center [897, 144] width 61 height 17
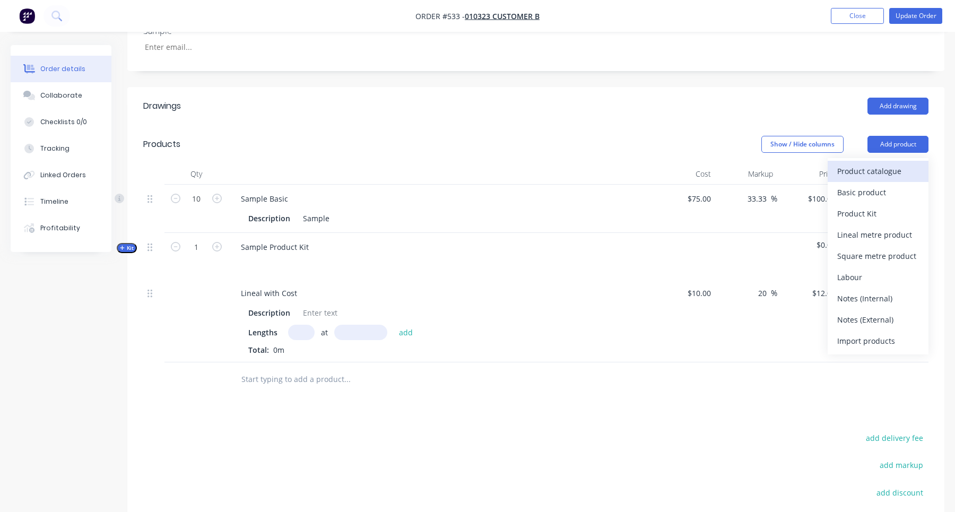
click at [915, 170] on div "Product catalogue" at bounding box center [878, 170] width 82 height 15
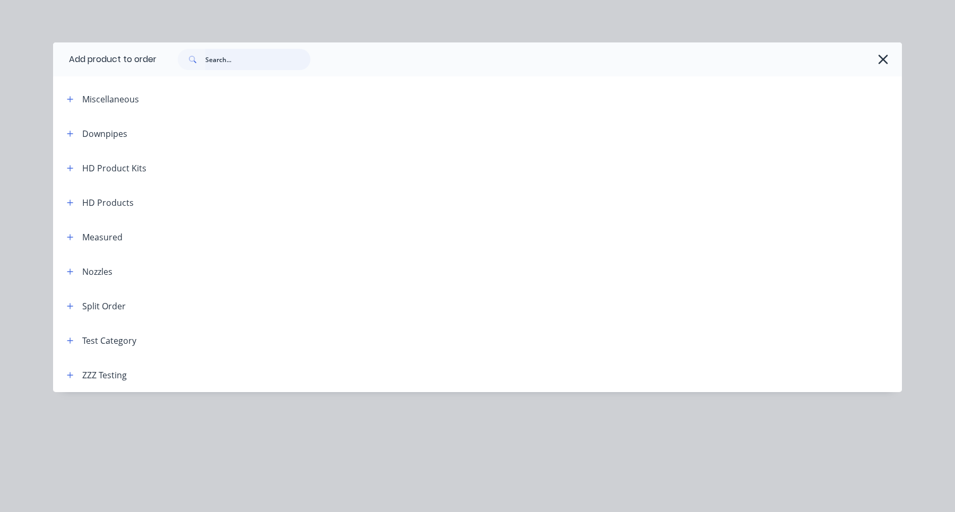
click at [248, 60] on input "text" at bounding box center [257, 59] width 105 height 21
type input "u"
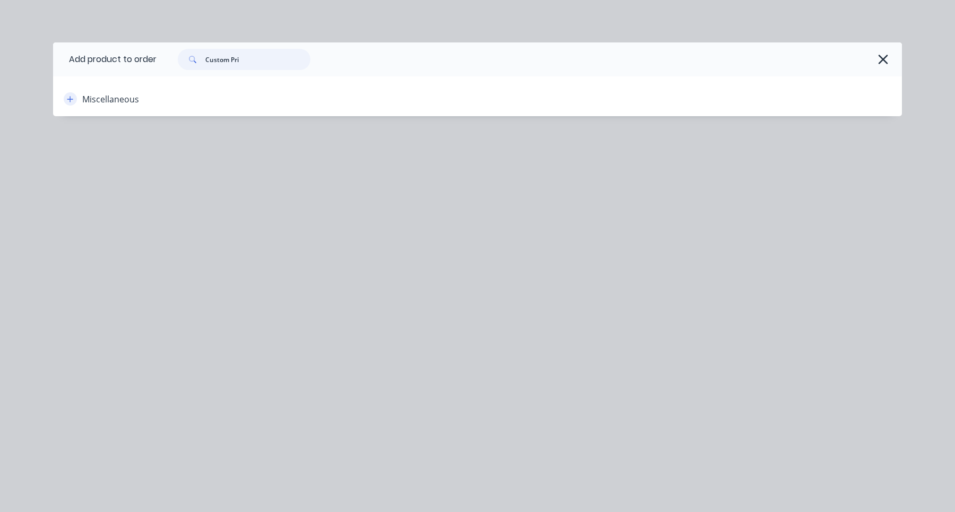
type input "Custom Pri"
click at [66, 102] on button "button" at bounding box center [70, 98] width 13 height 13
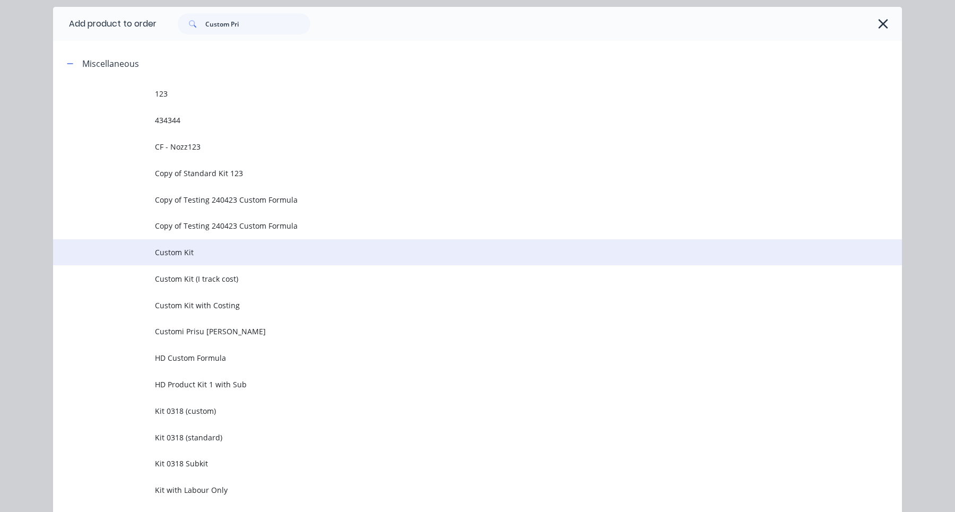
scroll to position [59, 0]
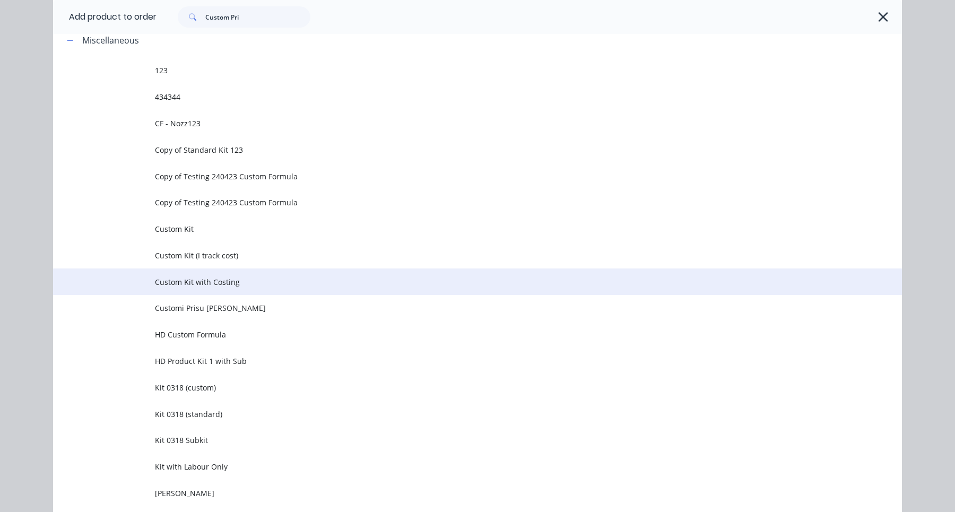
click at [237, 285] on span "Custom Kit with Costing" at bounding box center [453, 281] width 597 height 11
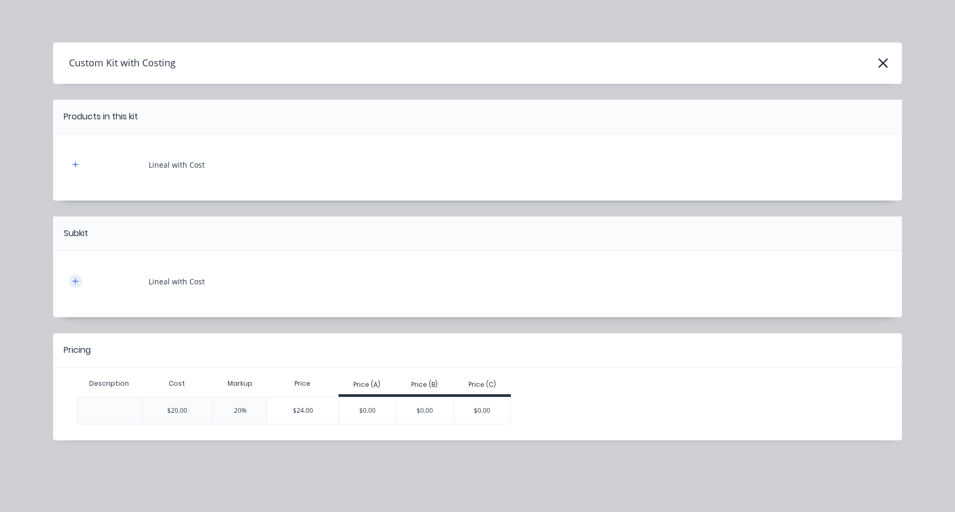
click at [77, 283] on icon "button" at bounding box center [75, 280] width 6 height 7
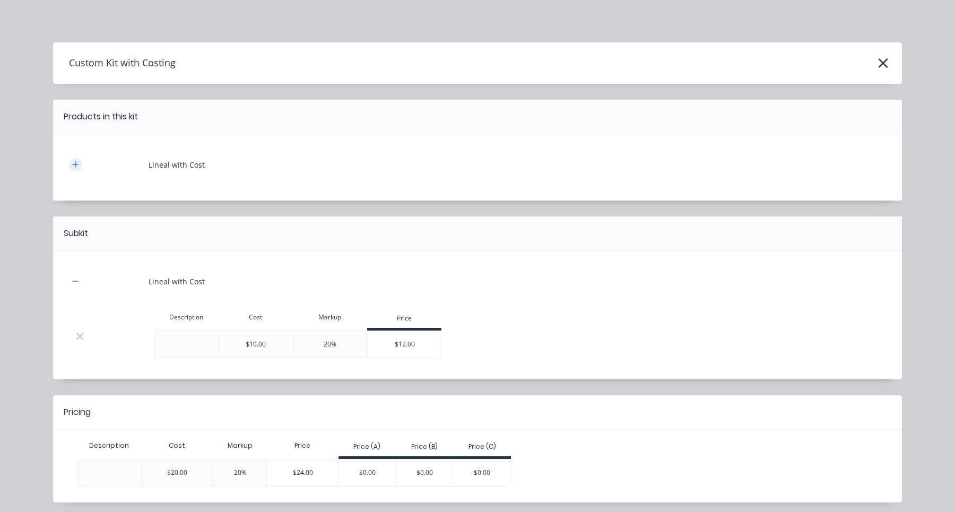
click at [77, 162] on icon "button" at bounding box center [75, 164] width 6 height 7
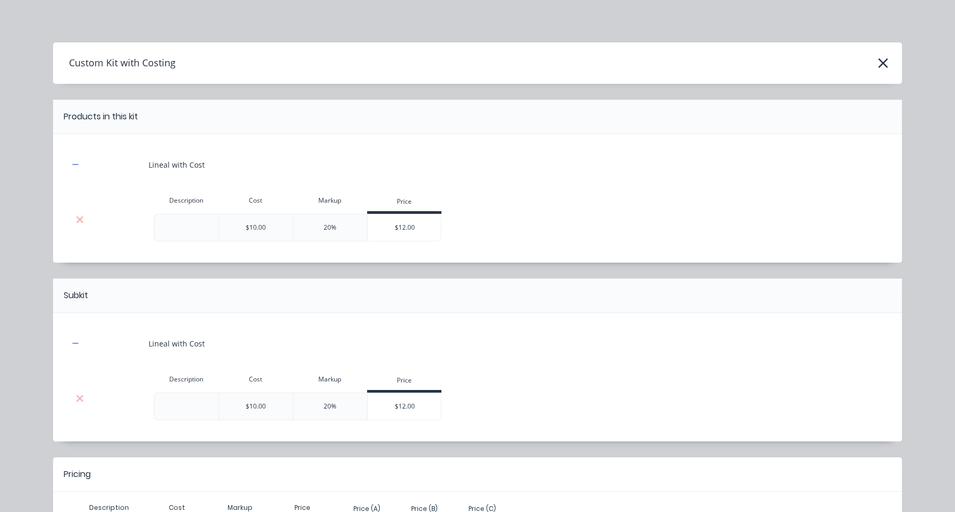
scroll to position [99, 0]
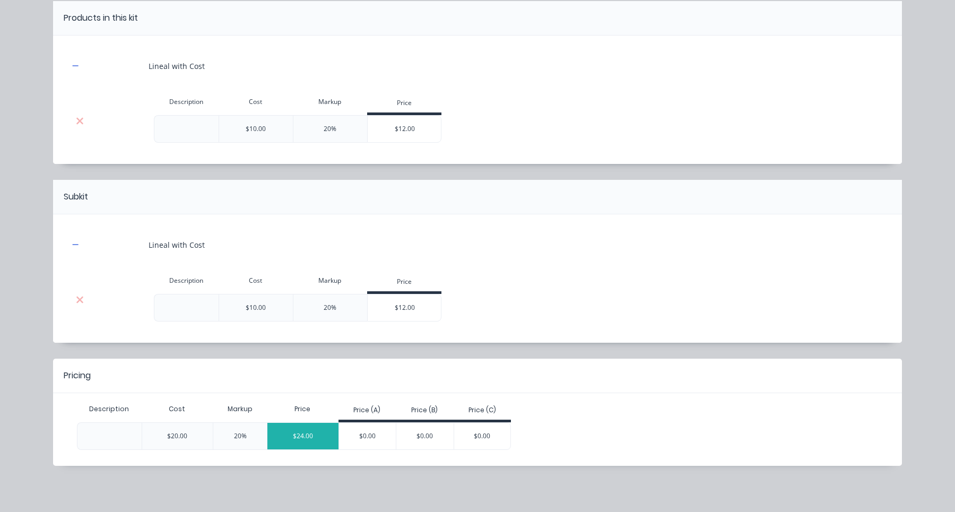
click at [321, 439] on div "$24.00" at bounding box center [302, 436] width 71 height 27
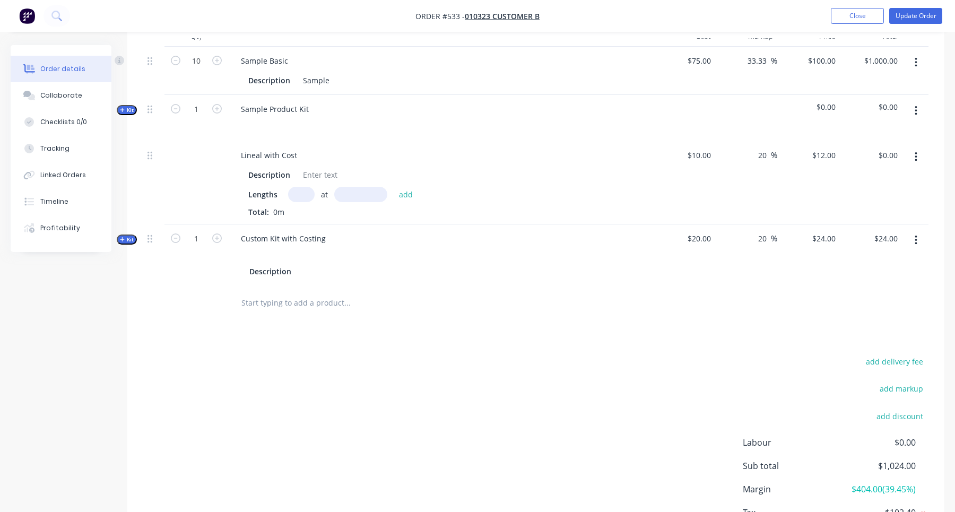
scroll to position [475, 0]
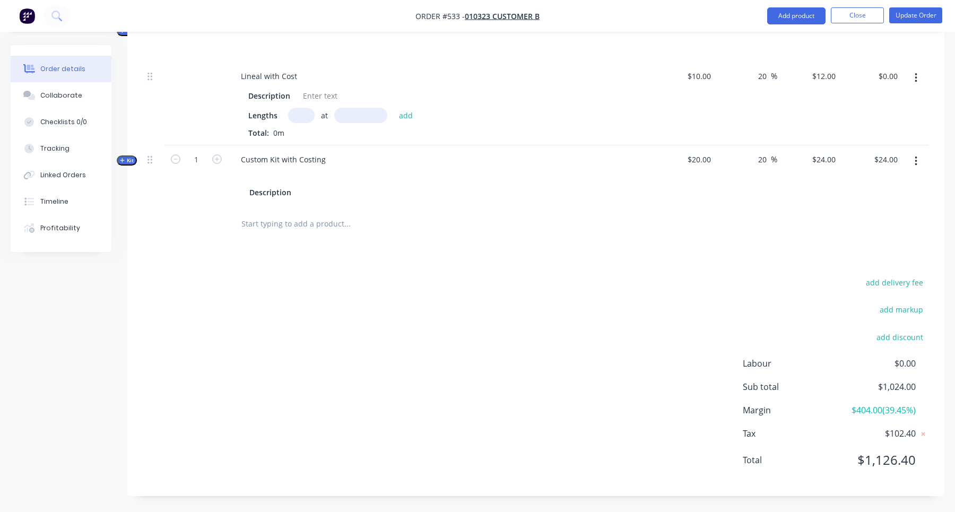
click at [127, 165] on div "Qty Cost Markup Price Total 10 Sample Basic Description Sample $75.00 $75.00 33…" at bounding box center [535, 93] width 817 height 295
click at [126, 160] on span "Kit" at bounding box center [127, 160] width 14 height 8
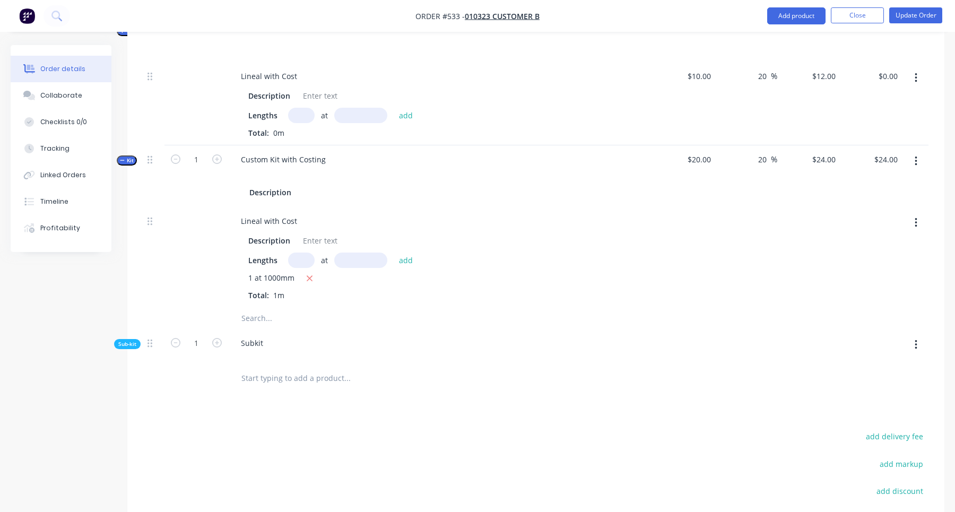
click at [133, 344] on span "Sub-kit" at bounding box center [127, 344] width 18 height 8
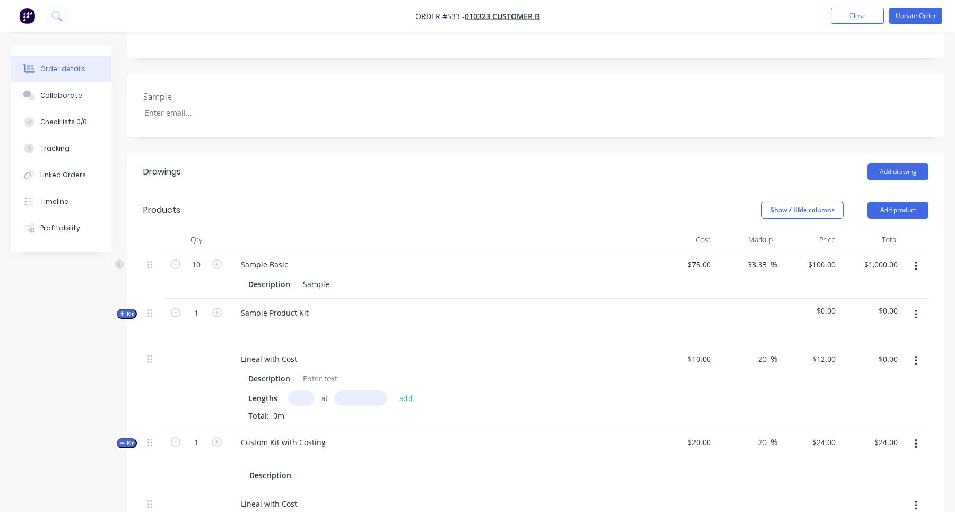
scroll to position [173, 0]
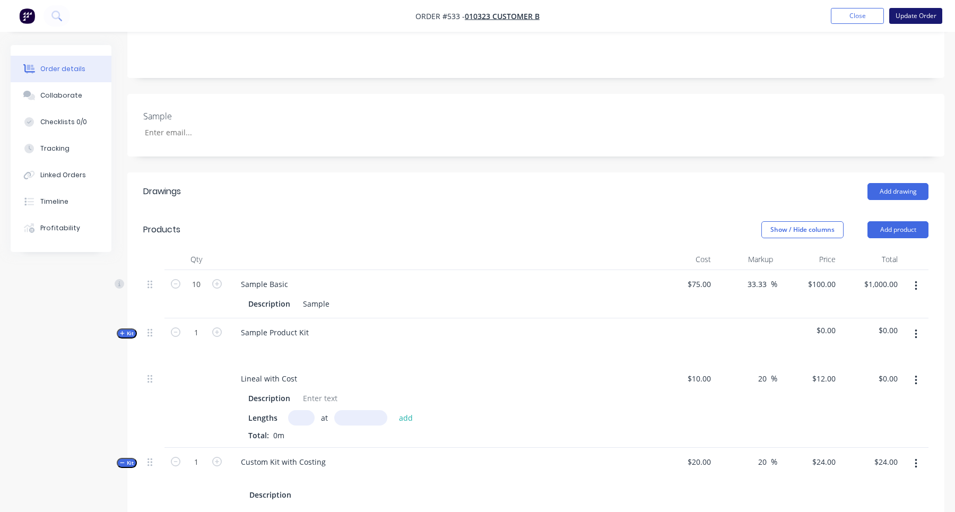
click at [931, 13] on button "Update Order" at bounding box center [915, 16] width 53 height 16
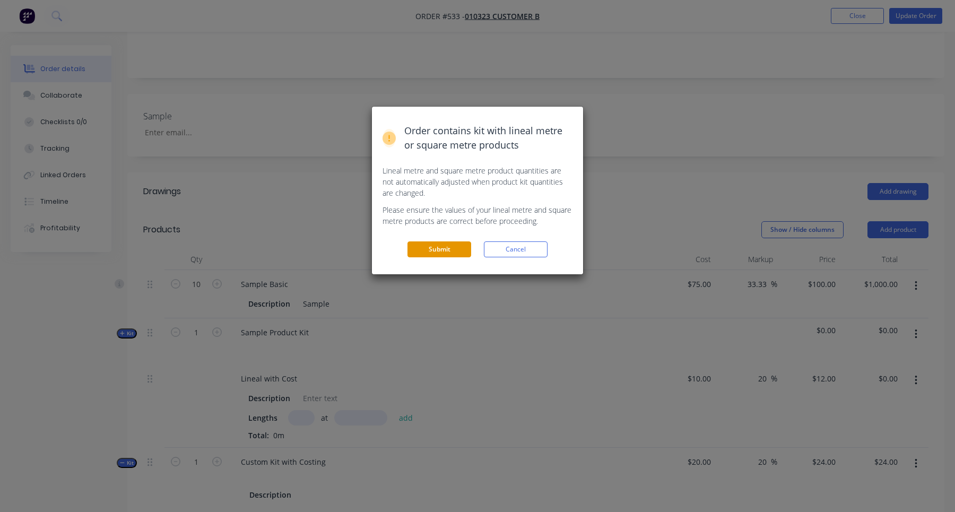
click at [442, 249] on button "Submit" at bounding box center [439, 249] width 64 height 16
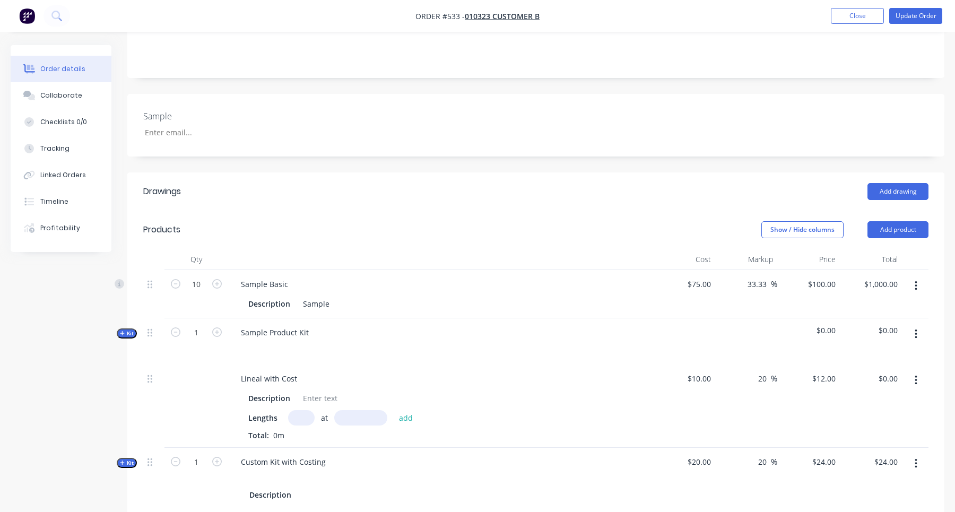
scroll to position [0, 0]
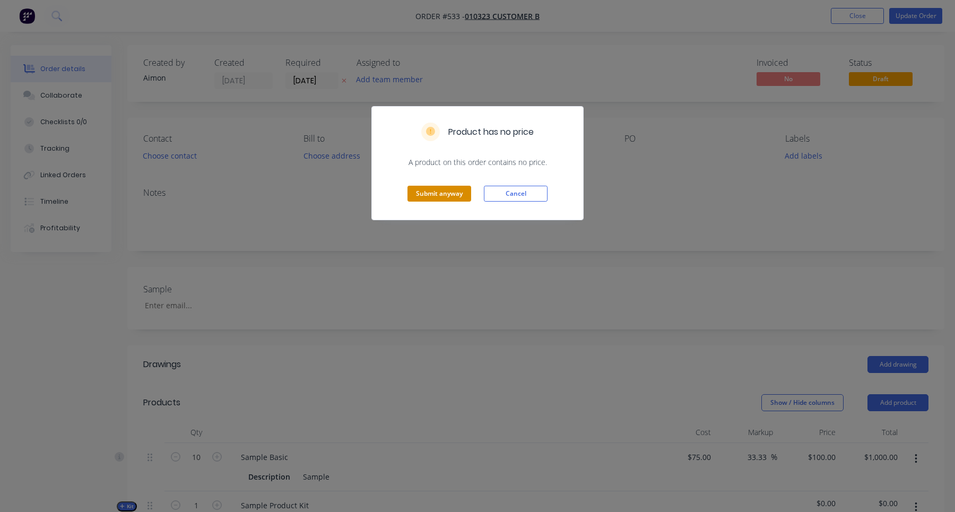
click at [434, 197] on button "Submit anyway" at bounding box center [439, 194] width 64 height 16
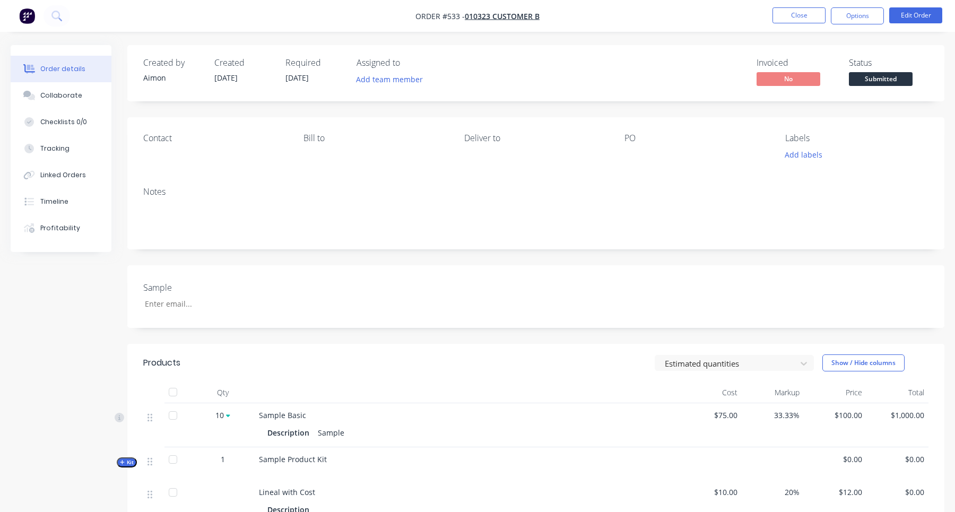
scroll to position [280, 0]
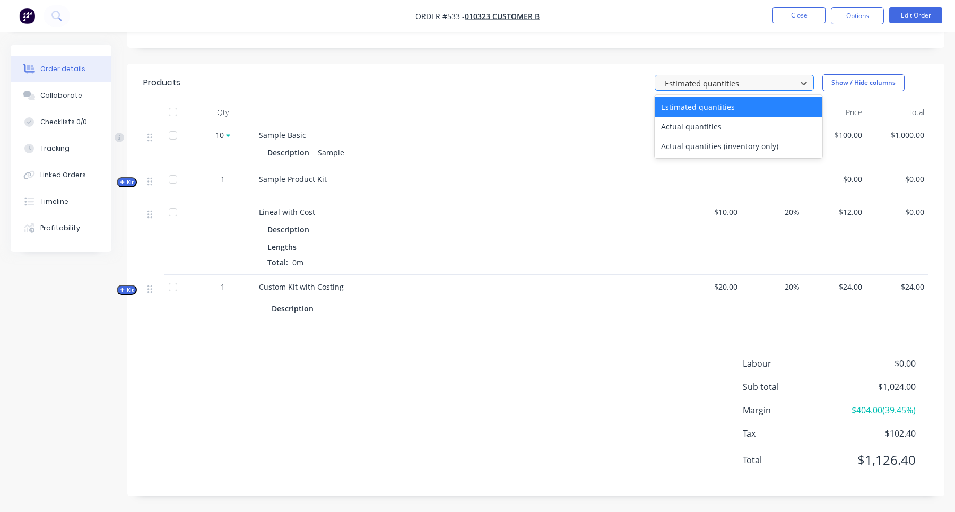
click at [736, 83] on div at bounding box center [726, 82] width 127 height 13
click at [733, 147] on div "Actual quantities (inventory only)" at bounding box center [738, 146] width 168 height 20
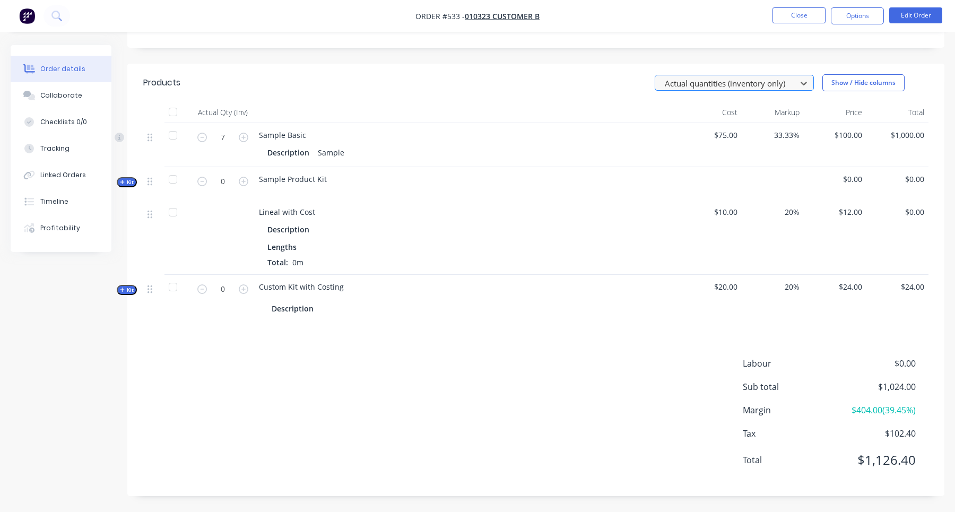
click at [732, 78] on div at bounding box center [726, 82] width 127 height 13
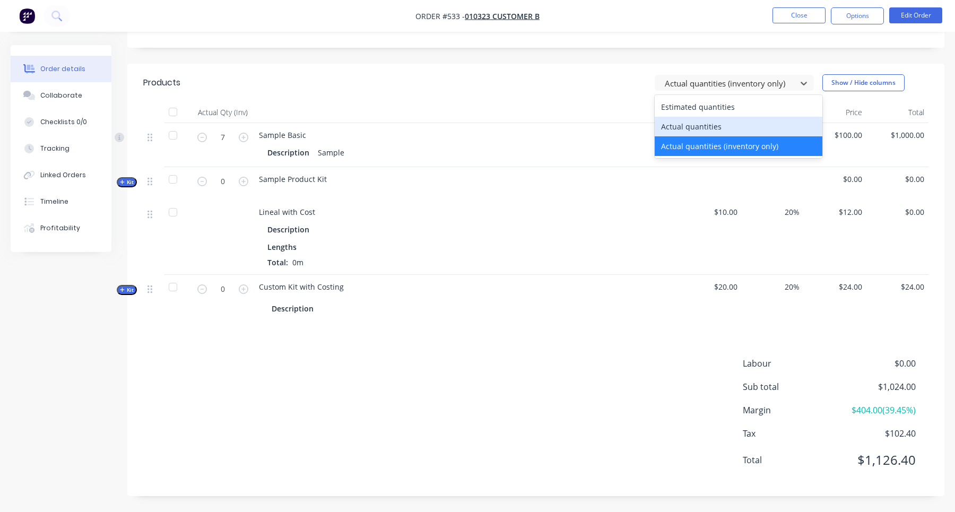
click at [716, 120] on div "Actual quantities" at bounding box center [738, 127] width 168 height 20
type input "5"
type input "1"
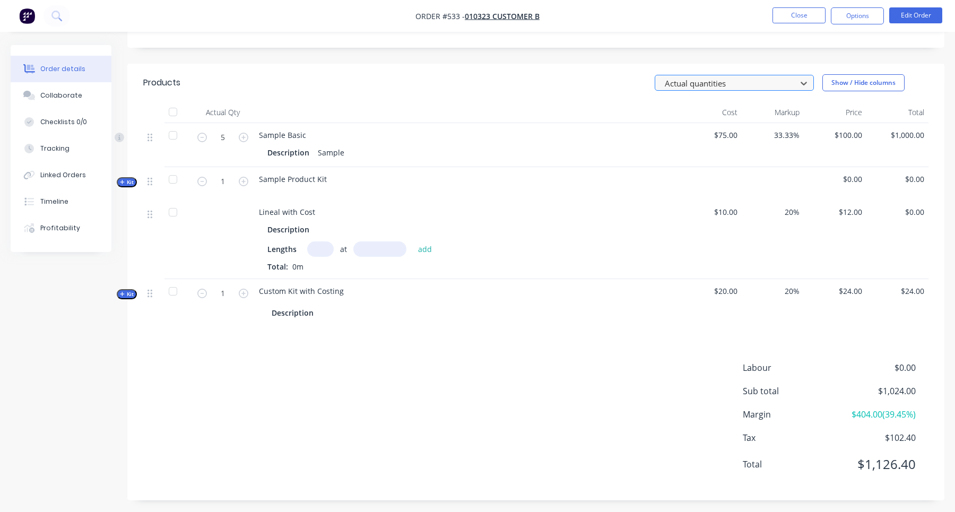
click at [732, 82] on div at bounding box center [726, 82] width 127 height 13
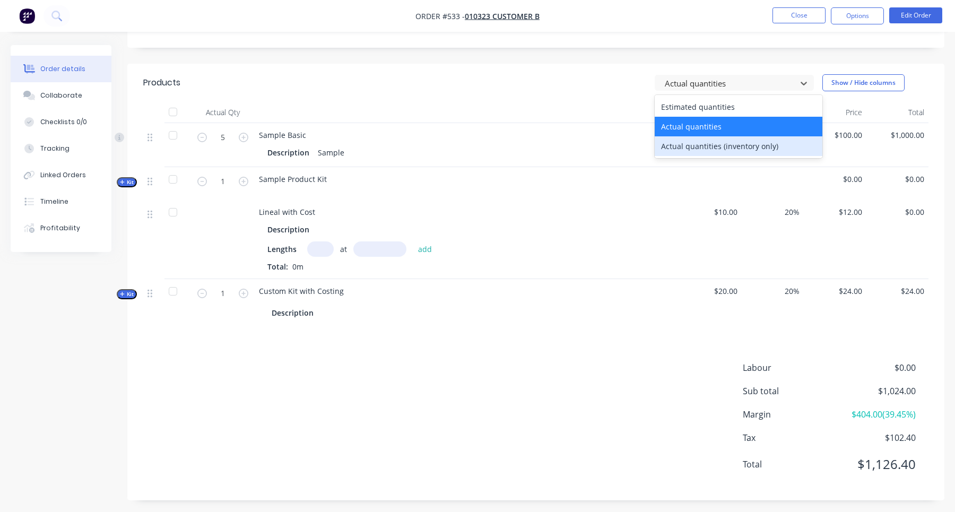
click at [730, 145] on div "Actual quantities (inventory only)" at bounding box center [738, 146] width 168 height 20
type input "7"
type input "0"
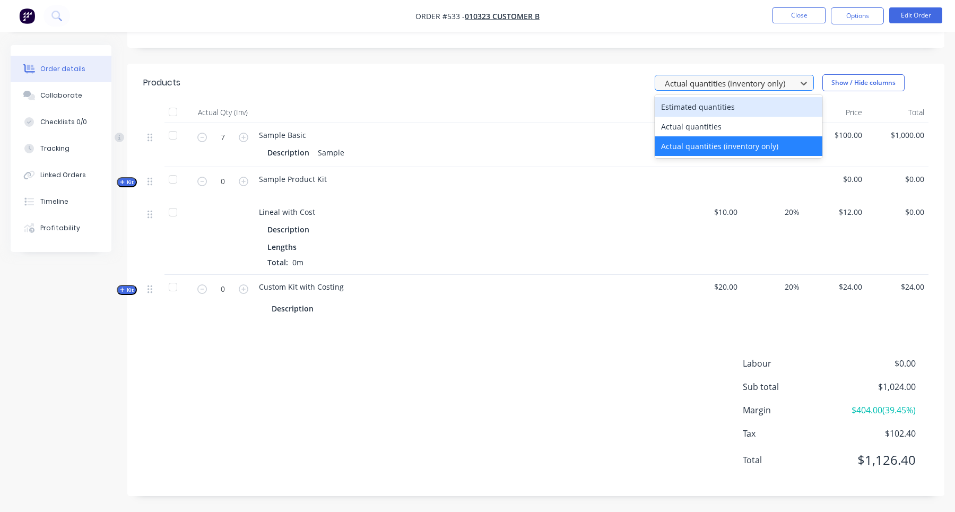
click at [729, 87] on div at bounding box center [726, 82] width 127 height 13
click at [711, 108] on div "Estimated quantities" at bounding box center [738, 107] width 168 height 20
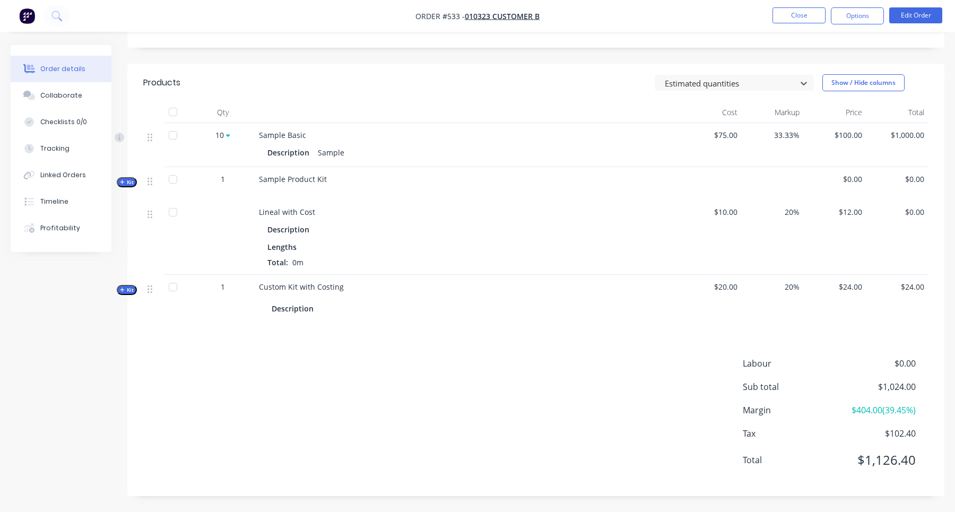
click at [128, 290] on span "Kit" at bounding box center [127, 290] width 14 height 8
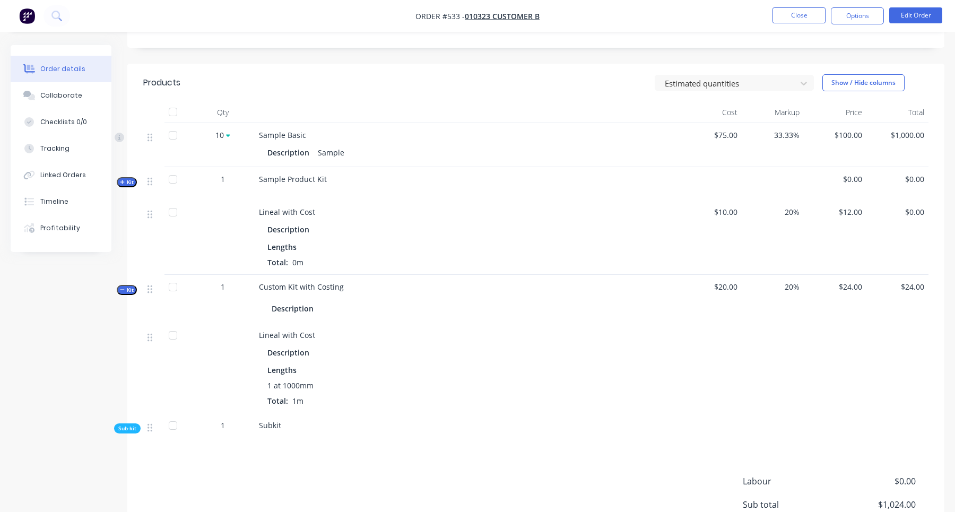
click at [133, 431] on span "Sub-kit" at bounding box center [127, 428] width 18 height 8
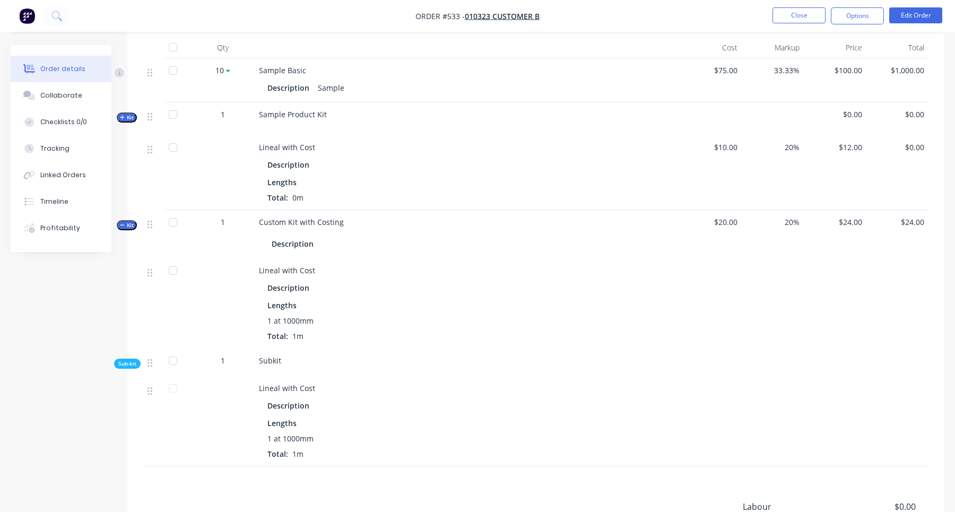
scroll to position [279, 0]
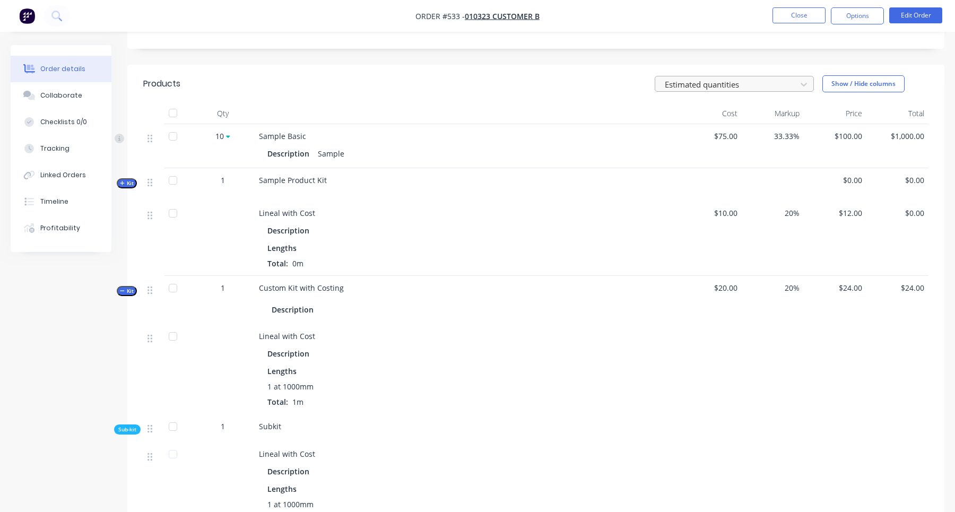
click at [722, 80] on div at bounding box center [726, 83] width 127 height 13
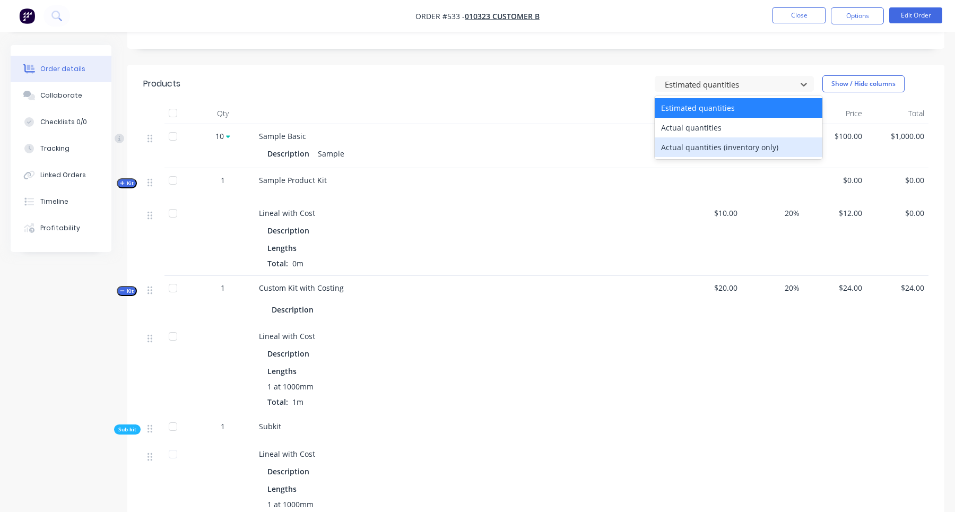
click at [707, 144] on div "Actual quantities (inventory only)" at bounding box center [738, 147] width 168 height 20
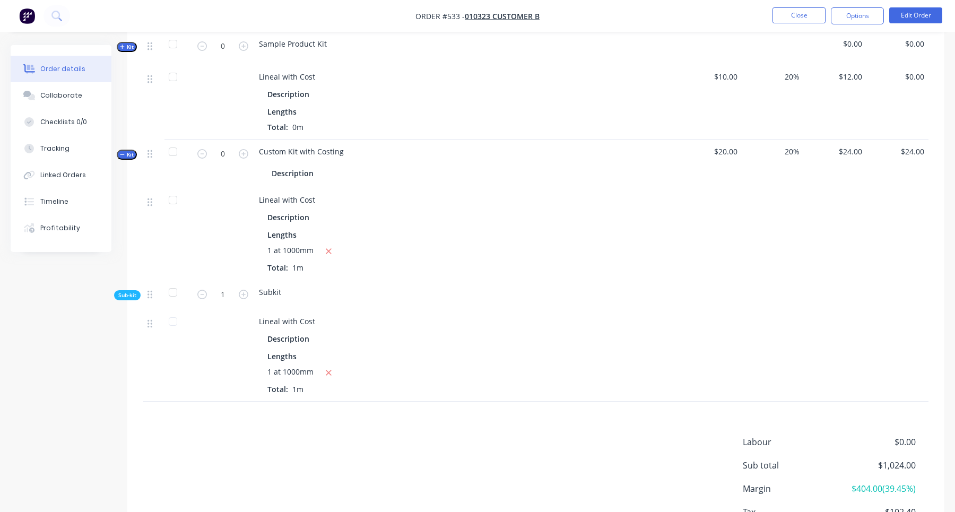
scroll to position [432, 0]
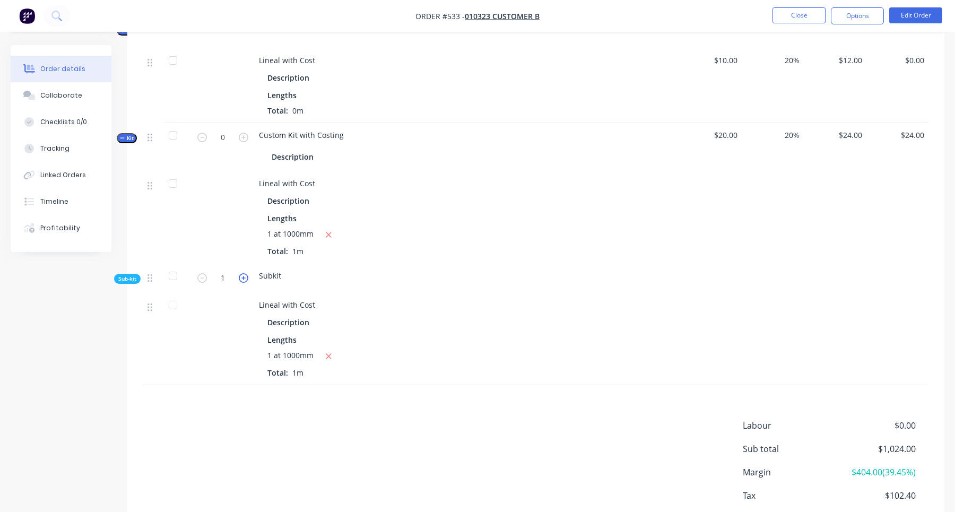
click at [247, 279] on icon "button" at bounding box center [244, 278] width 10 height 10
click at [202, 278] on icon "button" at bounding box center [202, 278] width 10 height 10
click at [207, 275] on button "button" at bounding box center [202, 276] width 14 height 11
click at [244, 276] on icon "button" at bounding box center [244, 278] width 10 height 10
click at [204, 274] on icon "button" at bounding box center [202, 278] width 10 height 10
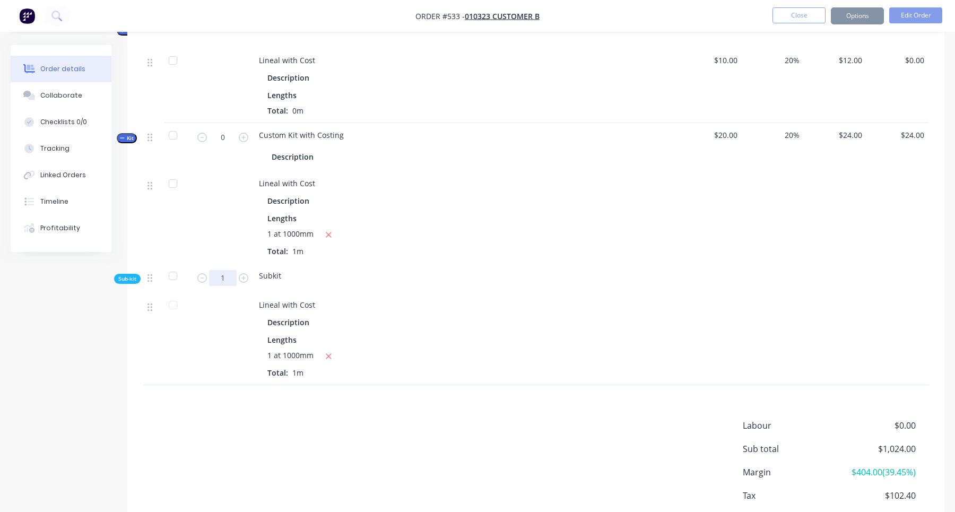
click at [234, 275] on input "1" at bounding box center [223, 278] width 28 height 16
click at [250, 276] on button "button" at bounding box center [244, 276] width 14 height 11
type input "2"
click at [129, 281] on span "Sub-kit" at bounding box center [127, 279] width 18 height 8
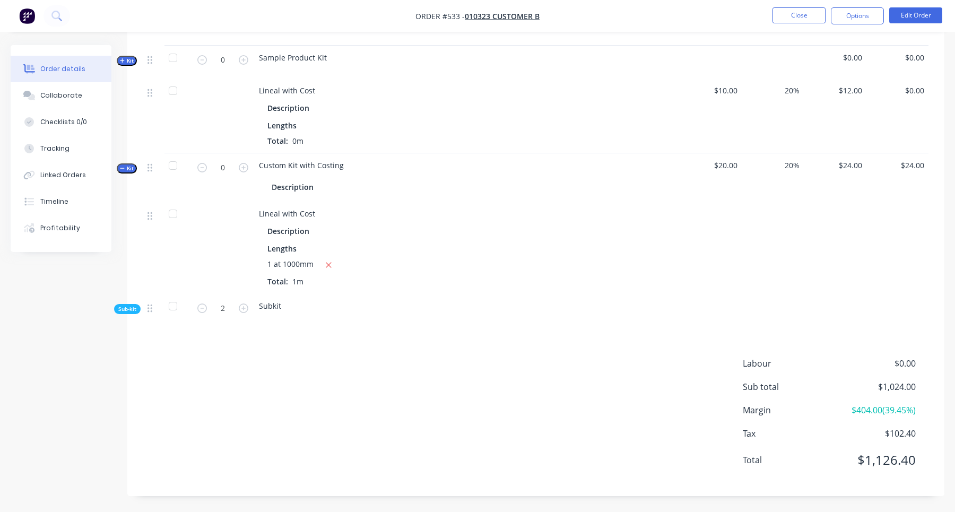
click at [136, 308] on div "Sub-kit" at bounding box center [127, 309] width 27 height 10
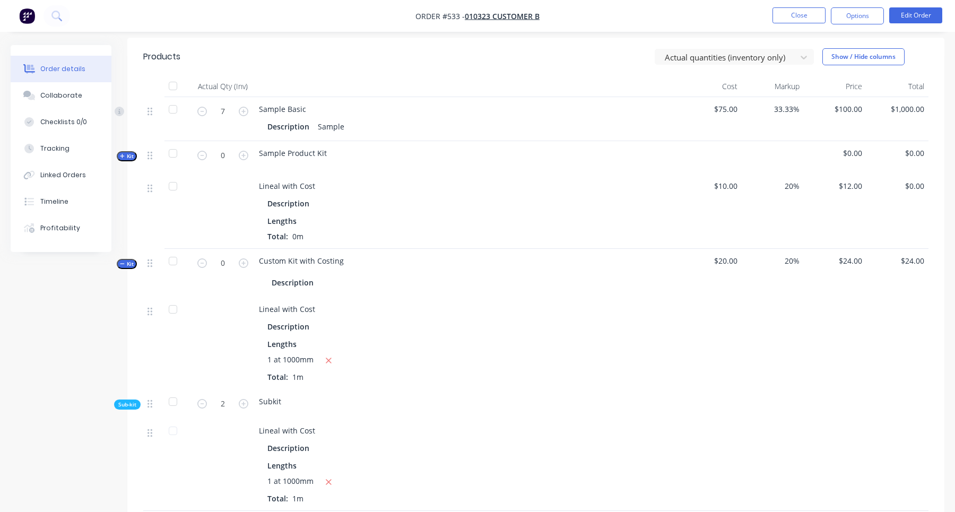
scroll to position [300, 0]
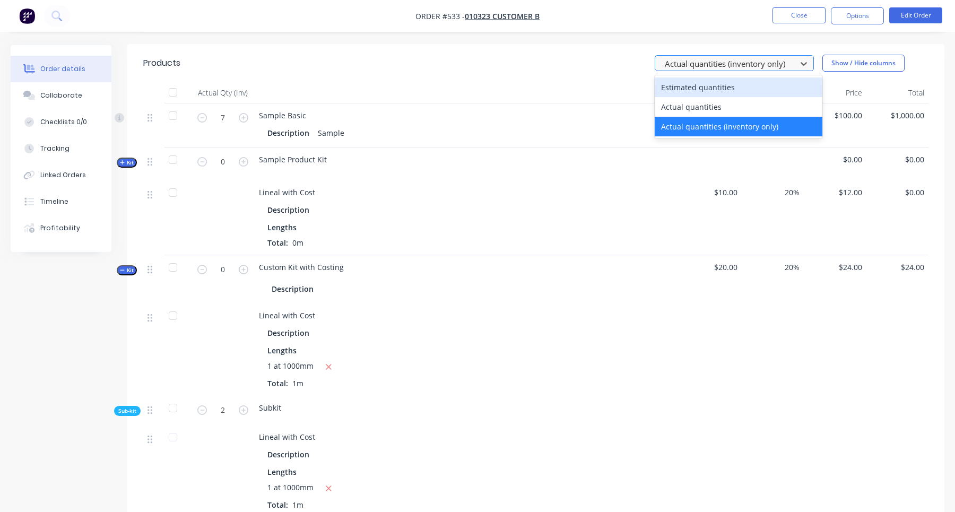
click at [731, 61] on div at bounding box center [726, 63] width 127 height 13
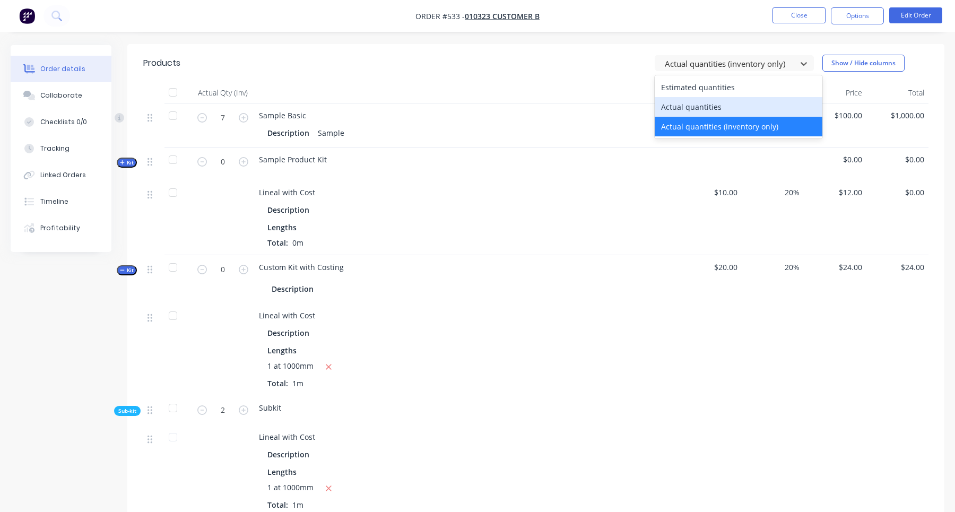
click at [711, 106] on div "Actual quantities" at bounding box center [738, 107] width 168 height 20
type input "5"
type input "1"
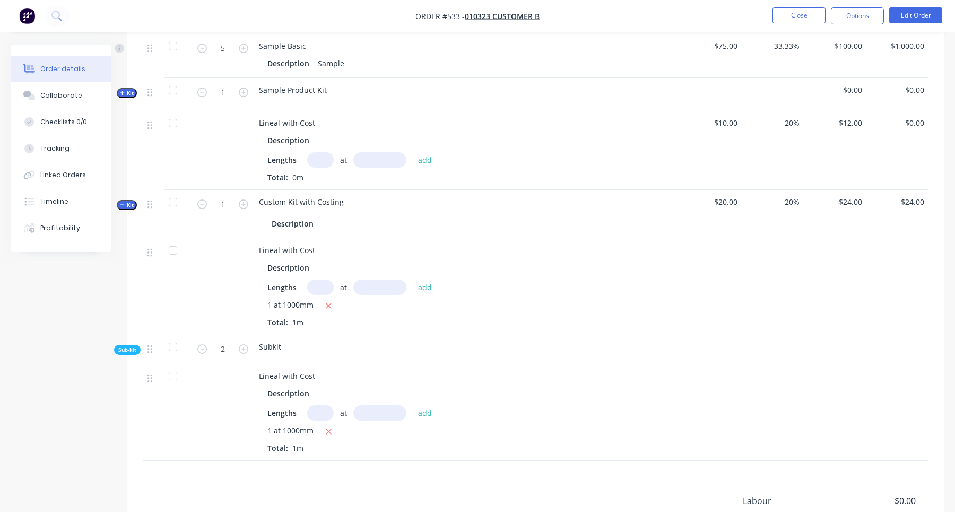
scroll to position [405, 0]
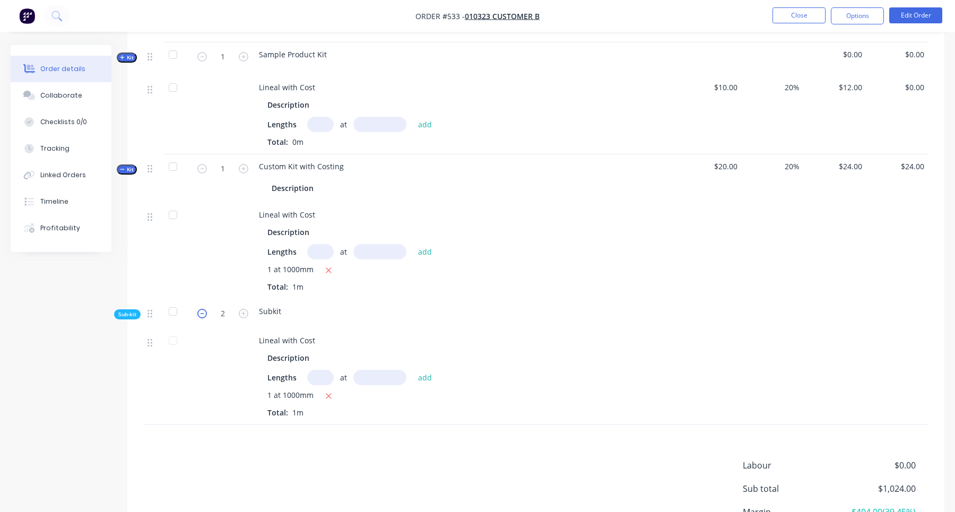
click at [203, 313] on icon "button" at bounding box center [202, 314] width 10 height 10
click at [204, 313] on icon "button" at bounding box center [202, 314] width 10 height 10
click at [238, 316] on button "button" at bounding box center [244, 312] width 14 height 11
click at [243, 316] on icon "button" at bounding box center [244, 314] width 10 height 10
click at [203, 316] on icon "button" at bounding box center [202, 314] width 10 height 10
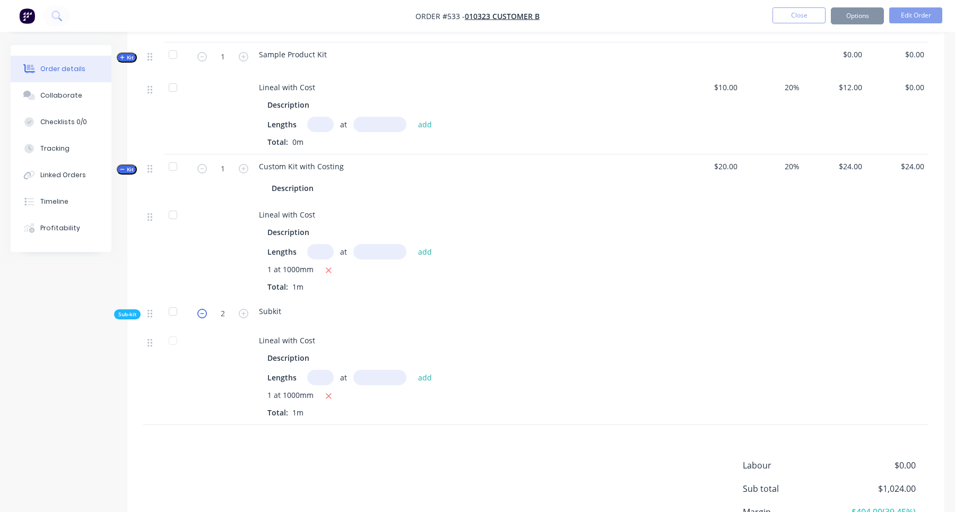
click at [203, 316] on icon "button" at bounding box center [202, 314] width 10 height 10
click at [127, 58] on span "Kit" at bounding box center [127, 58] width 14 height 8
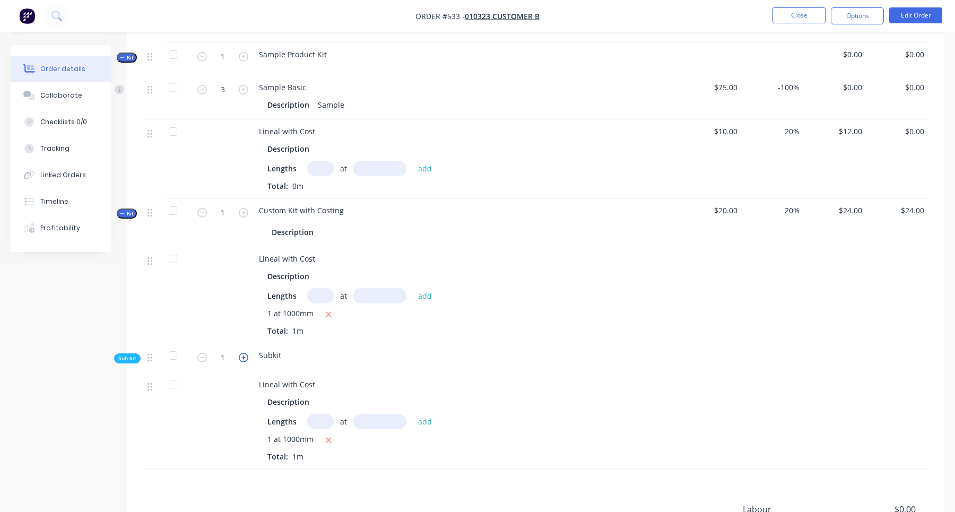
click at [244, 360] on icon "button" at bounding box center [244, 358] width 10 height 10
click at [203, 360] on icon "button" at bounding box center [202, 358] width 10 height 10
type input "1"
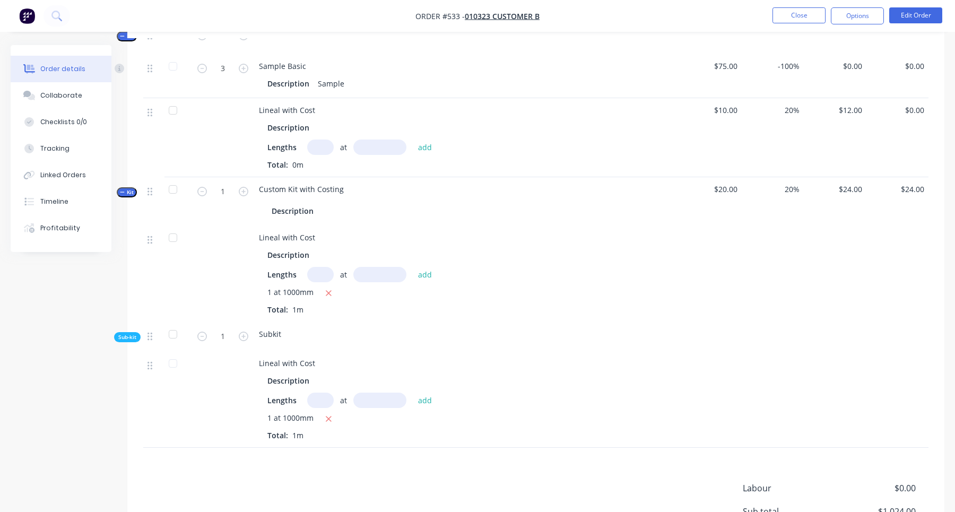
scroll to position [404, 0]
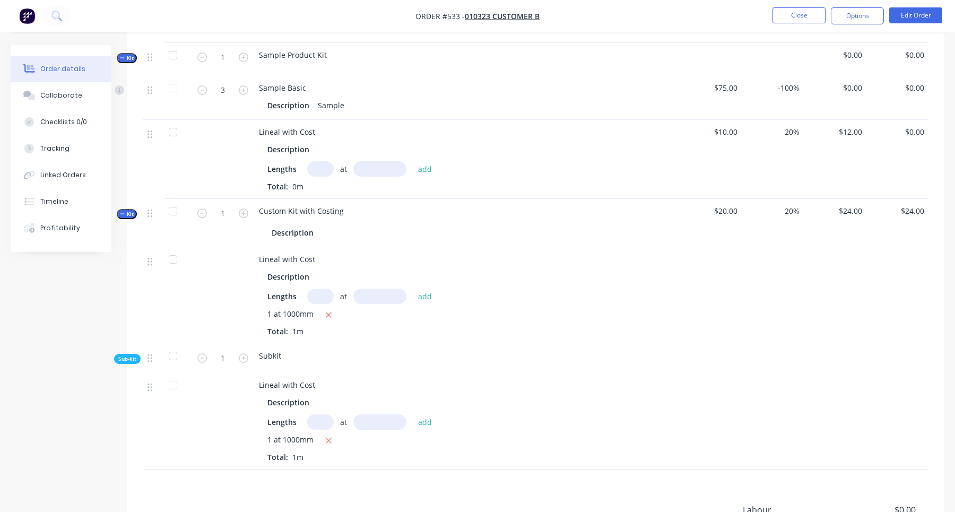
click at [126, 214] on span "Kit" at bounding box center [127, 214] width 14 height 8
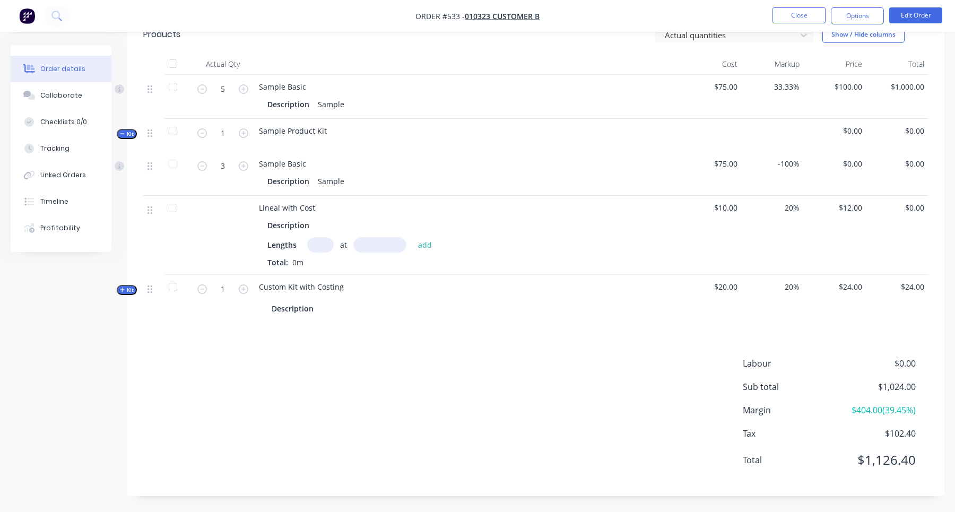
click at [127, 292] on span "Kit" at bounding box center [127, 290] width 14 height 8
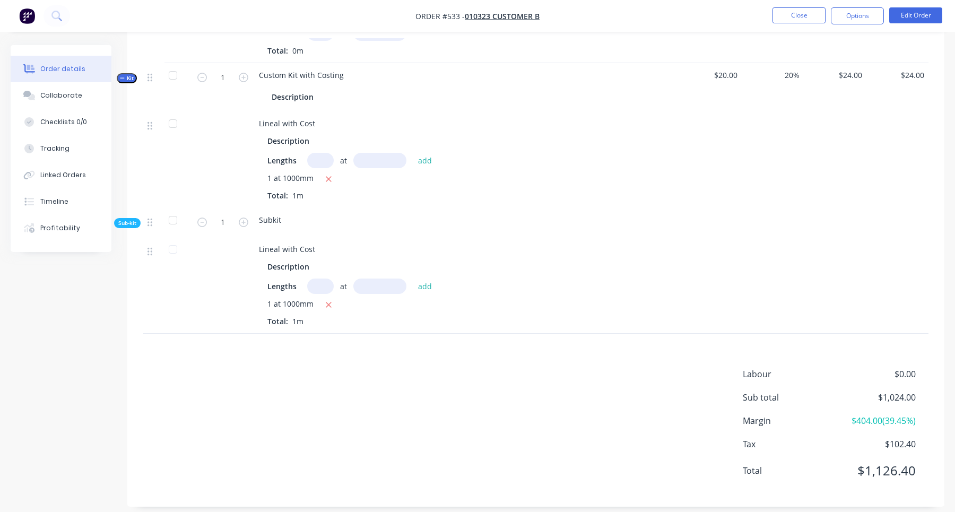
scroll to position [550, 0]
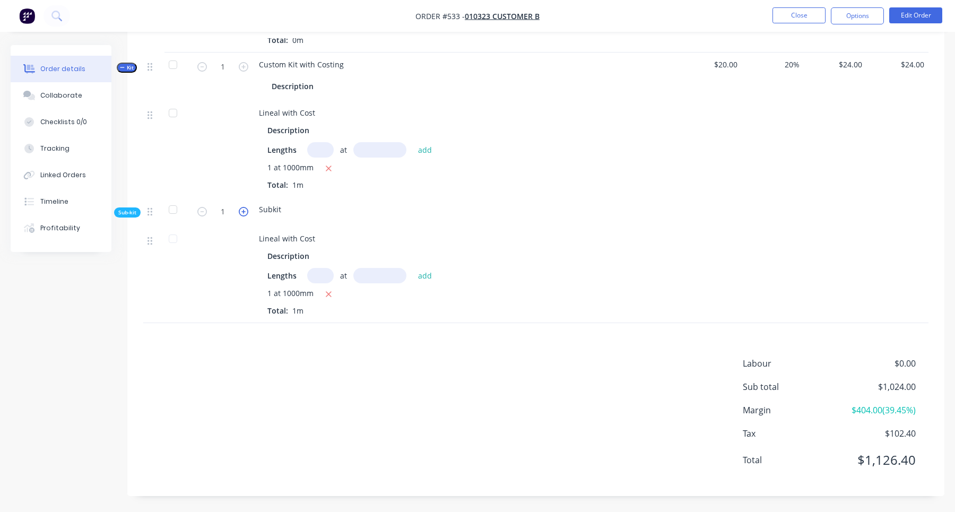
click at [241, 215] on icon "button" at bounding box center [244, 212] width 10 height 10
click at [196, 210] on button "button" at bounding box center [202, 210] width 14 height 11
click at [239, 212] on icon "button" at bounding box center [244, 212] width 10 height 10
click at [200, 210] on icon "button" at bounding box center [202, 212] width 10 height 10
click at [243, 211] on icon "button" at bounding box center [244, 212] width 10 height 10
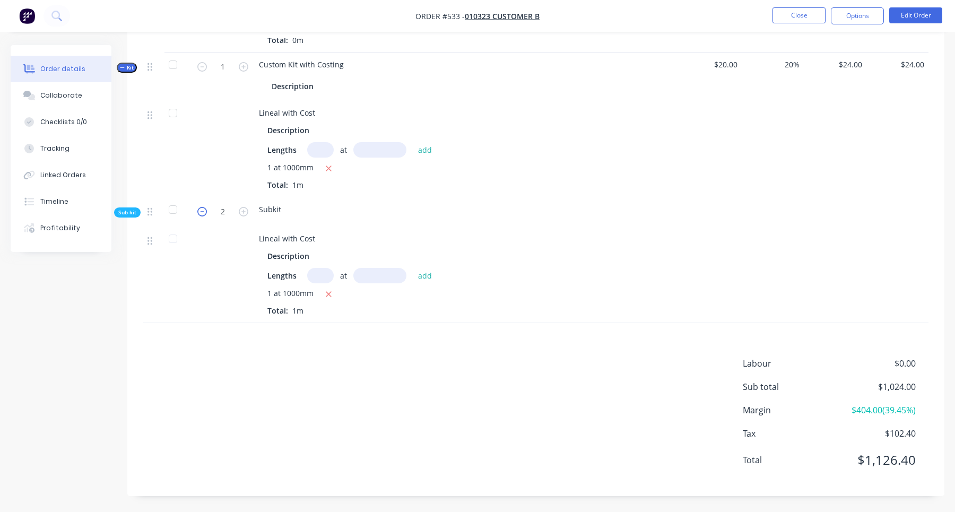
click at [202, 213] on icon "button" at bounding box center [202, 212] width 10 height 10
type input "1"
click at [134, 215] on span "Sub-kit" at bounding box center [127, 212] width 18 height 8
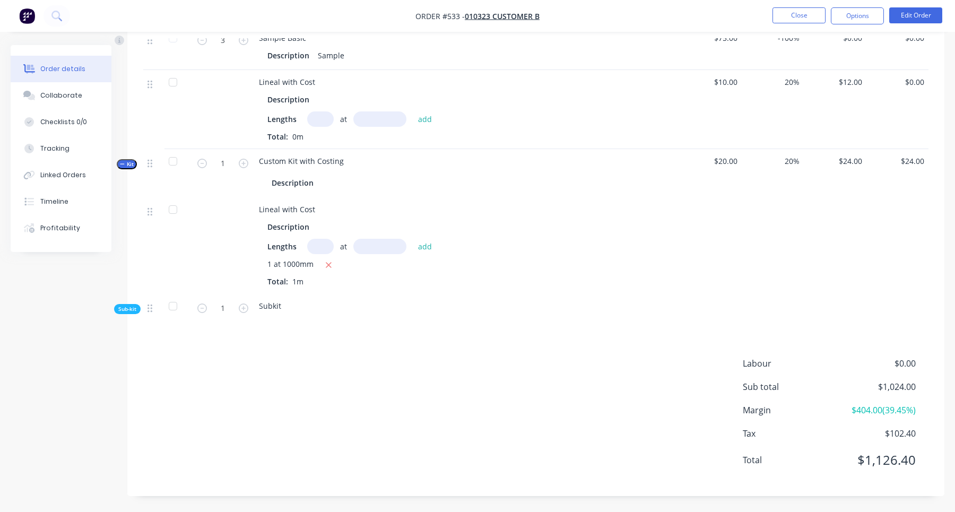
click at [132, 309] on span "Sub-kit" at bounding box center [127, 309] width 18 height 8
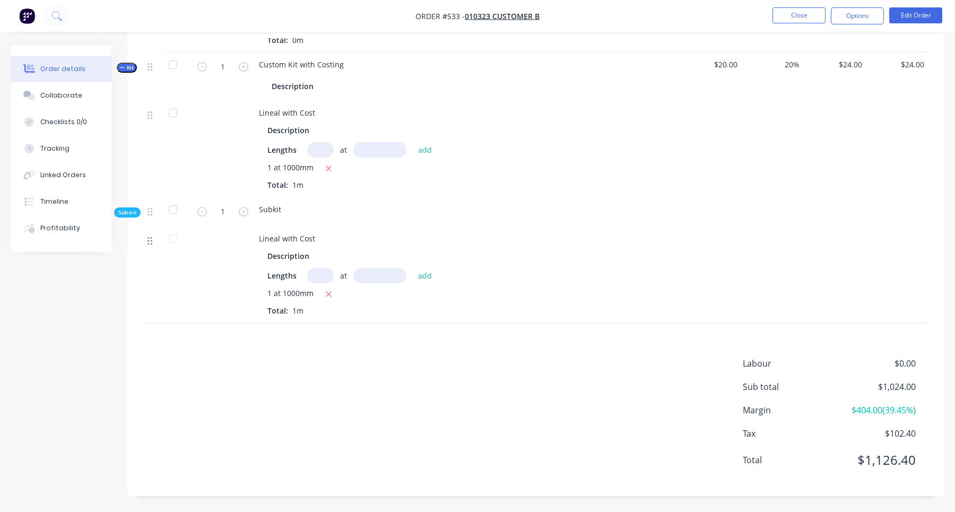
click at [148, 242] on icon at bounding box center [149, 241] width 5 height 10
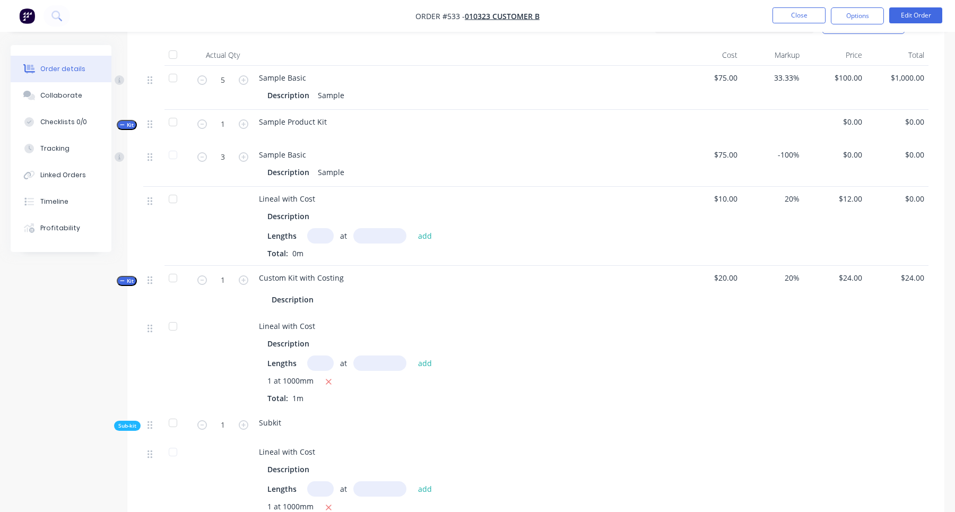
scroll to position [297, 0]
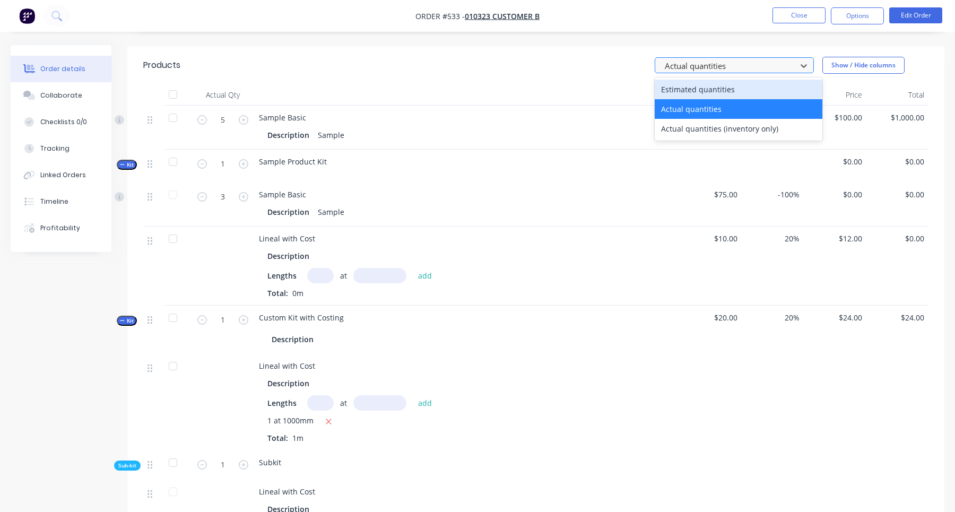
click at [713, 61] on div at bounding box center [726, 65] width 127 height 13
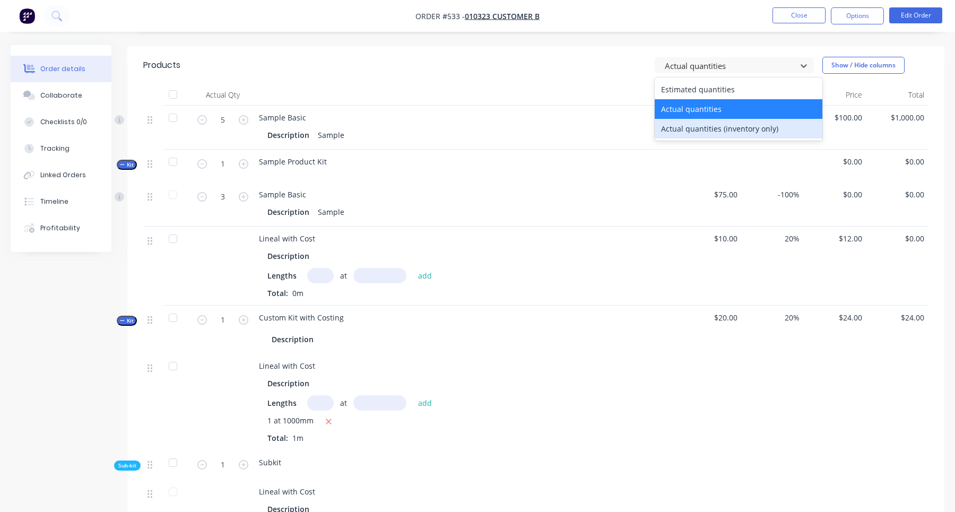
click at [710, 128] on div "Actual quantities (inventory only)" at bounding box center [738, 129] width 168 height 20
type input "7"
type input "0"
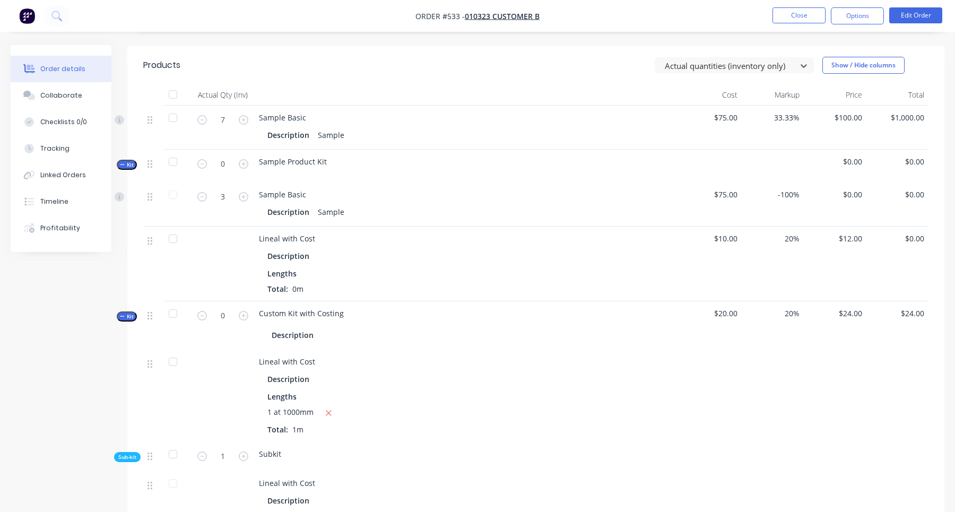
scroll to position [538, 0]
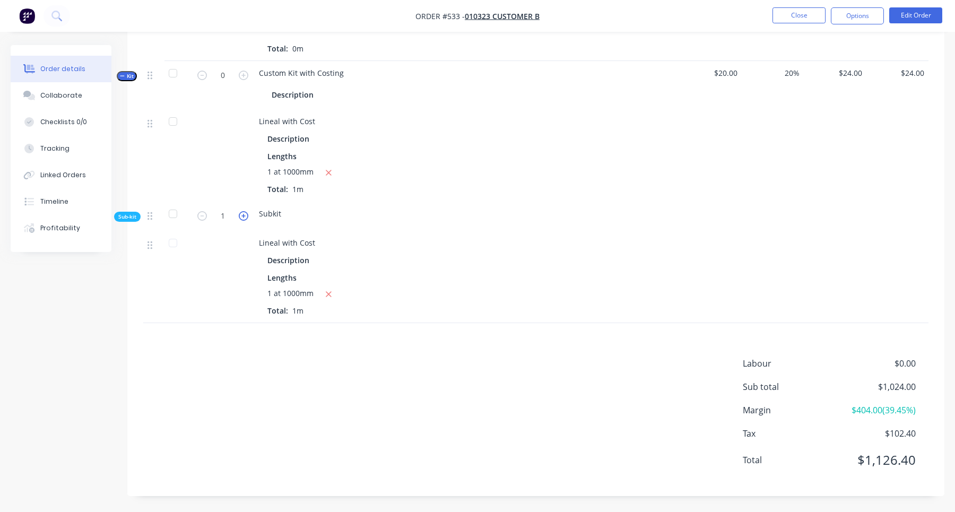
click at [247, 214] on icon "button" at bounding box center [244, 216] width 10 height 10
click at [202, 217] on icon "button" at bounding box center [202, 216] width 10 height 10
click at [242, 216] on icon "button" at bounding box center [244, 216] width 10 height 10
click at [206, 217] on icon "button" at bounding box center [202, 216] width 10 height 10
type input "1"
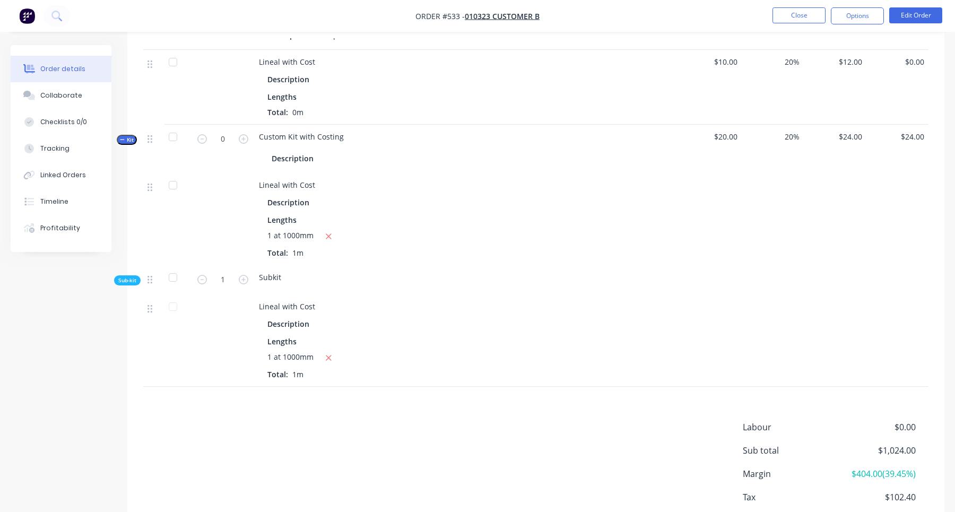
scroll to position [460, 0]
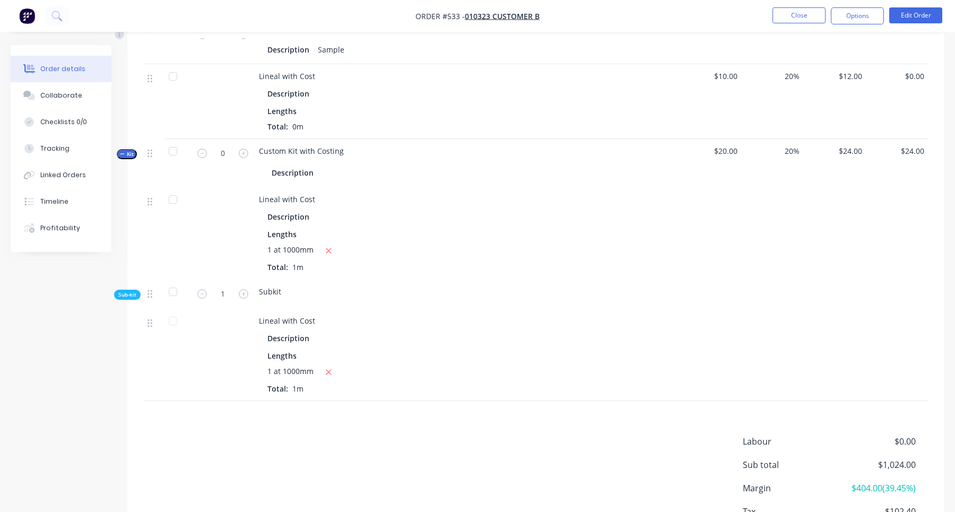
click at [248, 293] on button "button" at bounding box center [244, 292] width 14 height 11
click at [200, 293] on icon "button" at bounding box center [202, 294] width 10 height 10
click at [204, 292] on icon "button" at bounding box center [202, 294] width 10 height 10
click at [238, 292] on button "button" at bounding box center [244, 292] width 14 height 11
click at [241, 293] on icon "button" at bounding box center [244, 294] width 10 height 10
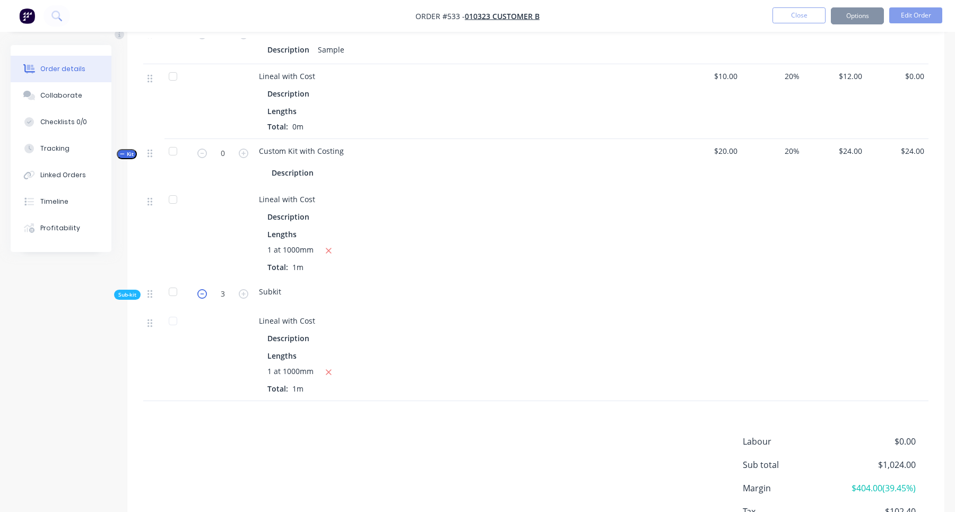
click at [205, 296] on icon "button" at bounding box center [202, 294] width 10 height 10
type input "1"
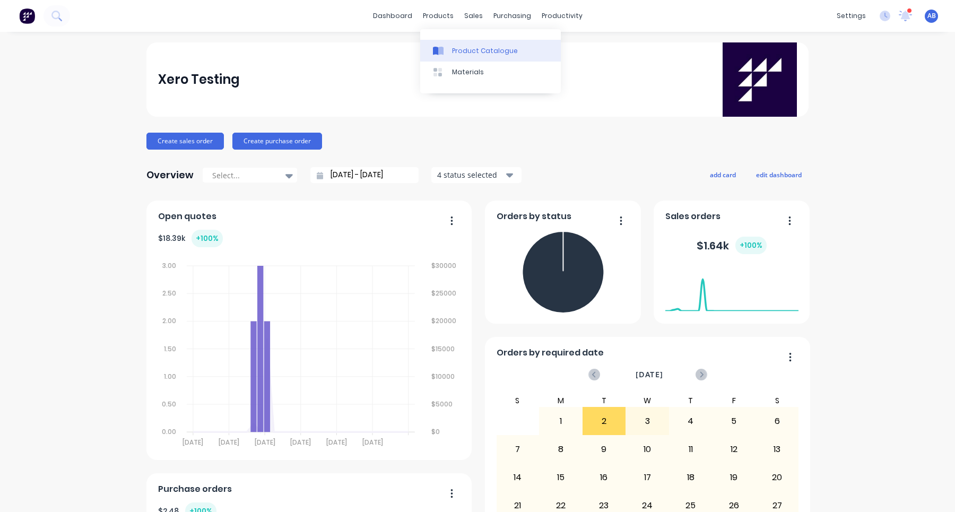
click at [458, 50] on div "Product Catalogue" at bounding box center [485, 51] width 66 height 10
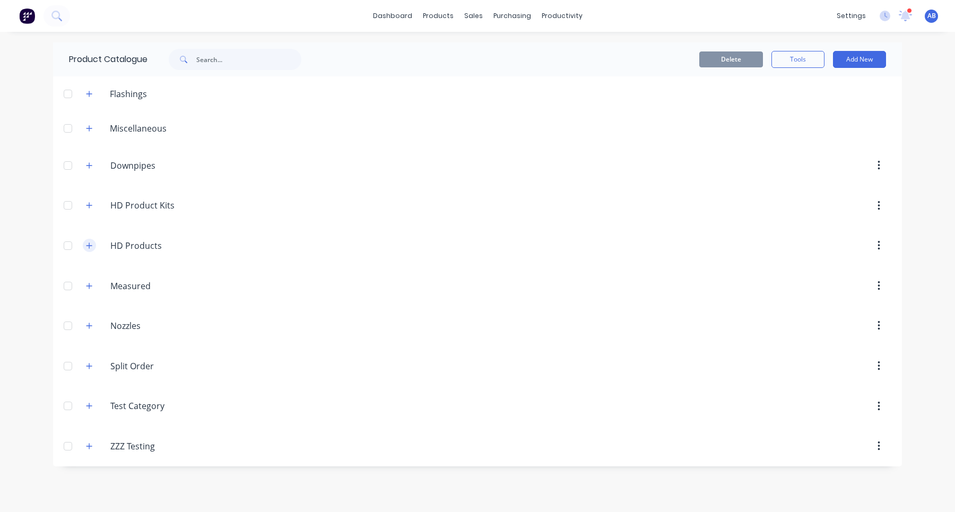
click at [89, 247] on icon "button" at bounding box center [89, 245] width 6 height 6
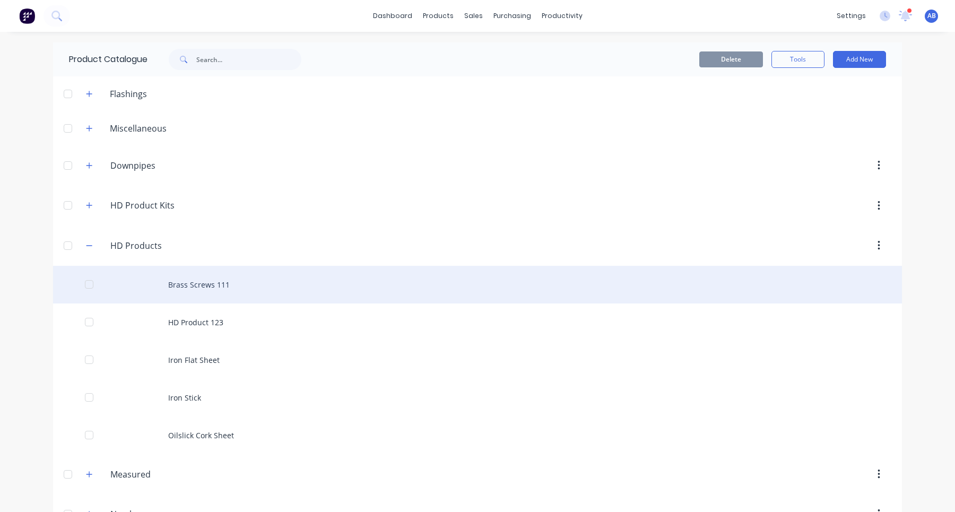
click at [229, 289] on div "Brass Screws 111" at bounding box center [477, 285] width 848 height 38
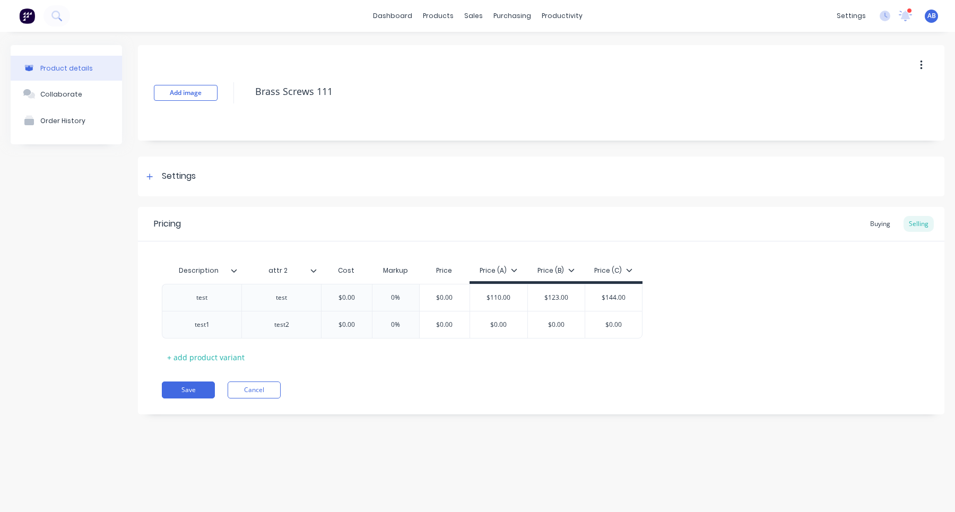
click at [257, 399] on div "Pricing Buying Selling Description attr 2 Cost Markup Price Price (A) Price (B)…" at bounding box center [541, 310] width 806 height 207
click at [258, 396] on button "Cancel" at bounding box center [253, 389] width 53 height 17
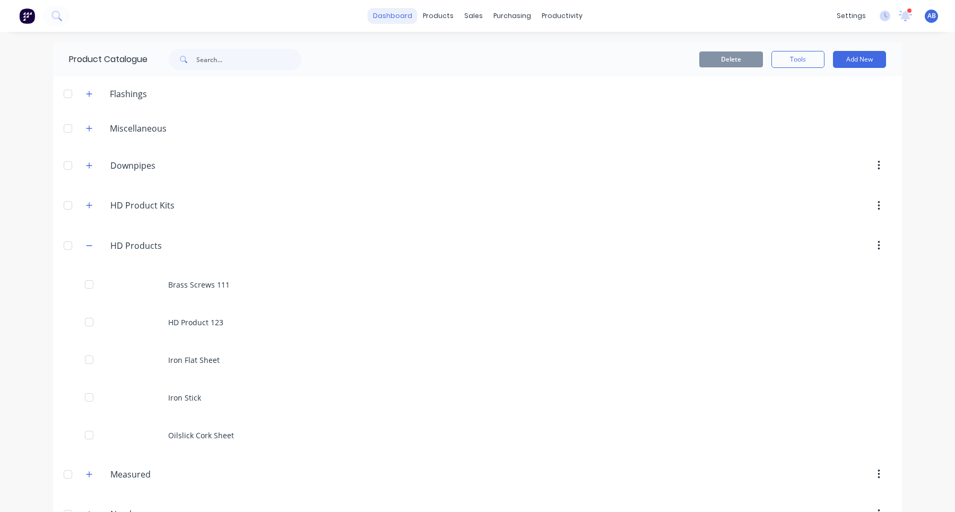
click at [395, 14] on link "dashboard" at bounding box center [392, 16] width 50 height 16
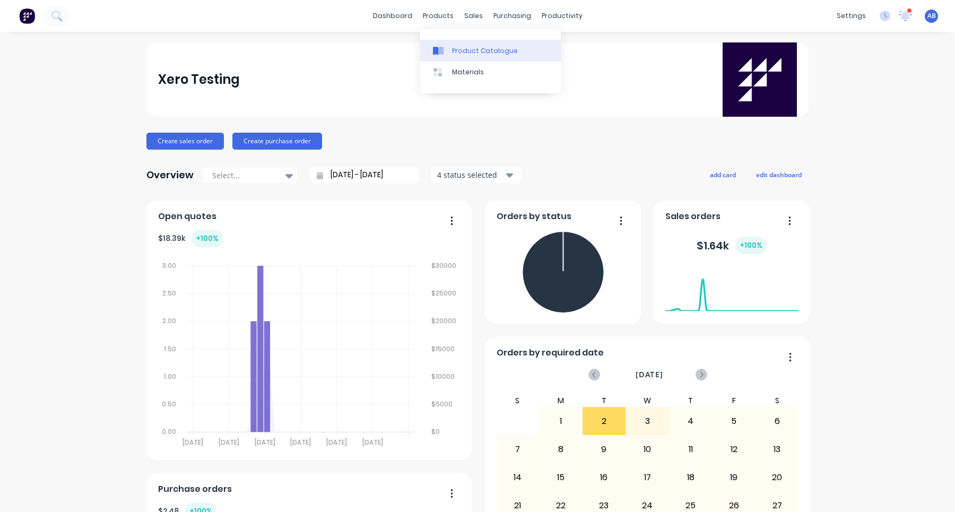
click at [459, 42] on link "Product Catalogue" at bounding box center [490, 50] width 141 height 21
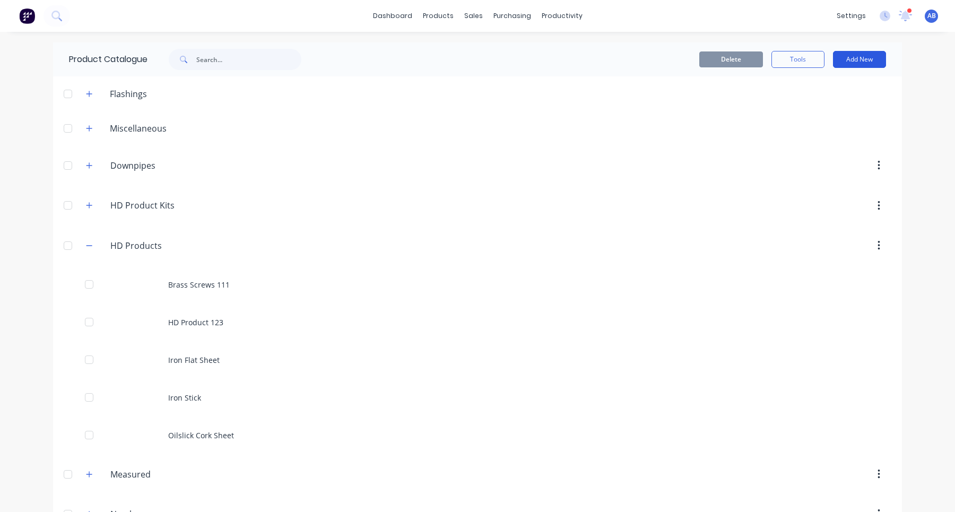
click at [866, 54] on button "Add New" at bounding box center [859, 59] width 53 height 17
click at [838, 126] on div "Product" at bounding box center [835, 128] width 82 height 15
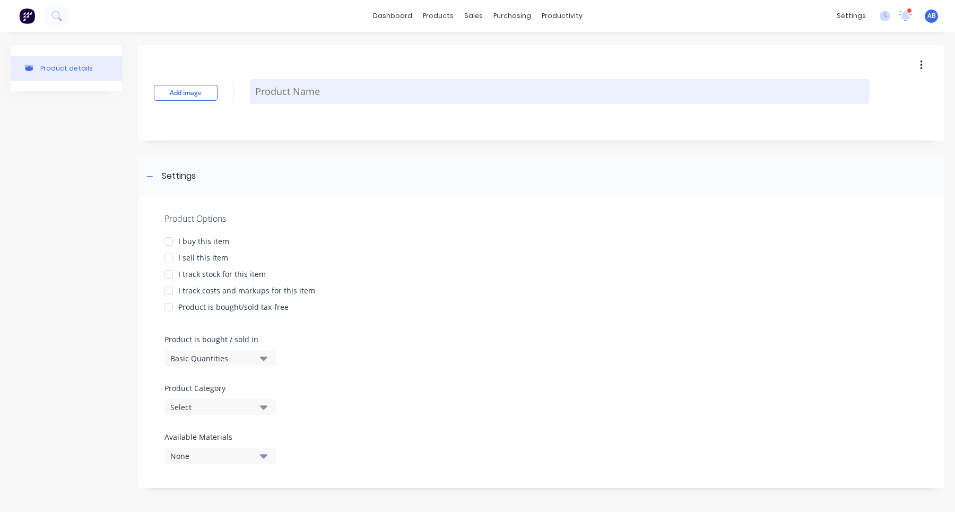
click at [297, 97] on textarea at bounding box center [559, 91] width 619 height 25
type textarea "B"
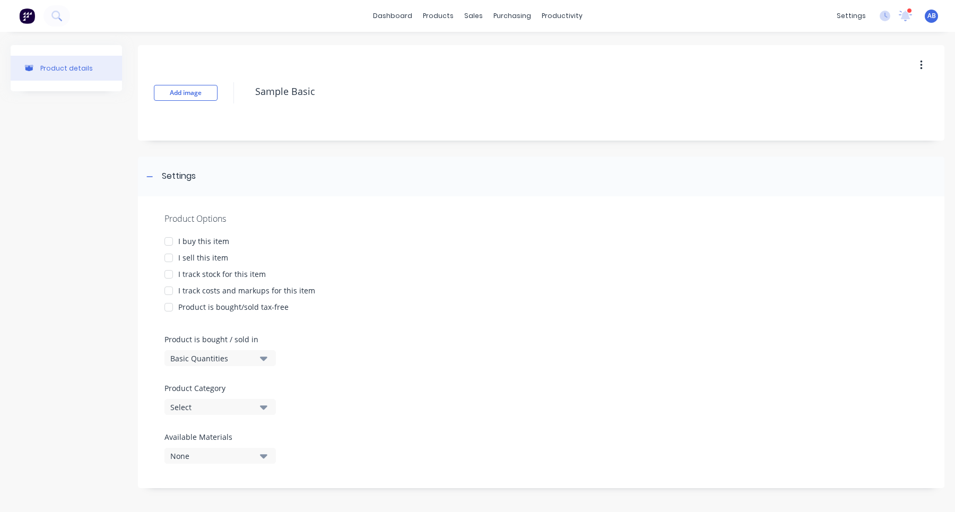
click at [170, 240] on div at bounding box center [168, 241] width 21 height 21
click at [170, 256] on div at bounding box center [168, 257] width 21 height 21
click at [173, 279] on div at bounding box center [168, 274] width 21 height 21
click at [173, 292] on div at bounding box center [168, 290] width 21 height 21
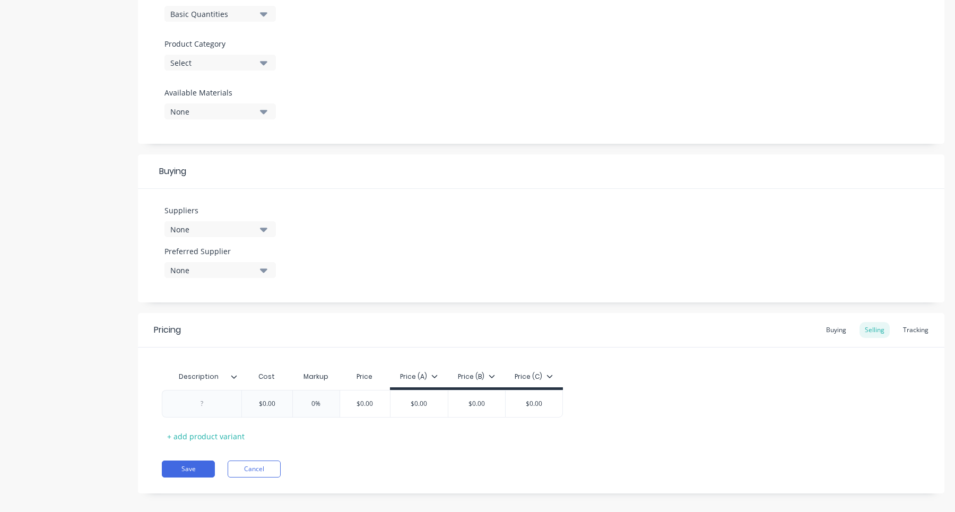
scroll to position [355, 0]
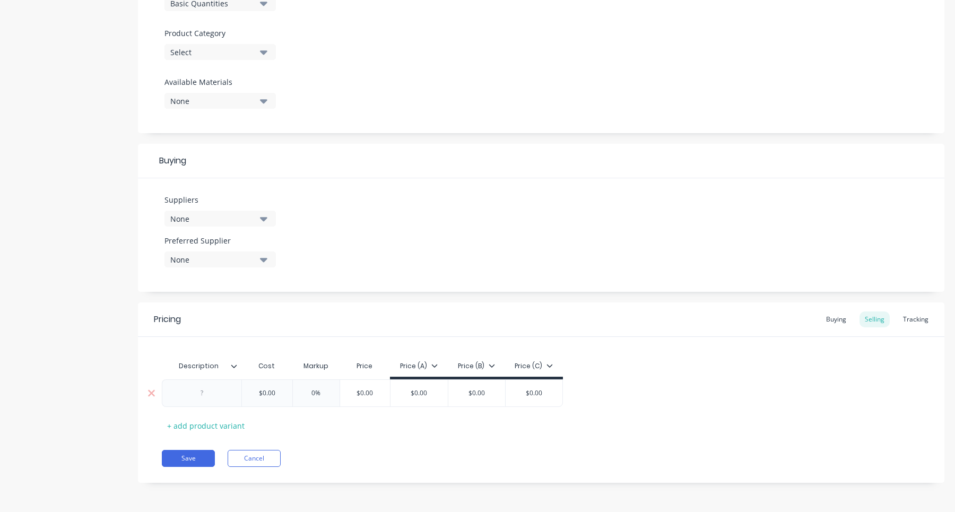
type textarea "Sample Basic"
click at [203, 395] on div at bounding box center [202, 393] width 53 height 14
click at [283, 394] on input "$0.00" at bounding box center [266, 393] width 53 height 10
type input "$75"
click at [378, 426] on div "Description Cost Markup Price Price (A) Price (B) Price (C) Sample $75.00 $75 0…" at bounding box center [541, 394] width 758 height 78
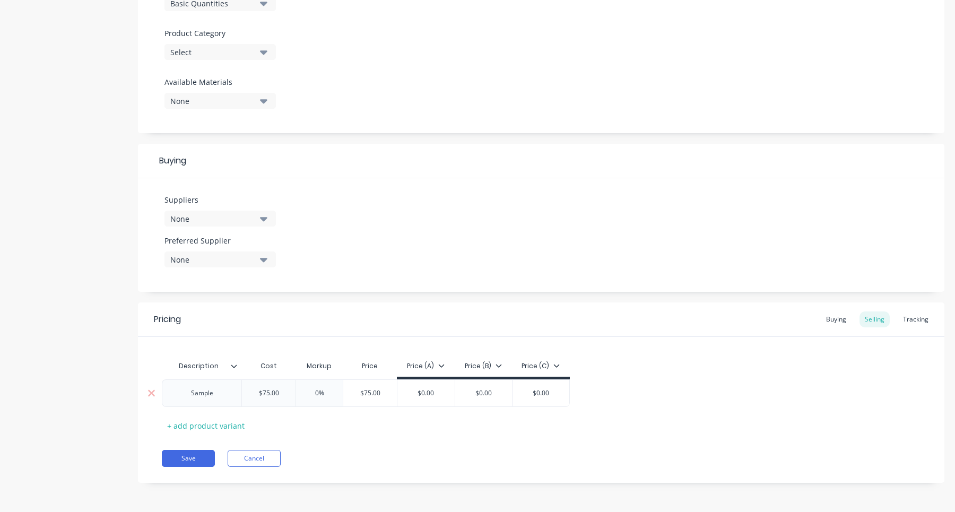
click at [372, 392] on input "$75.00" at bounding box center [370, 393] width 54 height 10
type input "$100.00"
click at [418, 443] on div "Pricing Buying Selling Tracking Description Cost Markup Price Price (A) Price (…" at bounding box center [541, 392] width 806 height 180
click at [926, 322] on div "Tracking" at bounding box center [915, 319] width 36 height 16
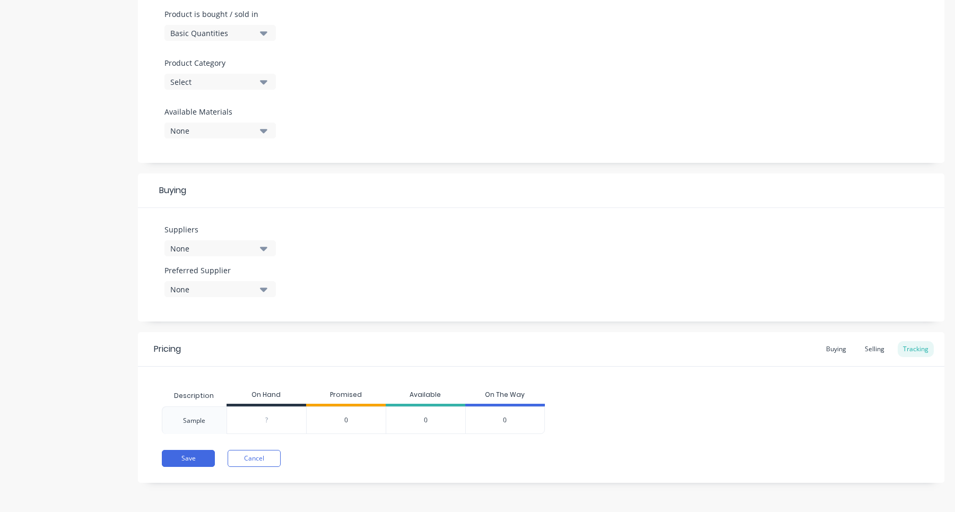
type input "0"
click at [266, 423] on input "0" at bounding box center [266, 420] width 79 height 10
type input "100"
click at [401, 452] on div "Save Cancel" at bounding box center [553, 458] width 782 height 17
click at [191, 459] on button "Save" at bounding box center [188, 458] width 53 height 17
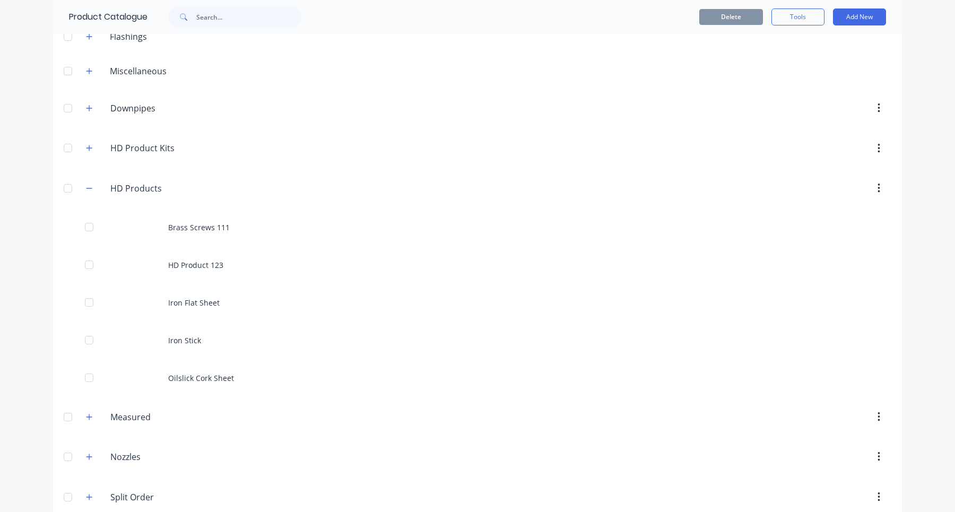
scroll to position [47, 0]
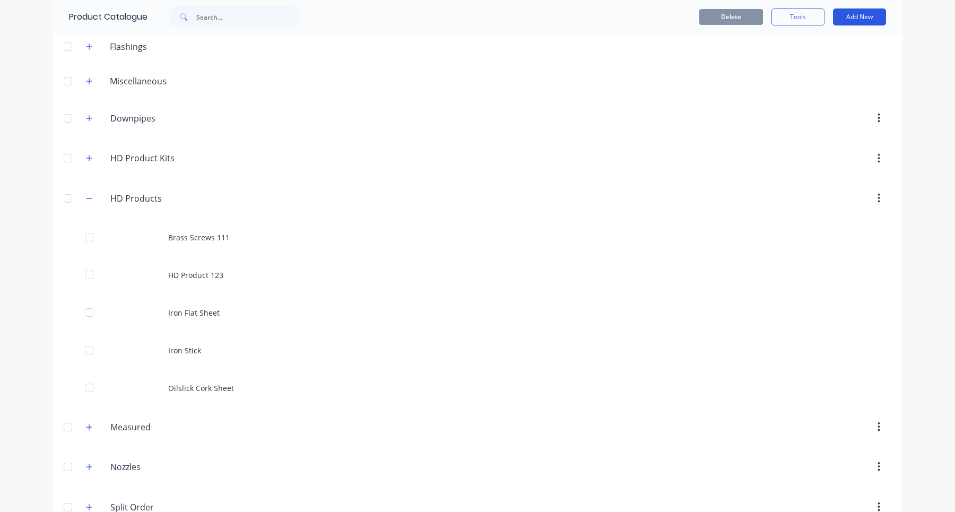
click at [875, 20] on button "Add New" at bounding box center [859, 16] width 53 height 17
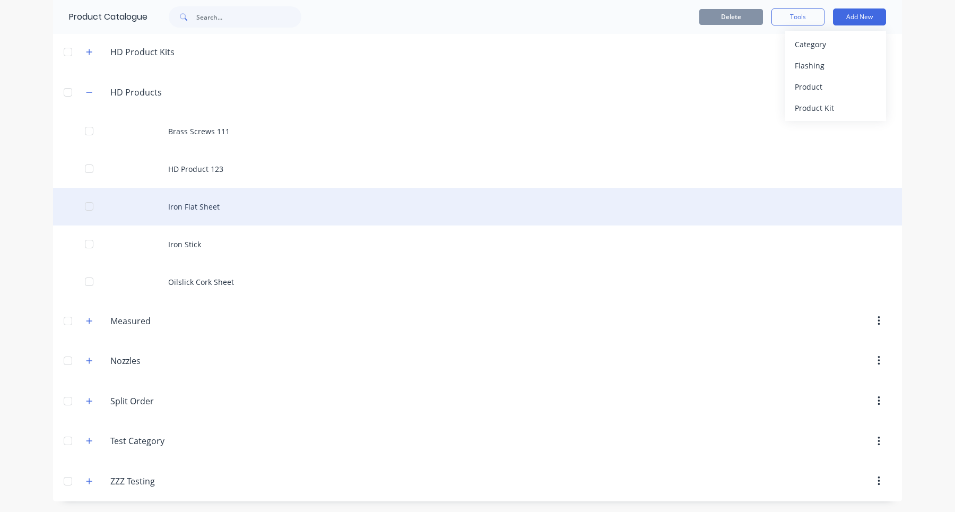
scroll to position [0, 0]
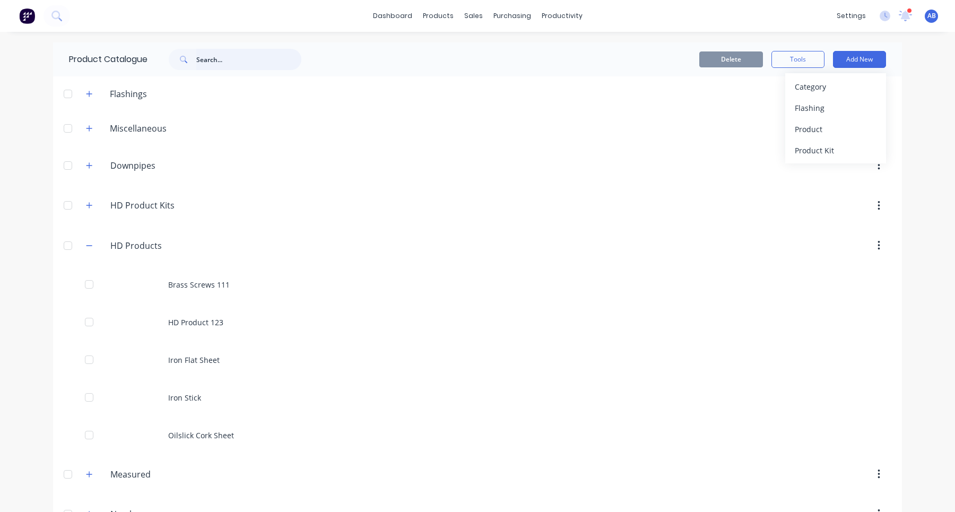
click at [247, 66] on input "text" at bounding box center [248, 59] width 105 height 21
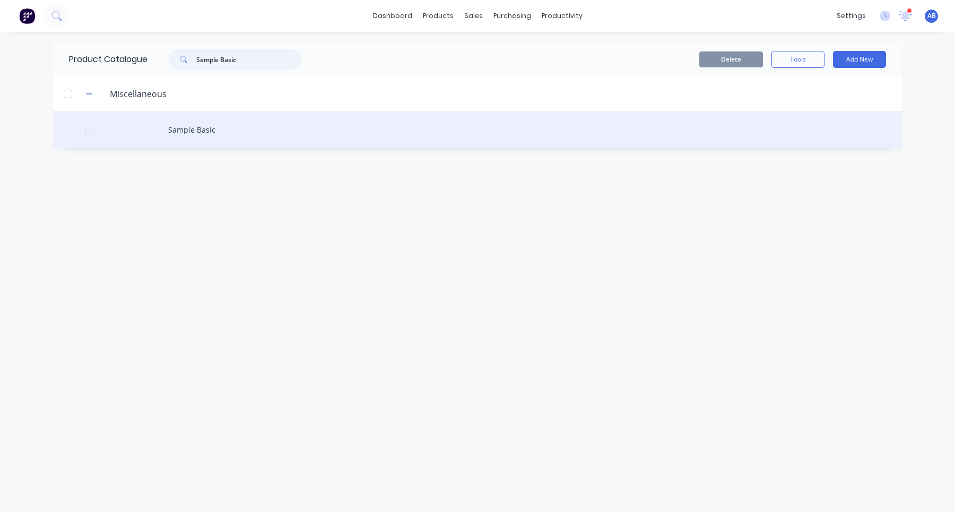
type input "Sample Basic"
click at [249, 132] on div "Sample Basic" at bounding box center [477, 130] width 848 height 38
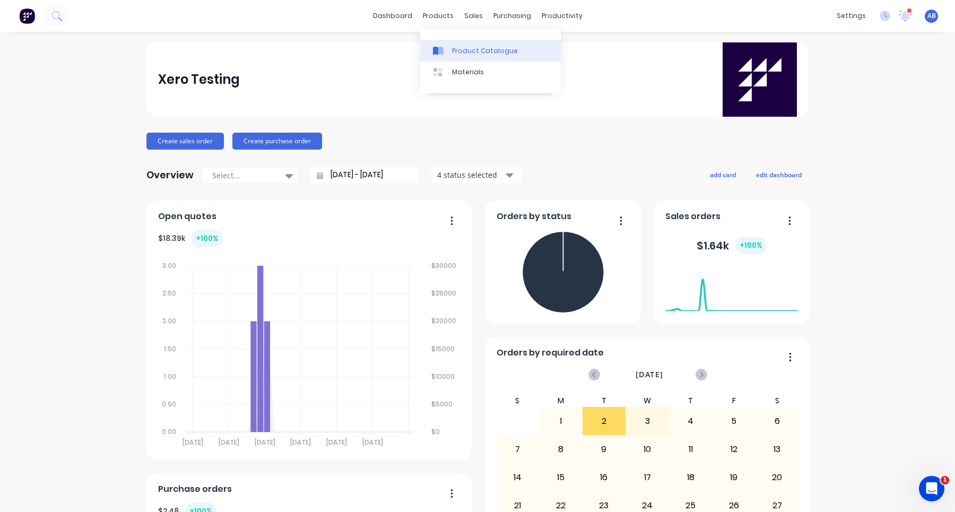
click at [458, 48] on div "Product Catalogue" at bounding box center [485, 51] width 66 height 10
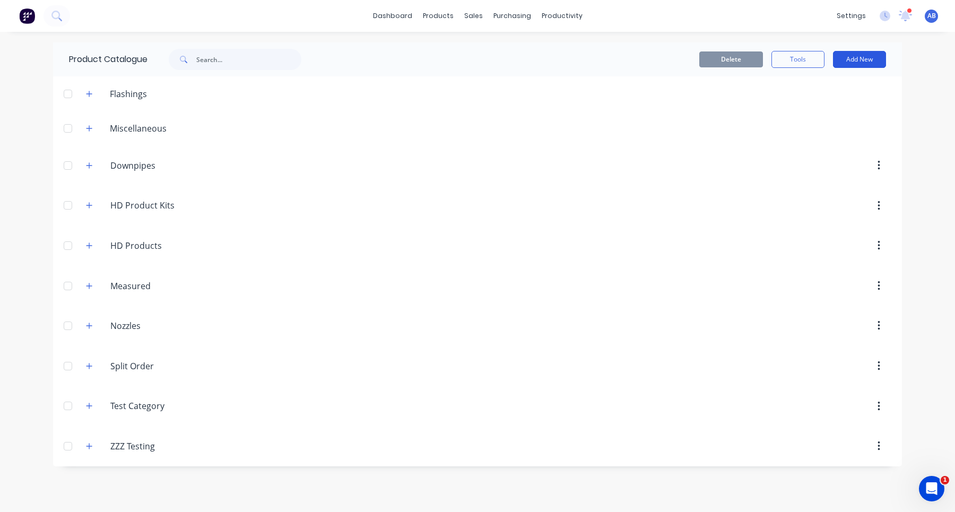
click at [866, 56] on button "Add New" at bounding box center [859, 59] width 53 height 17
click at [852, 149] on div "Product Kit" at bounding box center [835, 150] width 82 height 15
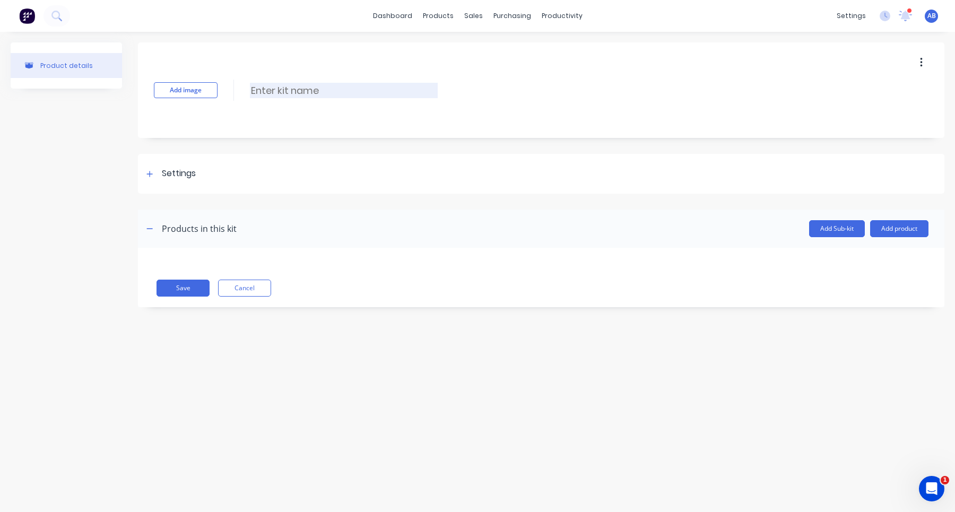
click at [278, 90] on input at bounding box center [344, 90] width 188 height 15
type input "Sample Product Kit"
click at [151, 176] on icon at bounding box center [149, 173] width 6 height 7
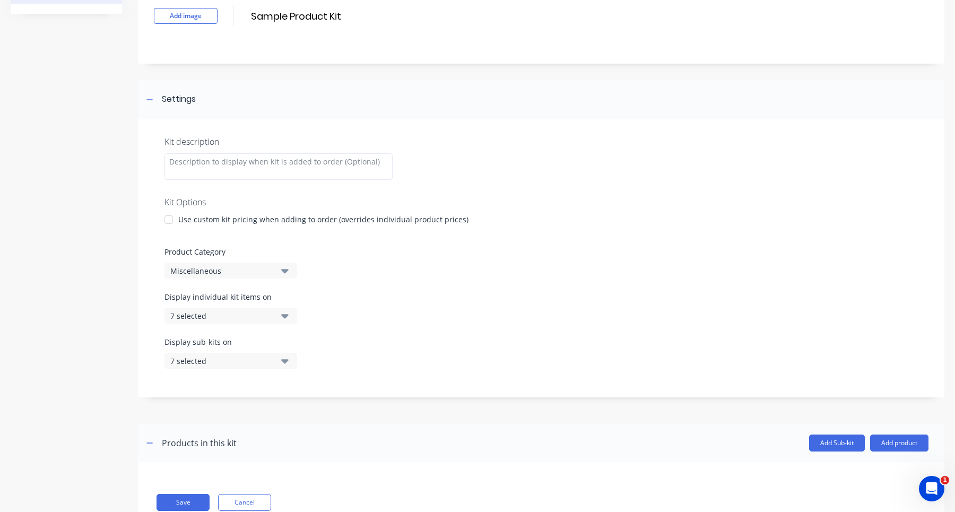
scroll to position [110, 0]
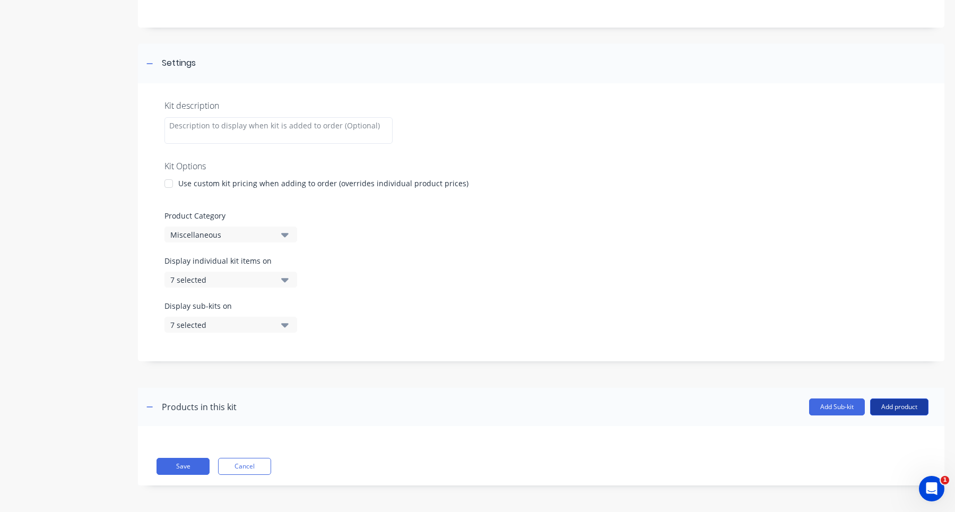
click at [891, 409] on button "Add product" at bounding box center [899, 406] width 58 height 17
click at [869, 437] on div "Product catalogue" at bounding box center [878, 433] width 82 height 15
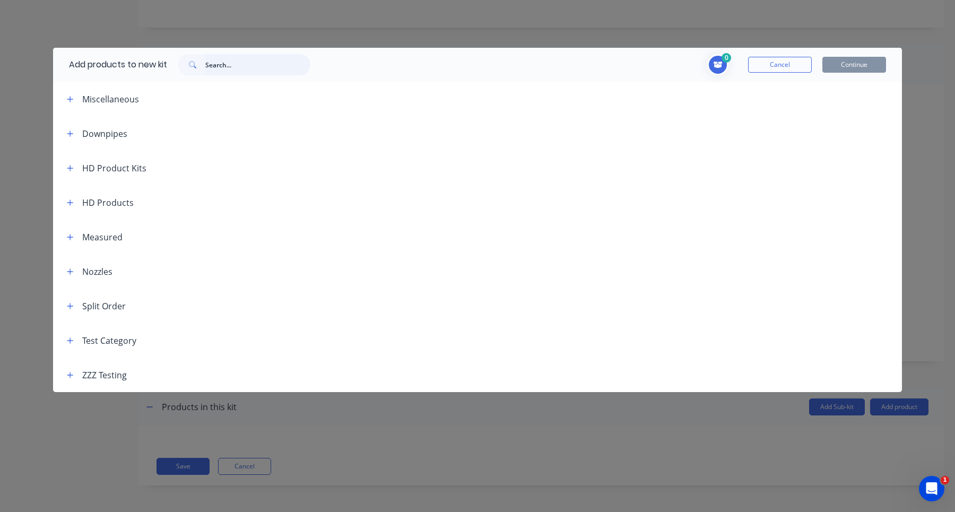
click at [273, 67] on input "text" at bounding box center [257, 64] width 105 height 21
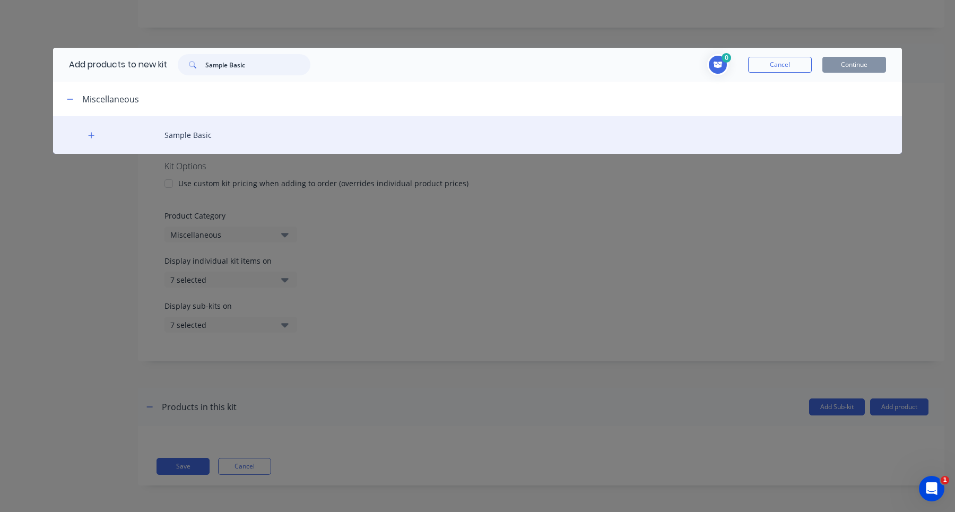
type input "Sample Basic"
click at [187, 134] on div "Sample Basic" at bounding box center [477, 135] width 848 height 38
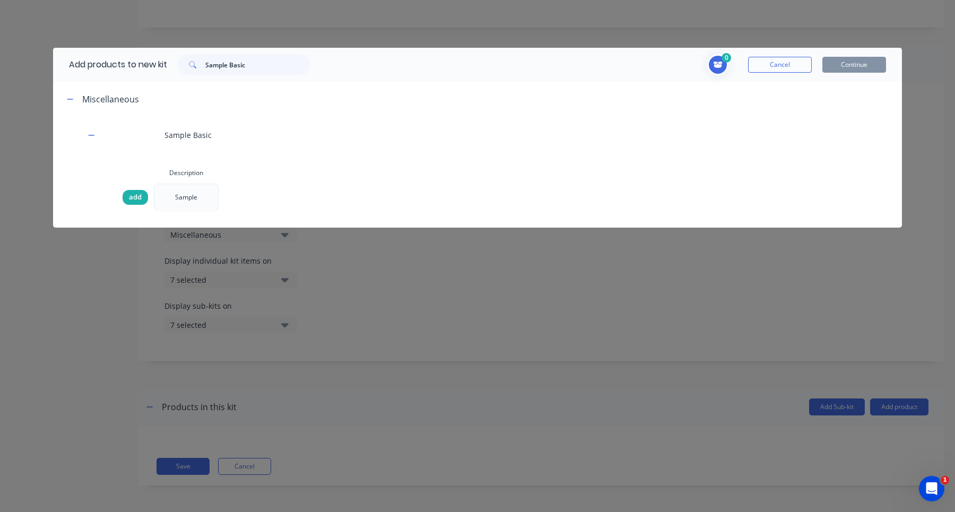
click at [138, 200] on span "add" at bounding box center [135, 197] width 13 height 11
click at [136, 205] on div "add" at bounding box center [138, 197] width 32 height 28
click at [136, 196] on span "add" at bounding box center [135, 197] width 13 height 11
click at [192, 196] on div "Sample" at bounding box center [186, 197] width 39 height 27
click at [138, 198] on span "add" at bounding box center [135, 197] width 13 height 11
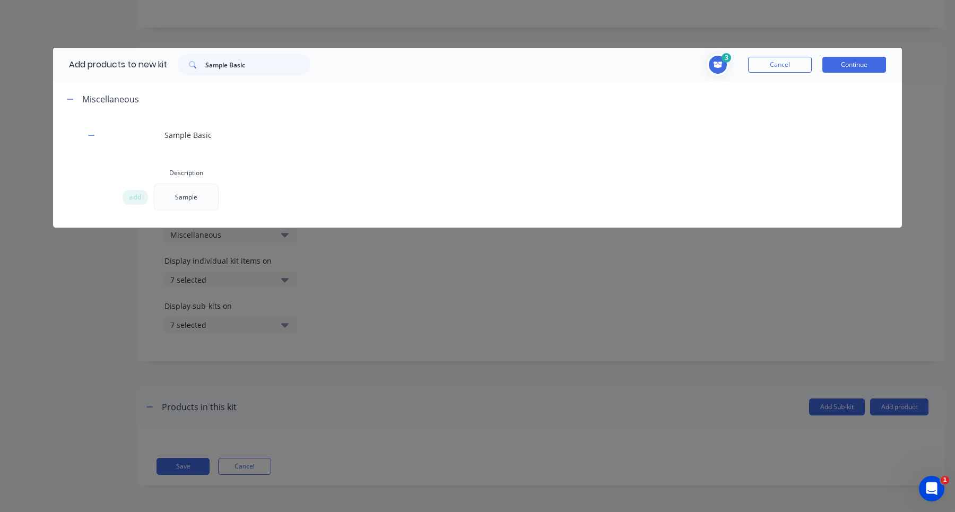
click at [721, 66] on icon "Toggle cart dropdown" at bounding box center [717, 65] width 9 height 6
click at [618, 108] on input "3" at bounding box center [618, 105] width 17 height 17
type input "3"
click at [646, 172] on div "Description add Sample" at bounding box center [473, 190] width 702 height 57
click at [863, 97] on div at bounding box center [520, 98] width 763 height 13
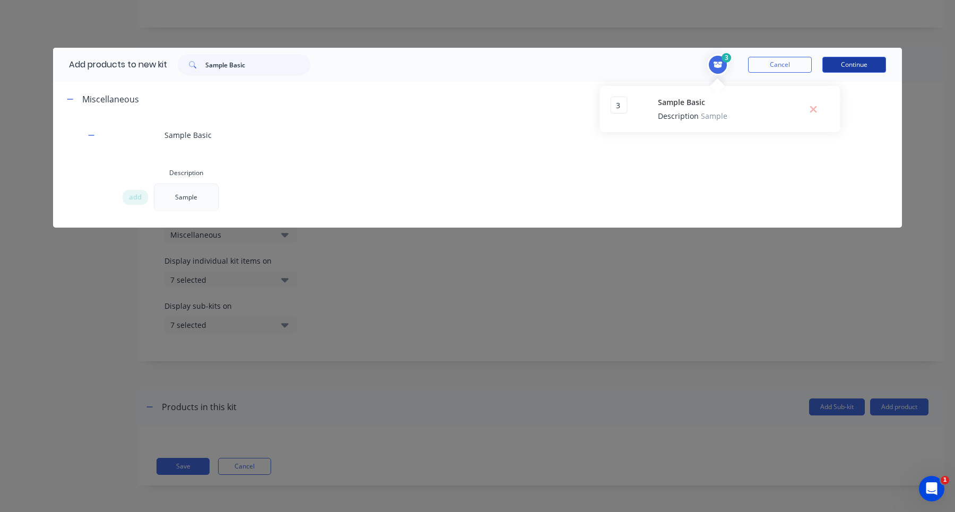
click at [862, 63] on button "Continue" at bounding box center [854, 65] width 64 height 16
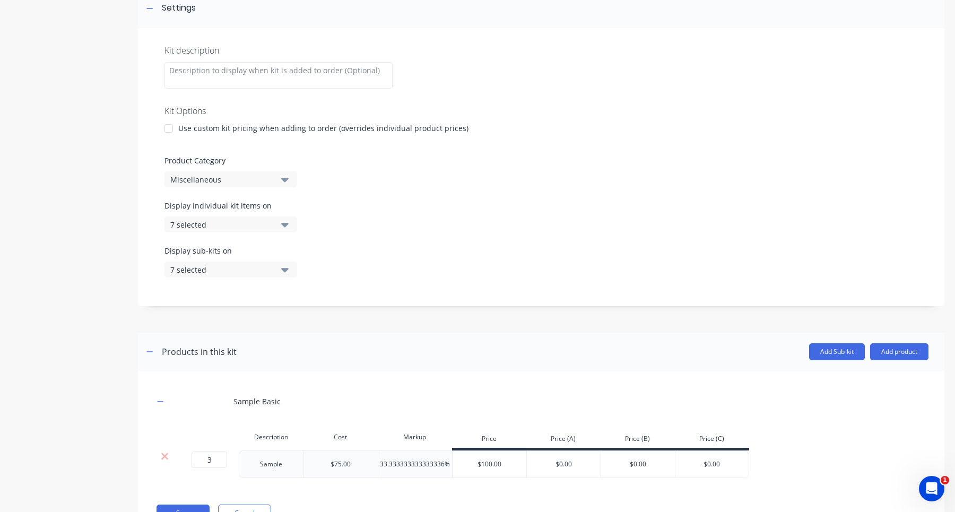
scroll to position [212, 0]
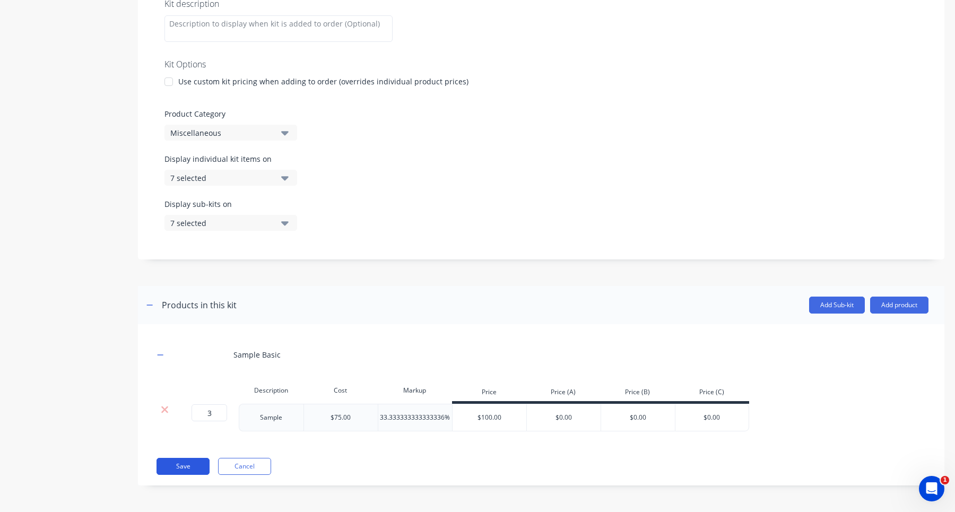
click at [199, 465] on button "Save" at bounding box center [182, 466] width 53 height 17
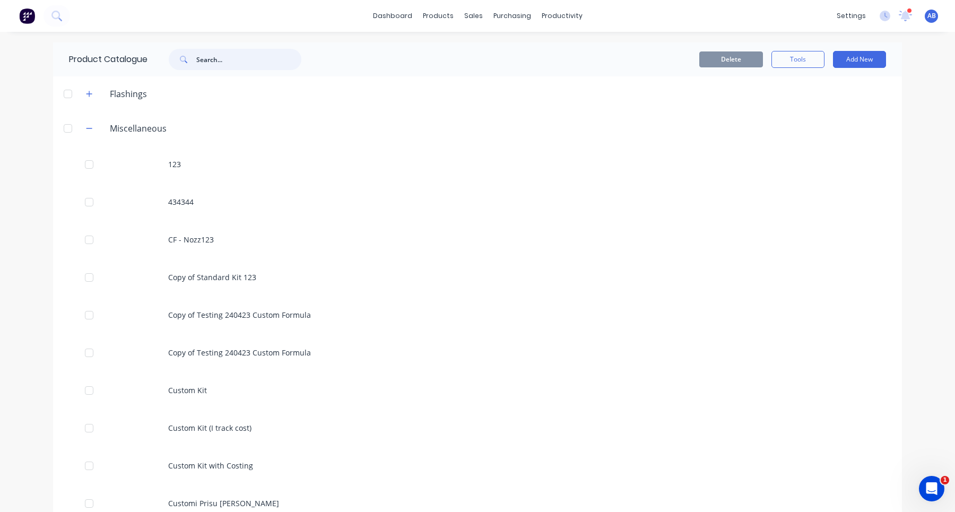
click at [266, 56] on input "text" at bounding box center [248, 59] width 105 height 21
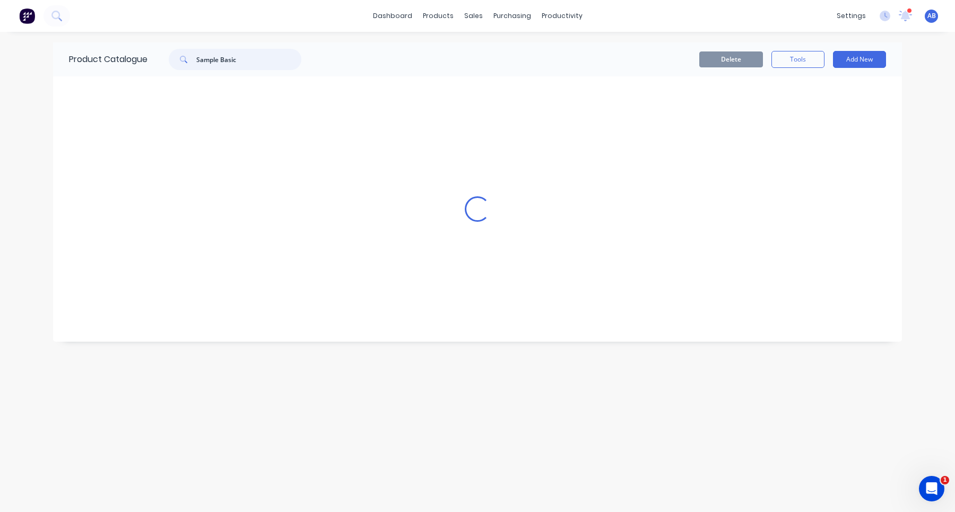
type input "Sample Basic"
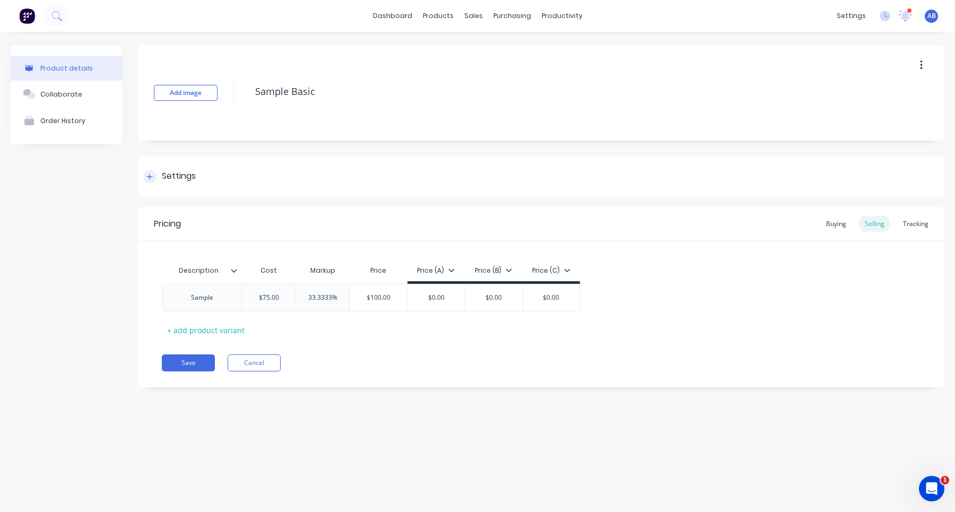
click at [146, 179] on div at bounding box center [149, 176] width 13 height 13
type textarea "x"
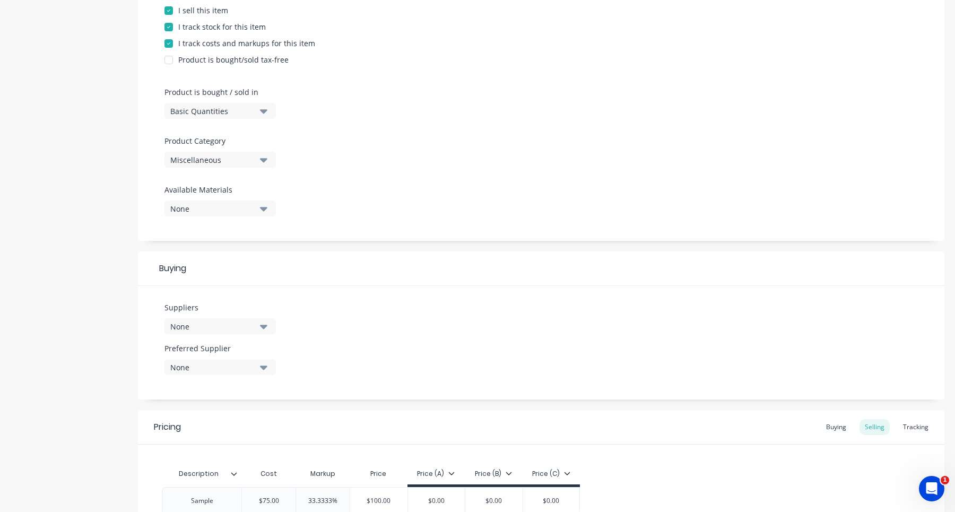
scroll to position [355, 0]
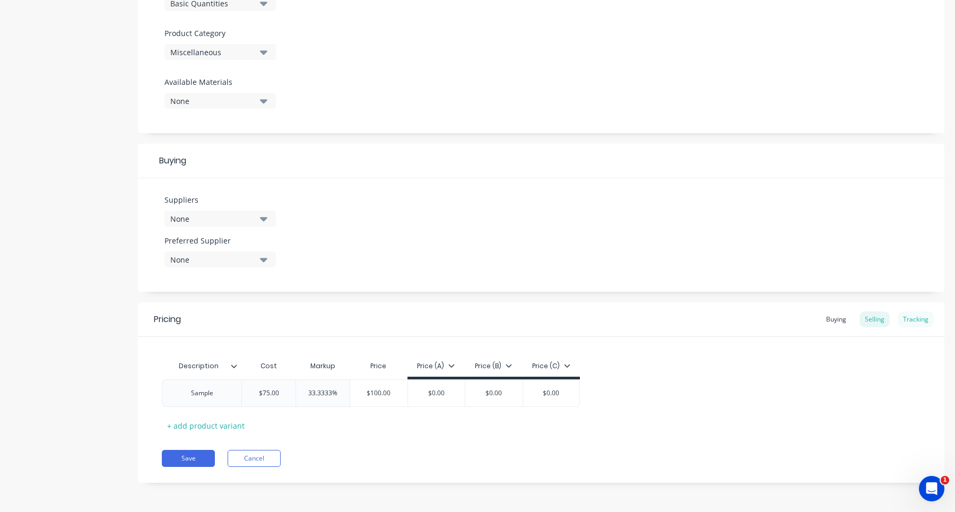
click at [920, 320] on div "Tracking" at bounding box center [915, 319] width 36 height 16
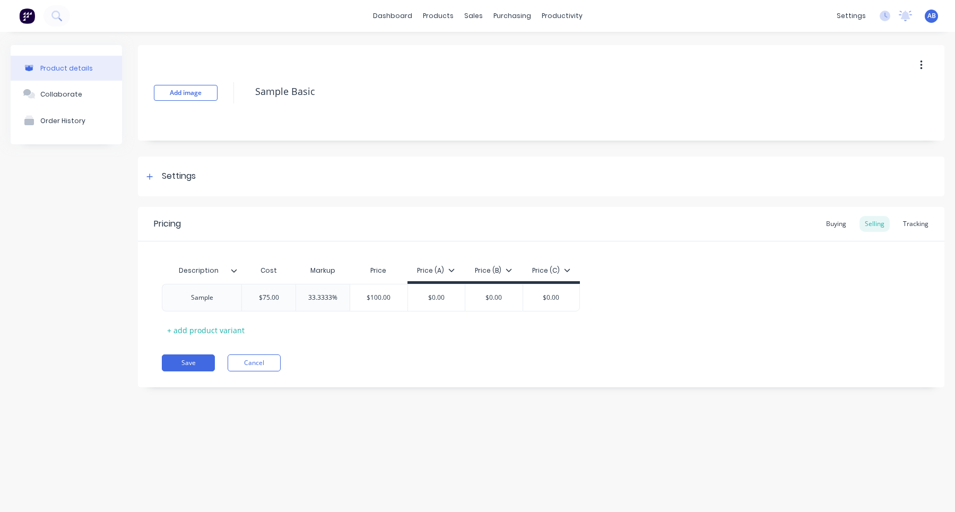
type textarea "x"
click at [922, 225] on div "Tracking" at bounding box center [915, 224] width 36 height 16
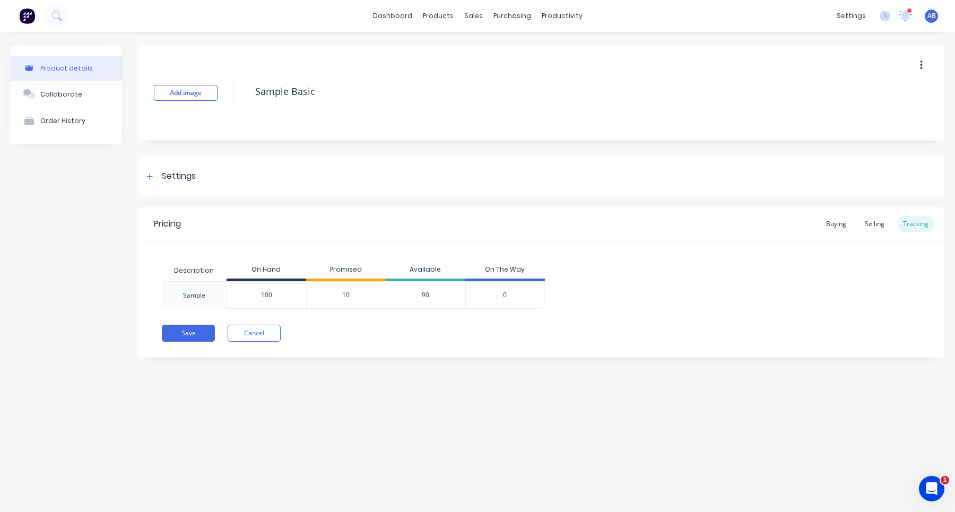
click at [345, 296] on span "10" at bounding box center [345, 295] width 7 height 10
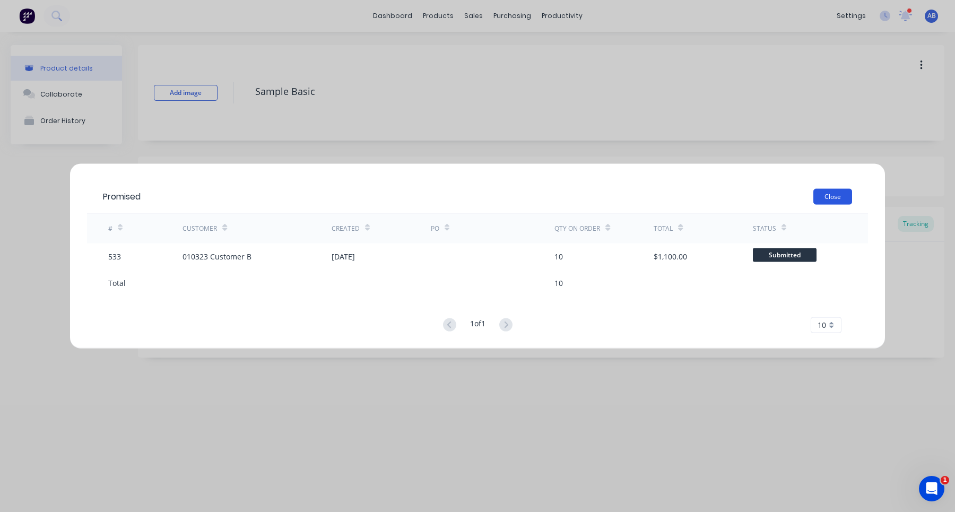
click at [819, 199] on button "Close" at bounding box center [832, 196] width 39 height 16
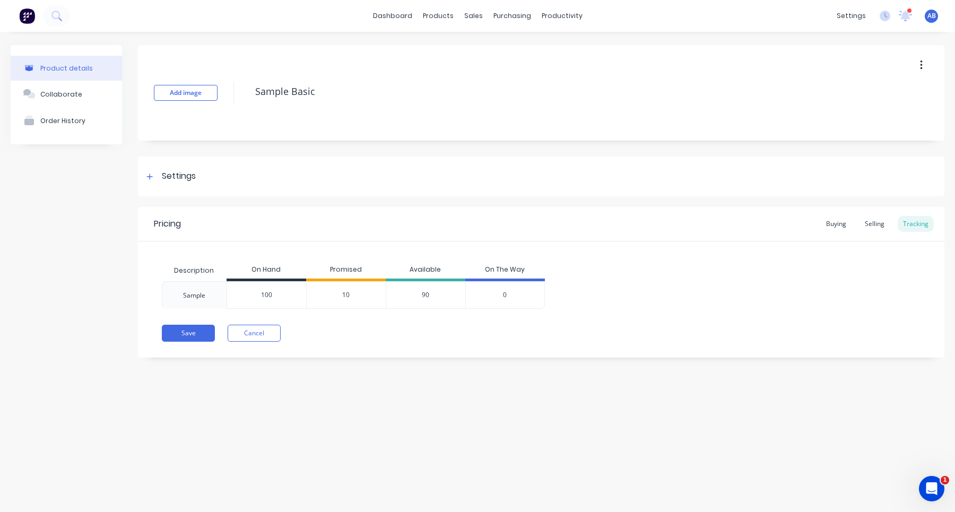
click at [427, 296] on div "90" at bounding box center [426, 295] width 80 height 28
click at [426, 294] on div "90" at bounding box center [426, 295] width 80 height 28
drag, startPoint x: 331, startPoint y: 293, endPoint x: 377, endPoint y: 321, distance: 53.3
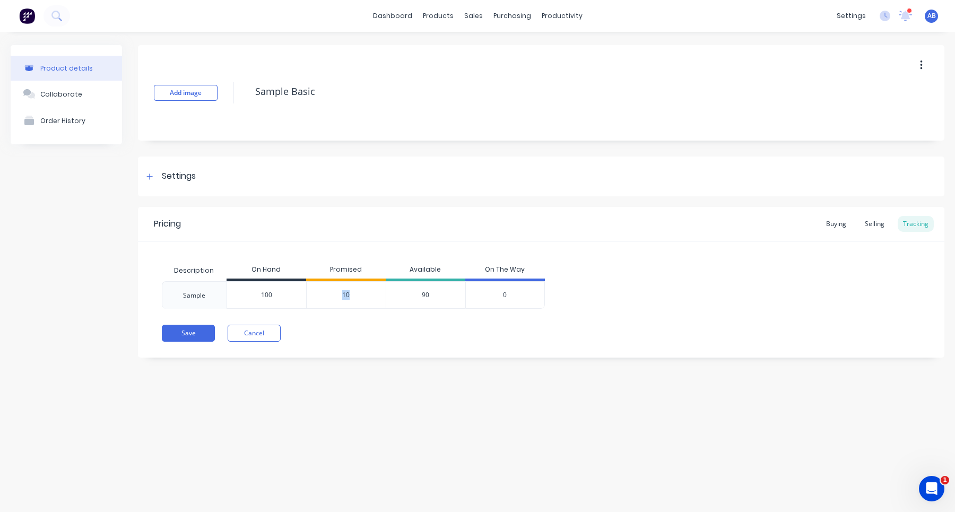
click at [377, 321] on div "Pricing Buying Selling Tracking Description On Hand Promised Available On The W…" at bounding box center [541, 282] width 806 height 151
click at [419, 346] on div "Pricing Buying Selling Tracking Description On Hand Promised Available On The W…" at bounding box center [541, 282] width 806 height 151
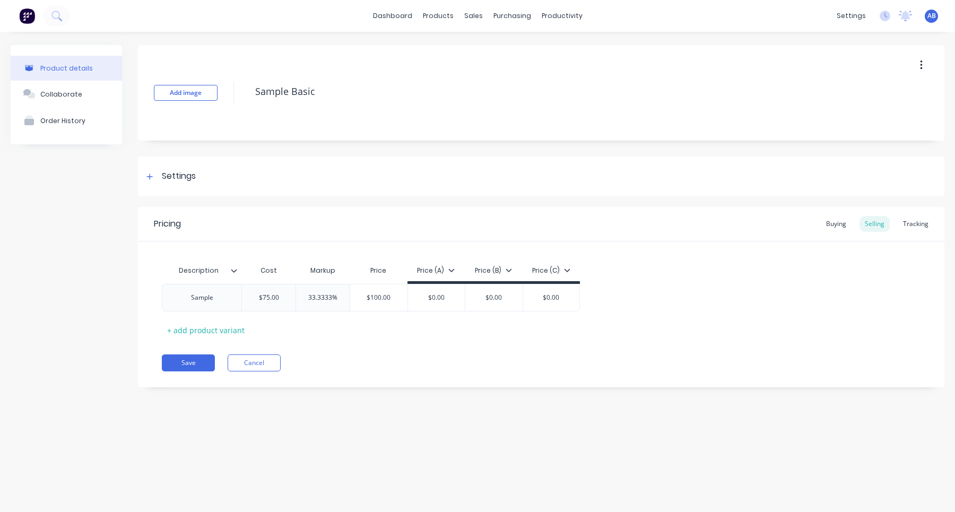
type textarea "x"
click at [916, 226] on div "Tracking" at bounding box center [915, 224] width 36 height 16
type textarea "x"
click at [913, 223] on div "Tracking" at bounding box center [915, 224] width 36 height 16
type textarea "x"
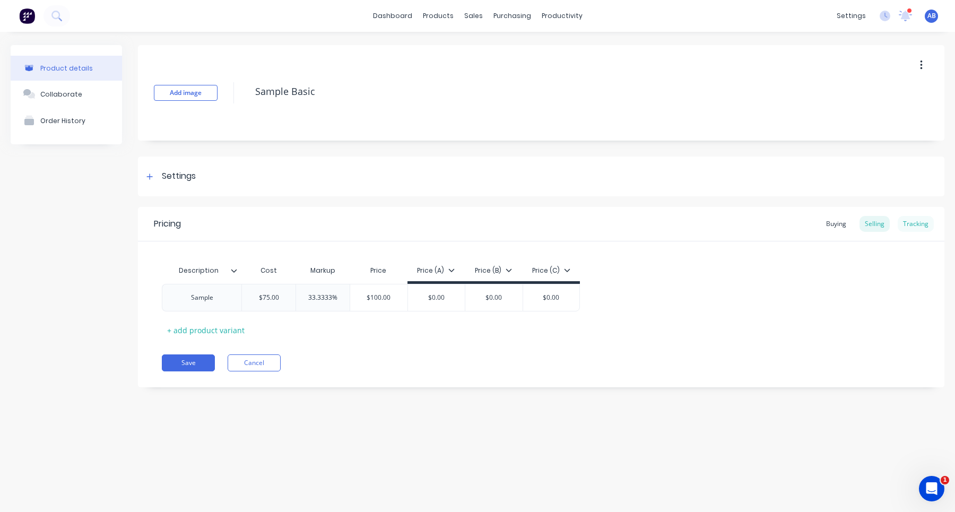
click at [913, 227] on div "Tracking" at bounding box center [915, 224] width 36 height 16
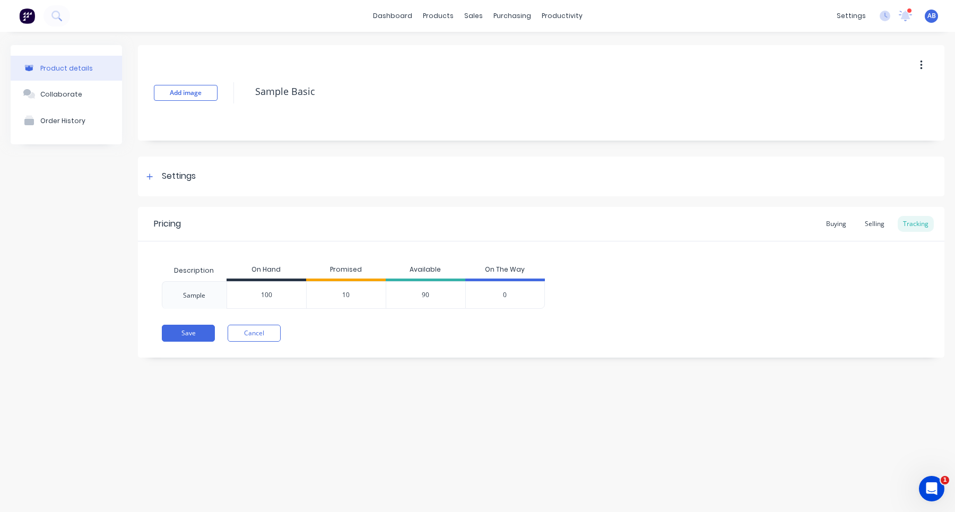
click at [346, 296] on span "10" at bounding box center [345, 295] width 7 height 10
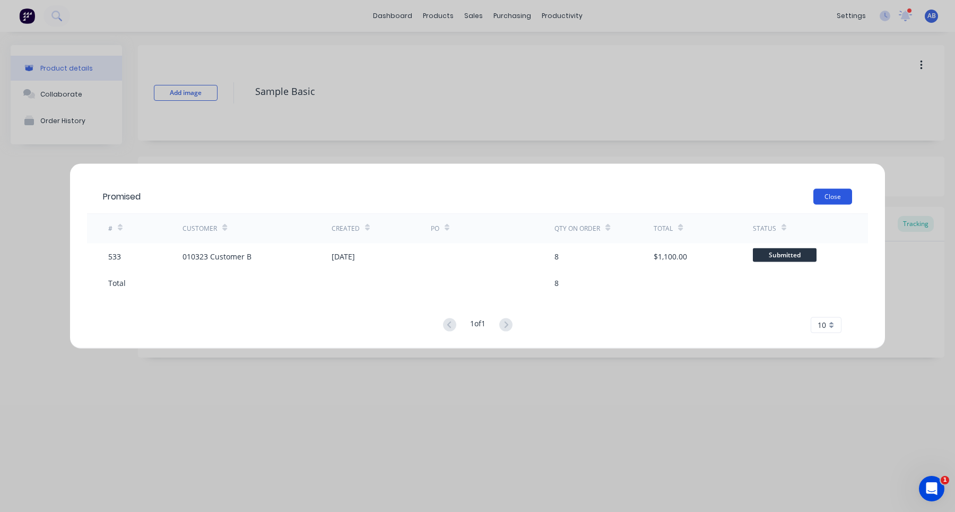
click at [843, 192] on button "Close" at bounding box center [832, 196] width 39 height 16
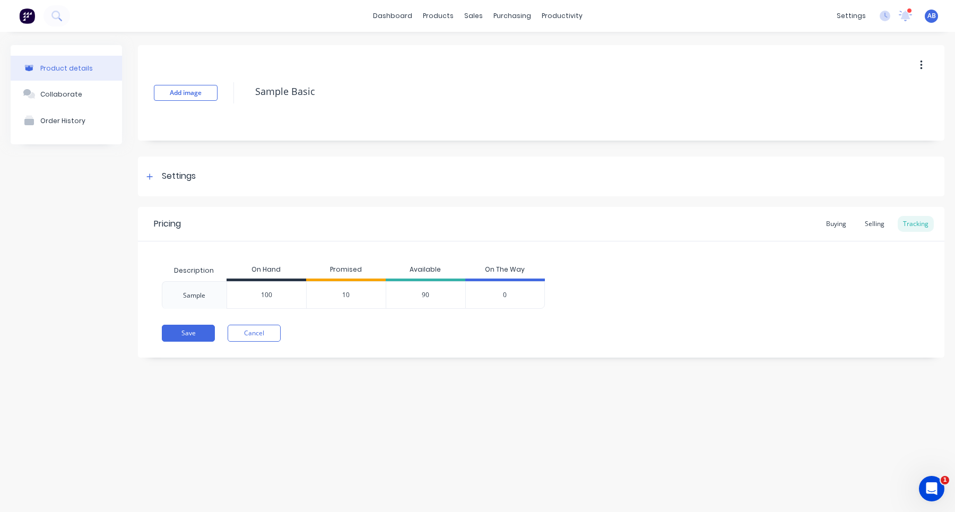
click at [343, 295] on span "10" at bounding box center [345, 295] width 7 height 10
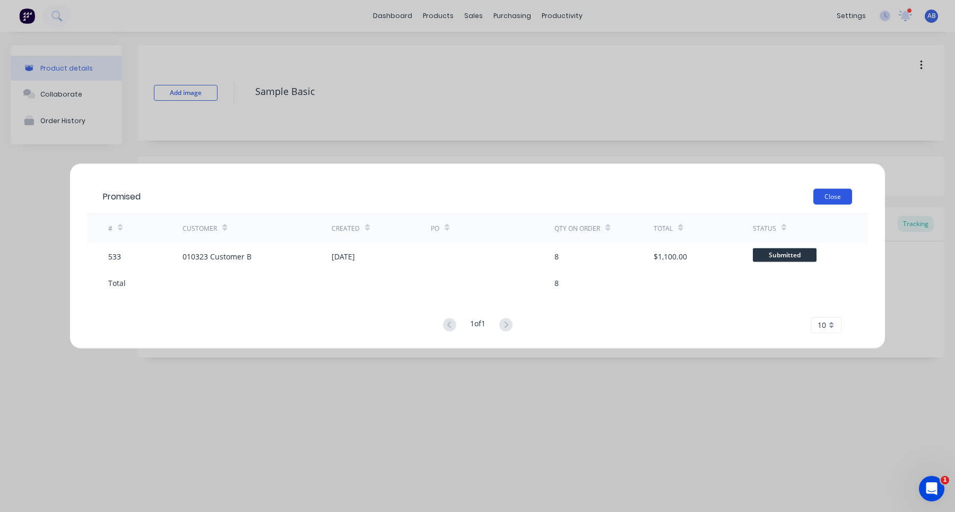
click at [830, 198] on button "Close" at bounding box center [832, 196] width 39 height 16
